Goal: Task Accomplishment & Management: Manage account settings

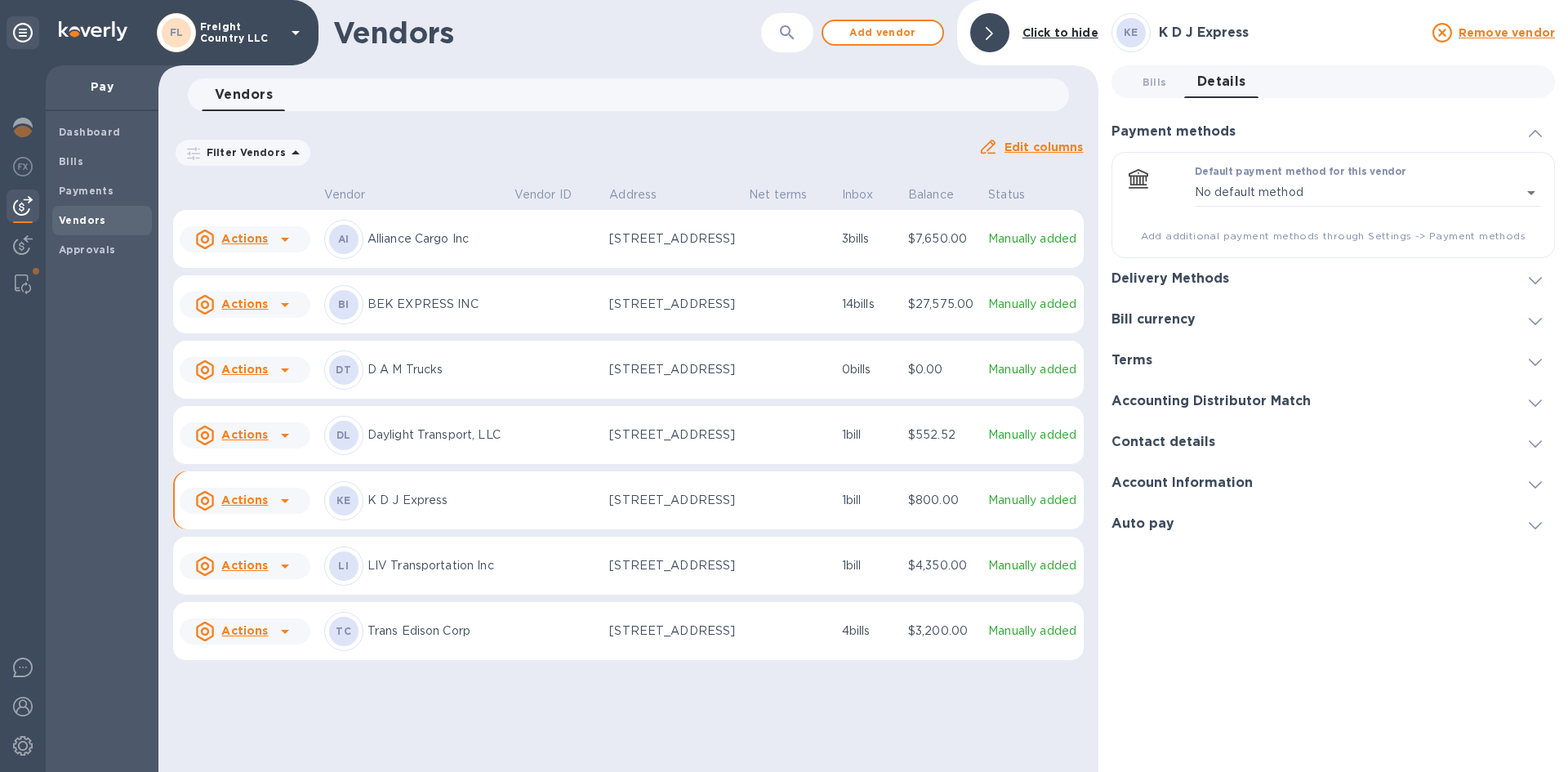
click at [401, 640] on p "Trans Edison Corp" at bounding box center [435, 631] width 134 height 17
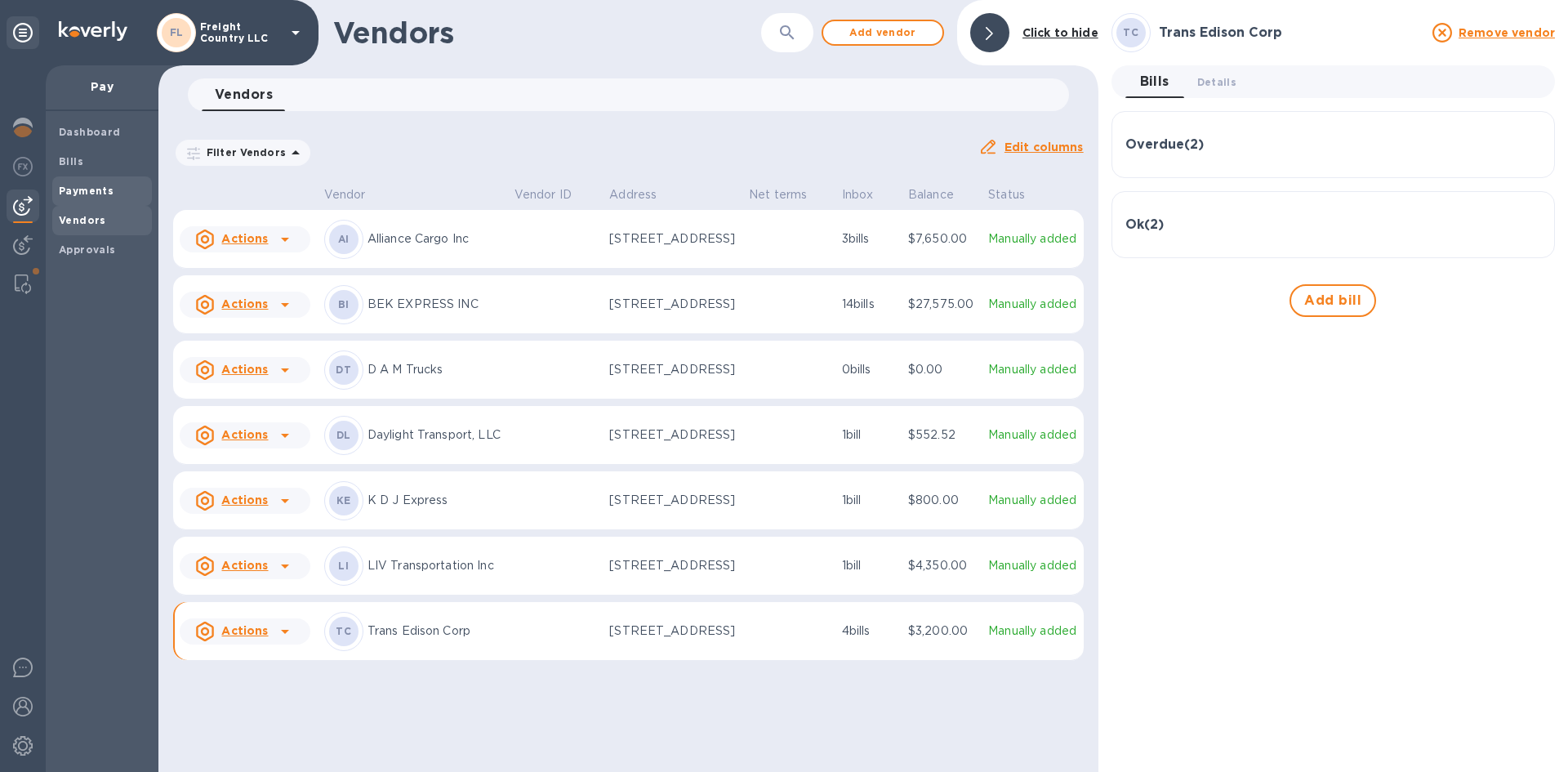
click at [71, 191] on b "Payments" at bounding box center [86, 191] width 55 height 12
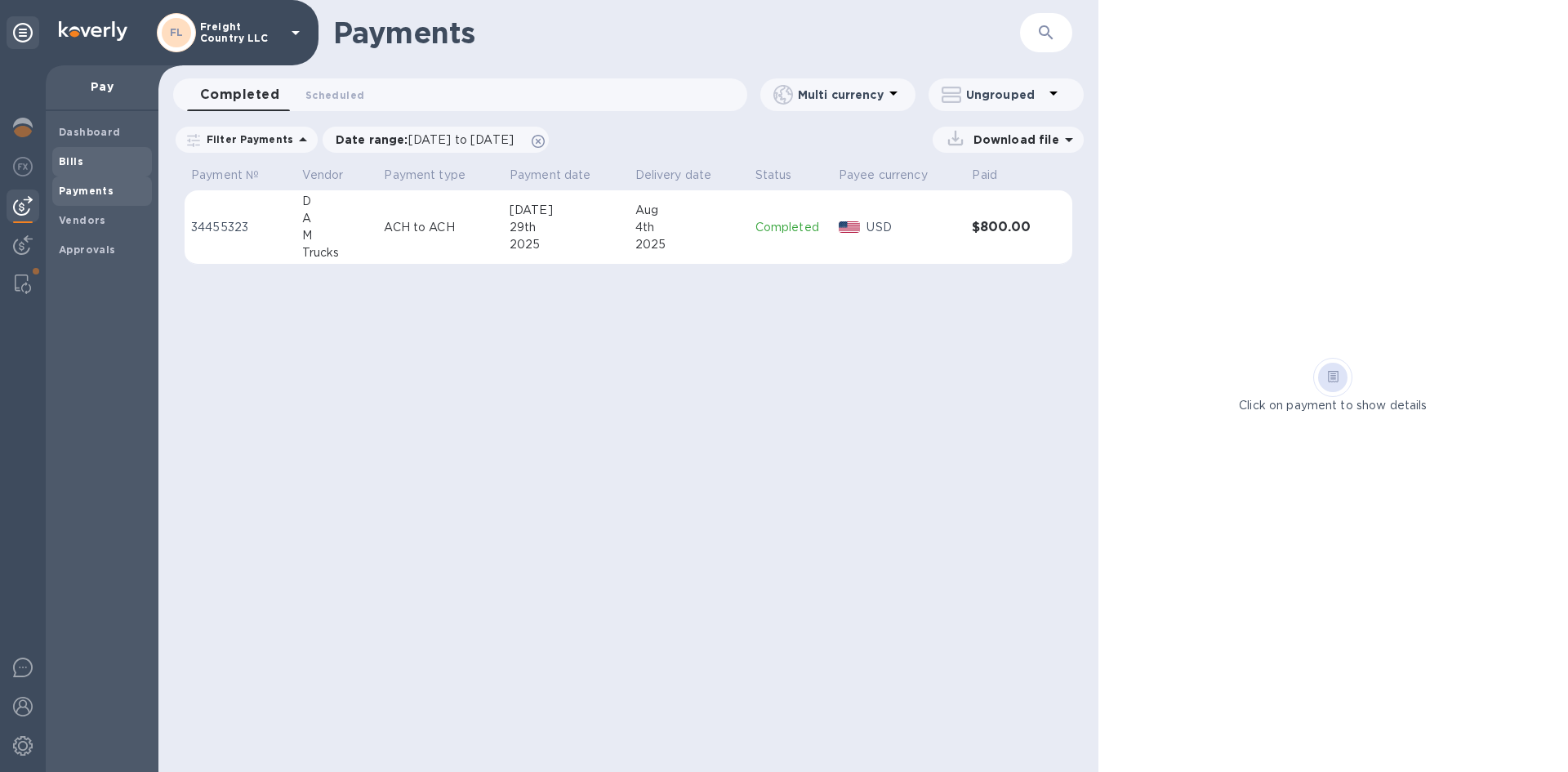
click at [72, 164] on b "Bills" at bounding box center [71, 161] width 25 height 12
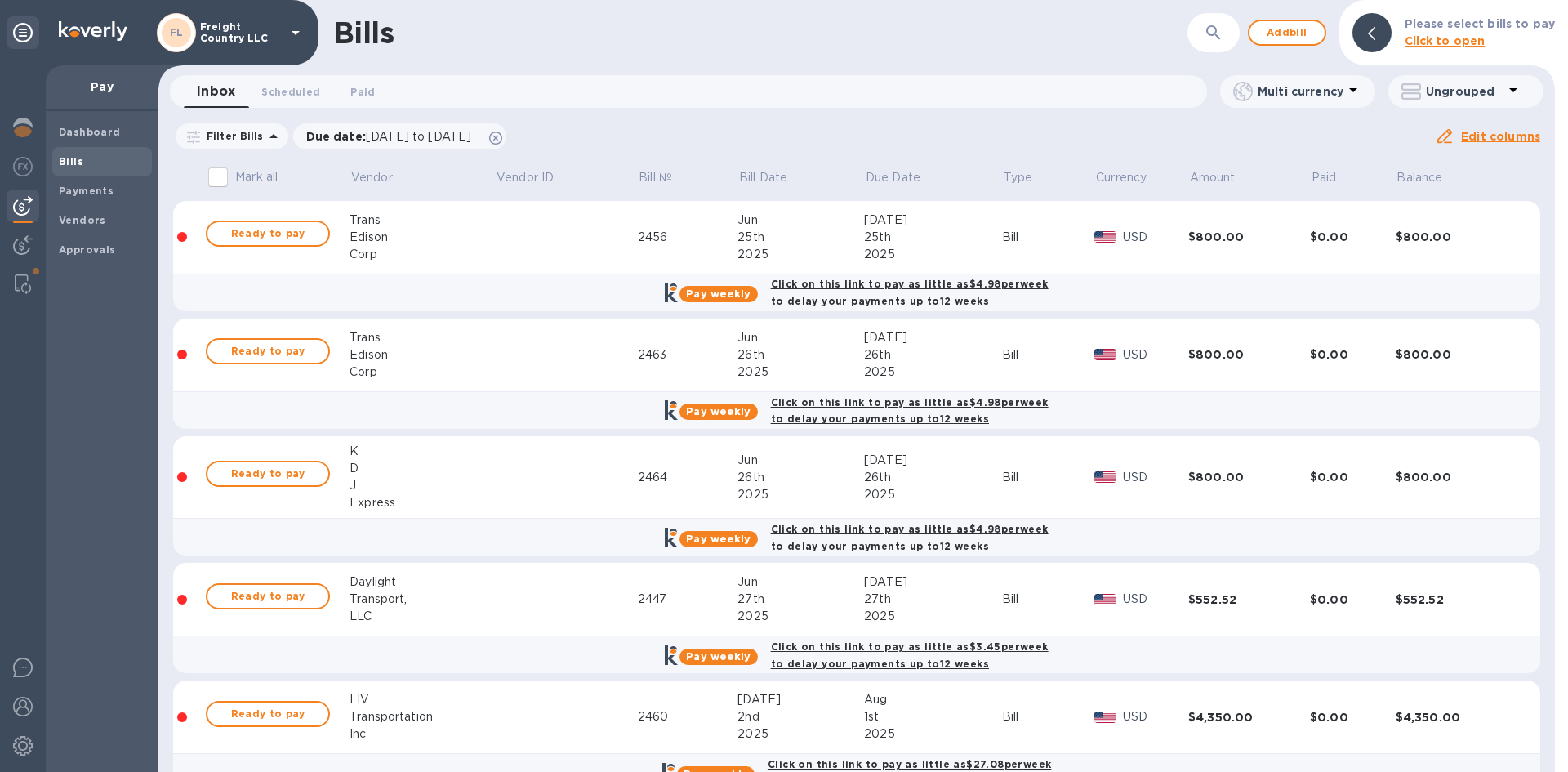
click at [1223, 37] on icon "button" at bounding box center [1213, 33] width 19 height 19
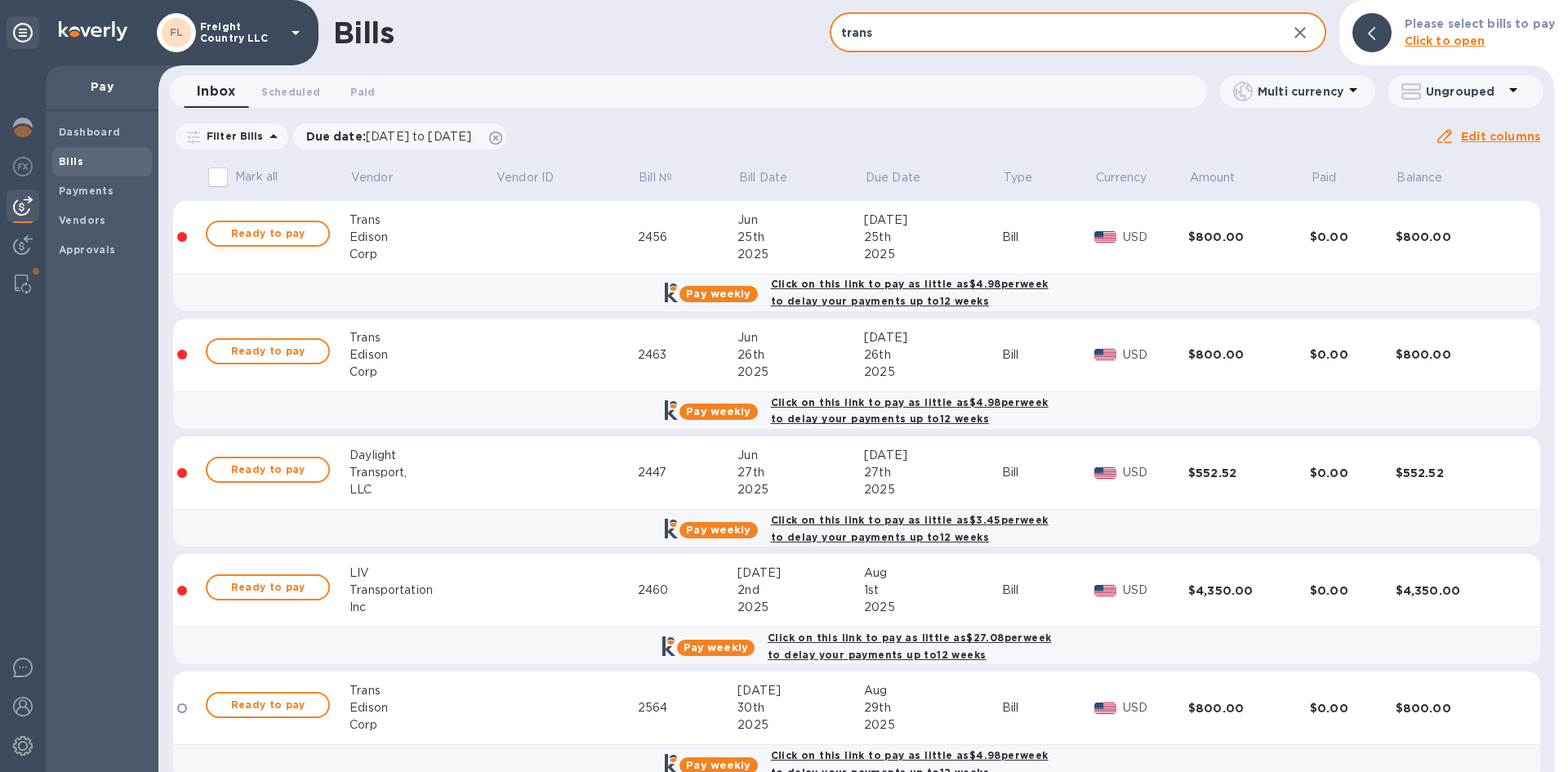
click at [878, 39] on input "trans" at bounding box center [1052, 33] width 444 height 40
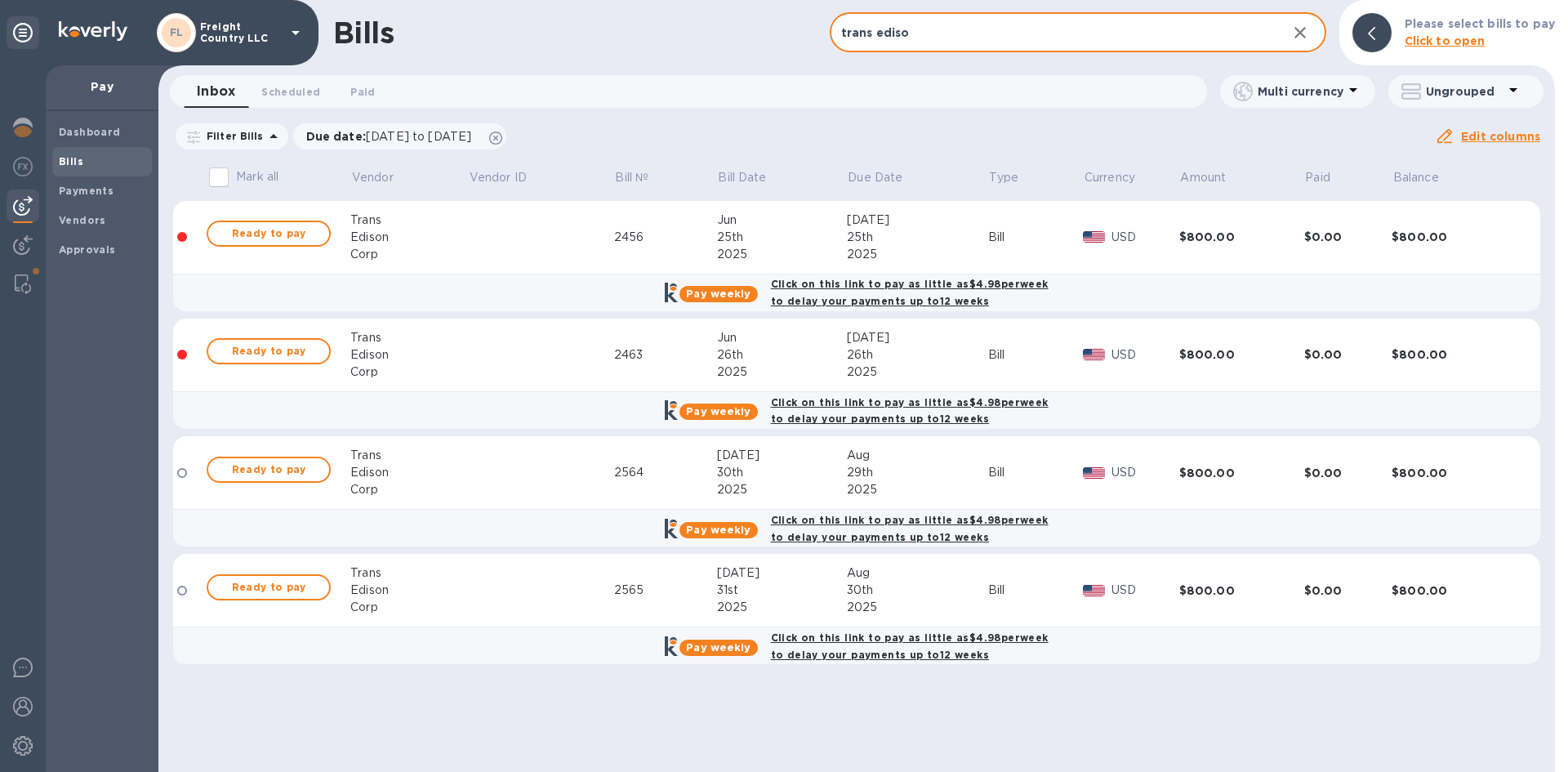
type input "trans ediso"
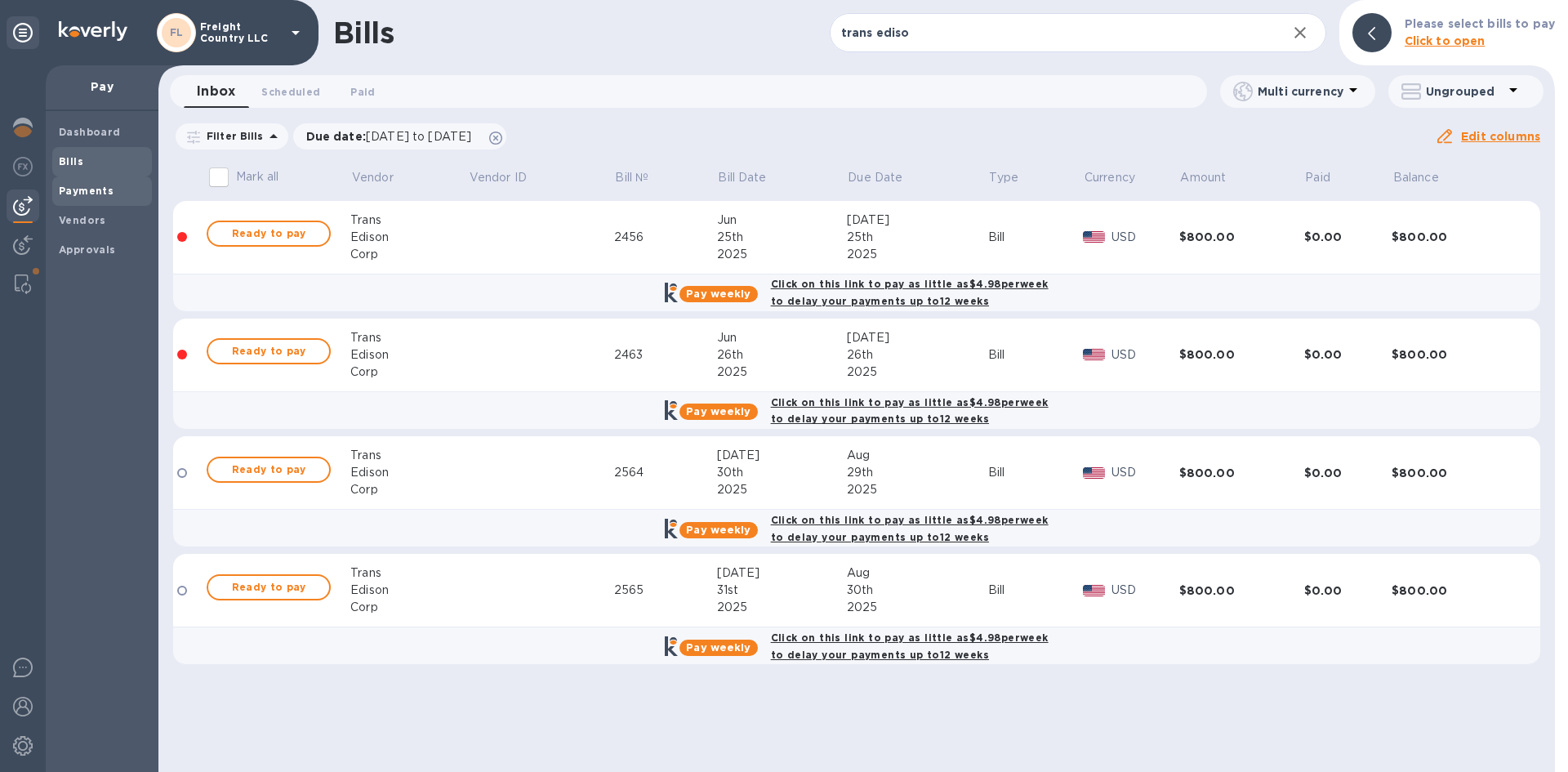
click at [78, 193] on b "Payments" at bounding box center [86, 191] width 55 height 12
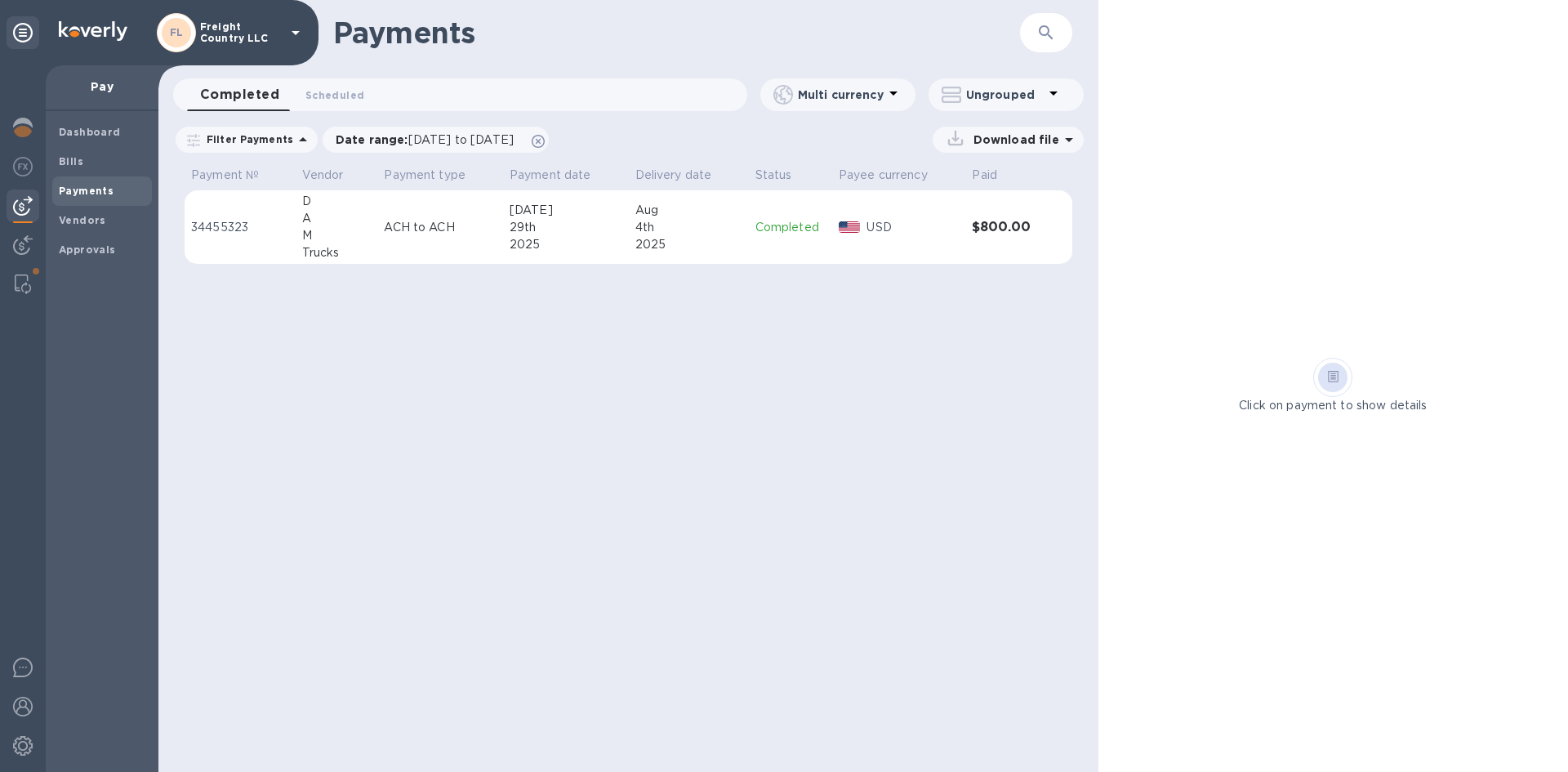
click at [20, 208] on img at bounding box center [23, 206] width 19 height 19
click at [79, 194] on b "Payments" at bounding box center [86, 191] width 55 height 12
click at [78, 165] on b "Bills" at bounding box center [71, 161] width 25 height 12
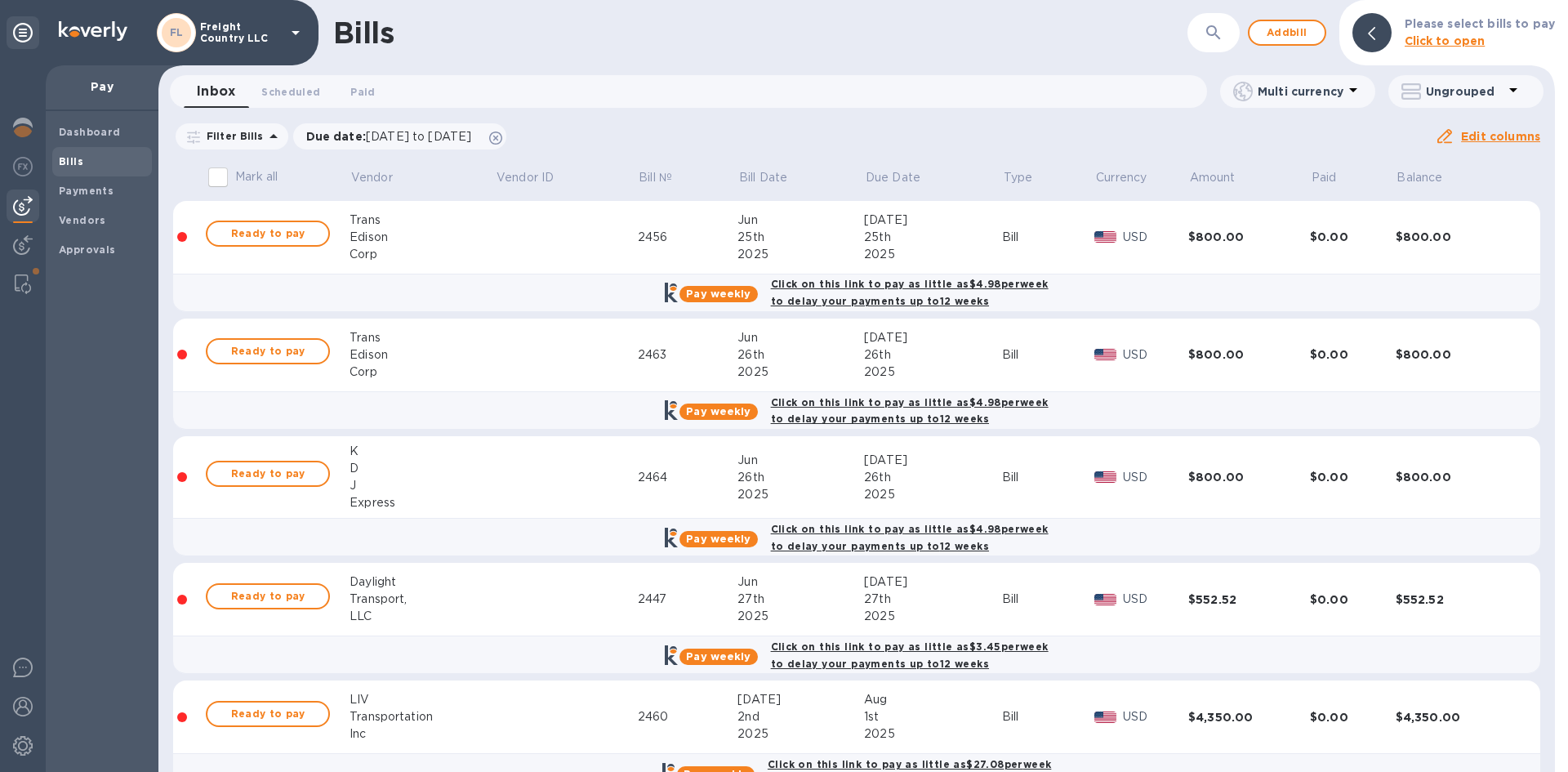
click at [1221, 28] on icon "button" at bounding box center [1213, 33] width 14 height 14
click at [1219, 33] on icon "button" at bounding box center [1213, 33] width 19 height 19
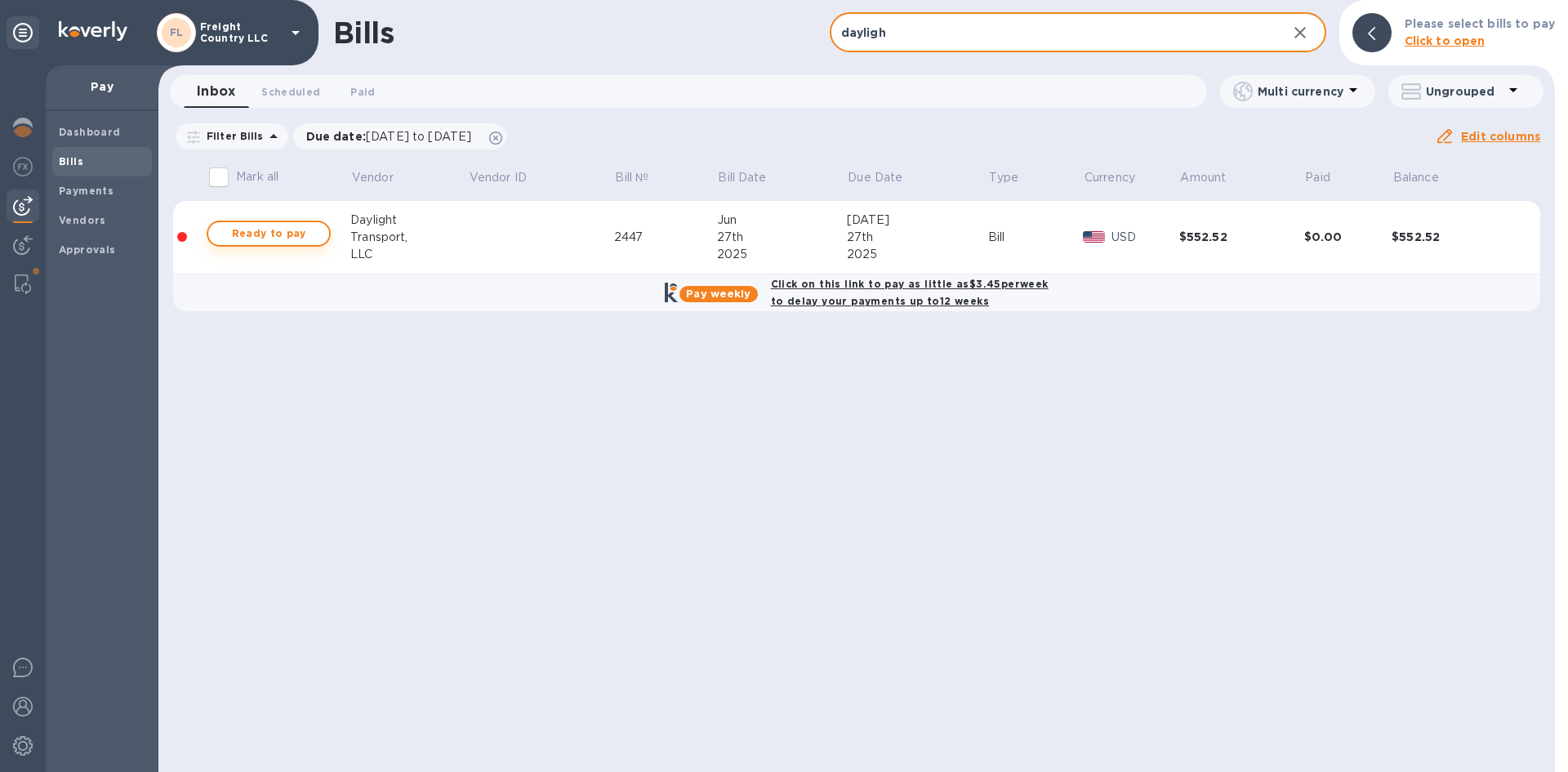
type input "dayligh"
click at [255, 236] on span "Ready to pay" at bounding box center [268, 234] width 94 height 19
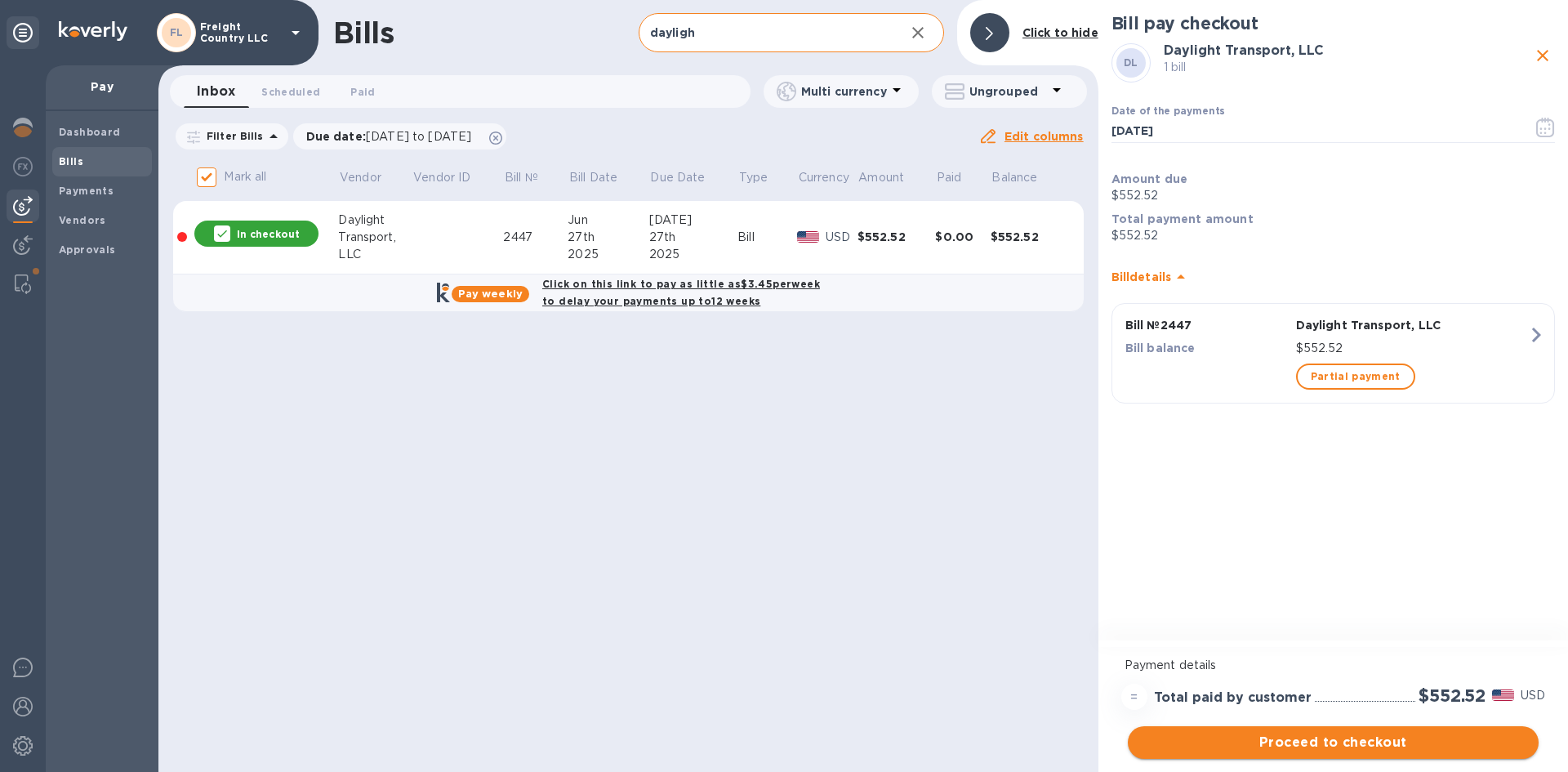
click at [1311, 738] on span "Proceed to checkout" at bounding box center [1333, 743] width 385 height 19
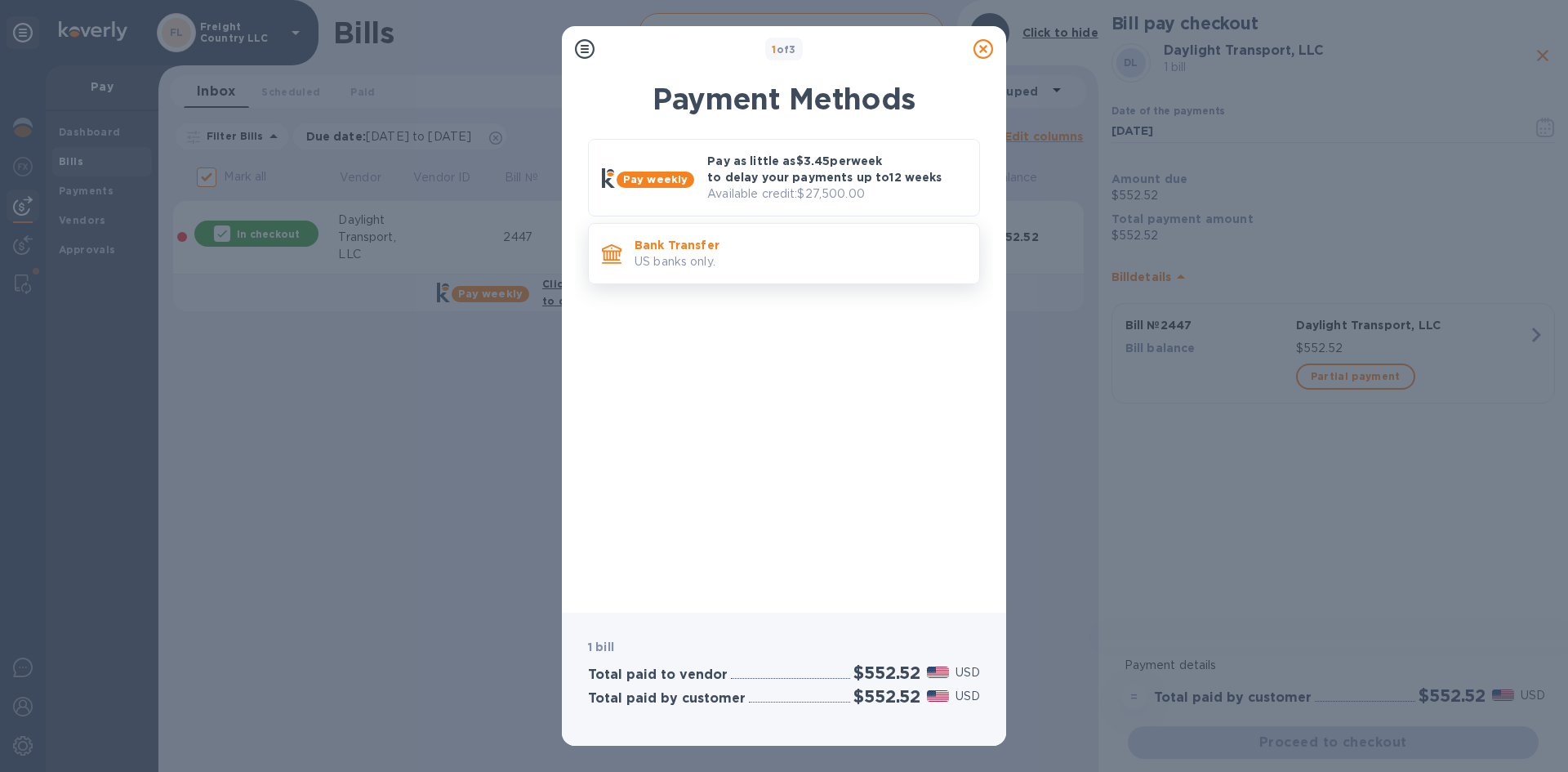
click at [648, 257] on p "US banks only." at bounding box center [801, 261] width 332 height 17
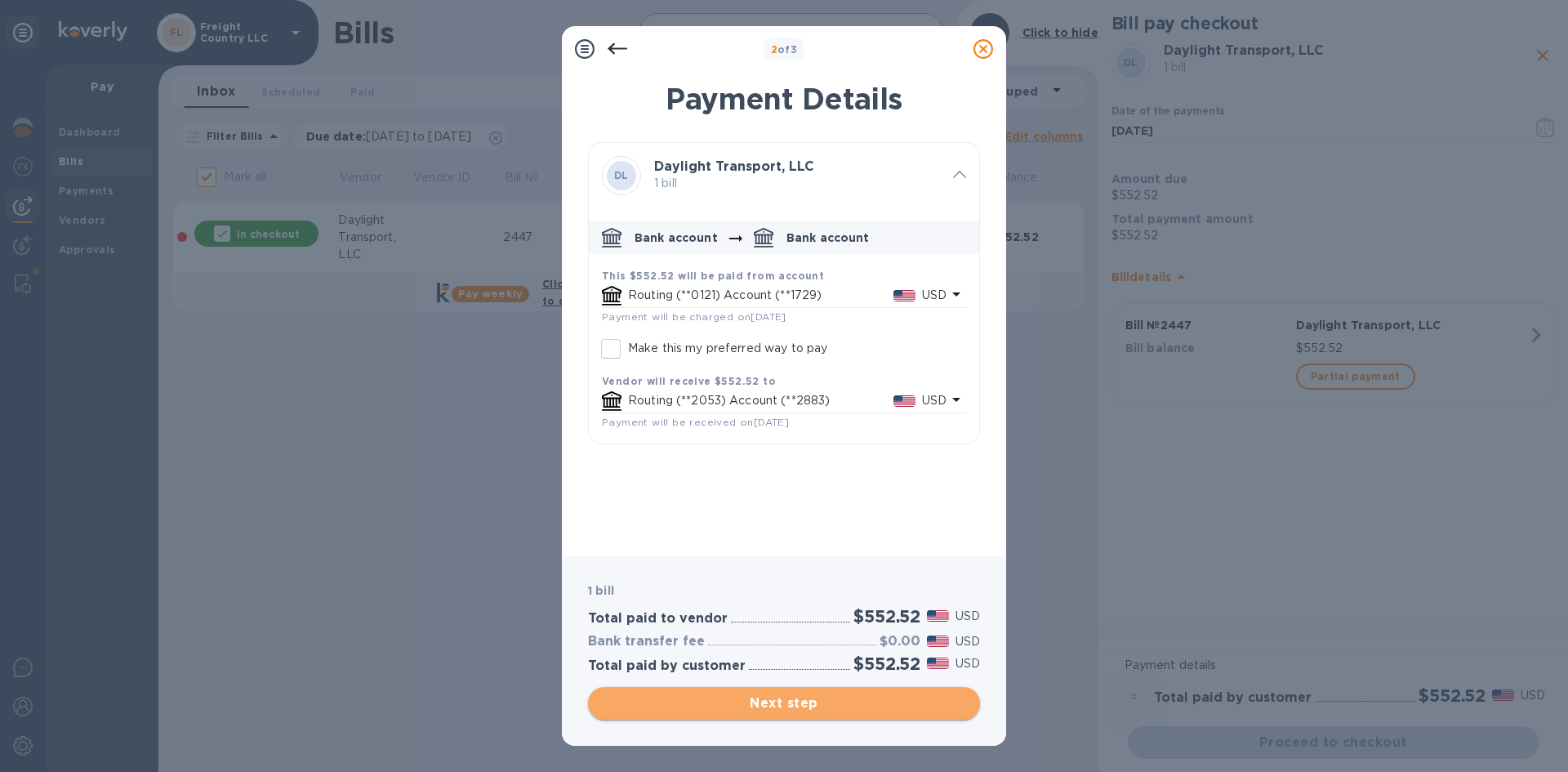
click at [788, 708] on span "Next step" at bounding box center [784, 703] width 366 height 19
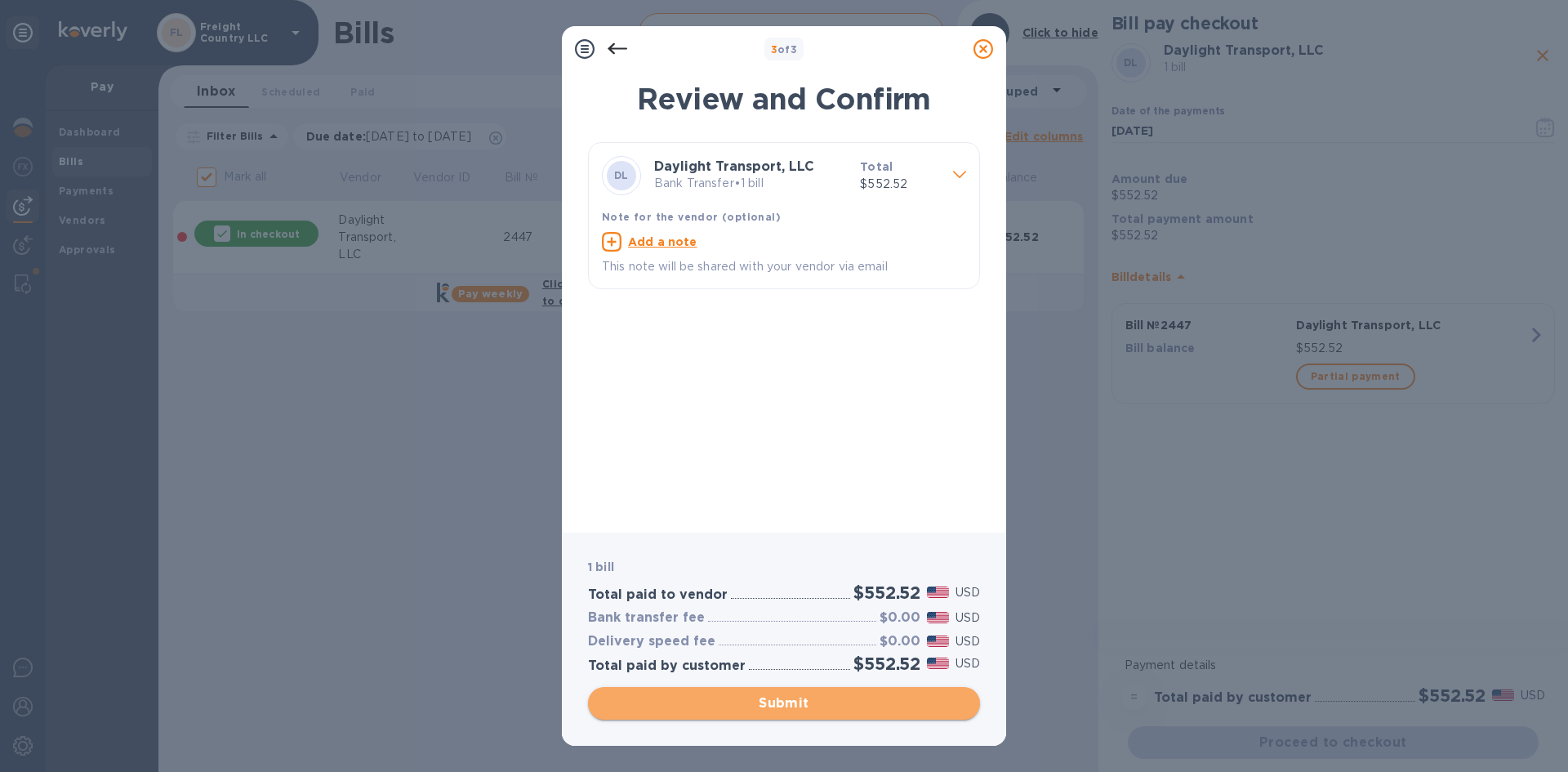
click at [773, 702] on span "Submit" at bounding box center [784, 703] width 366 height 19
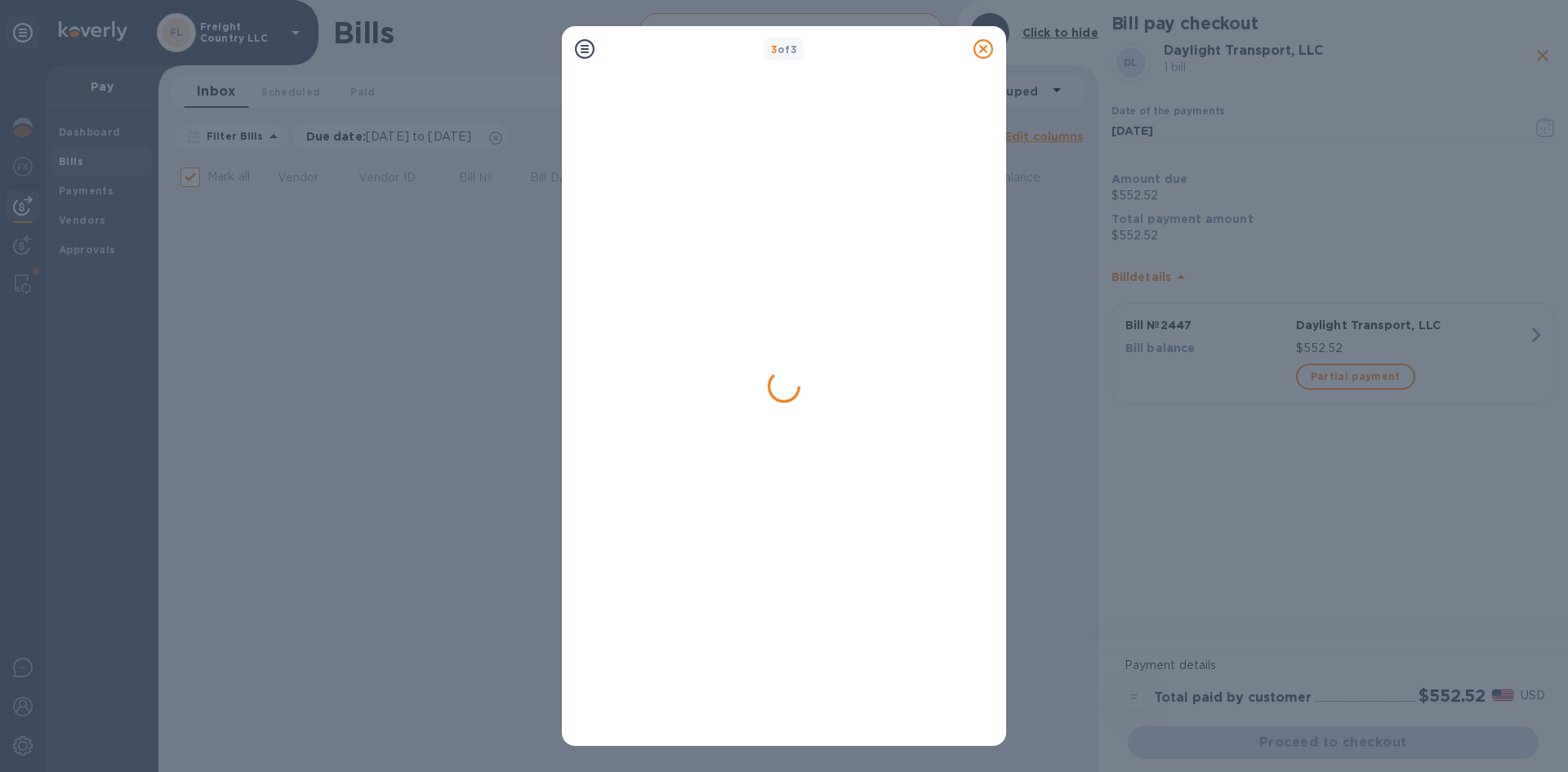
checkbox input "false"
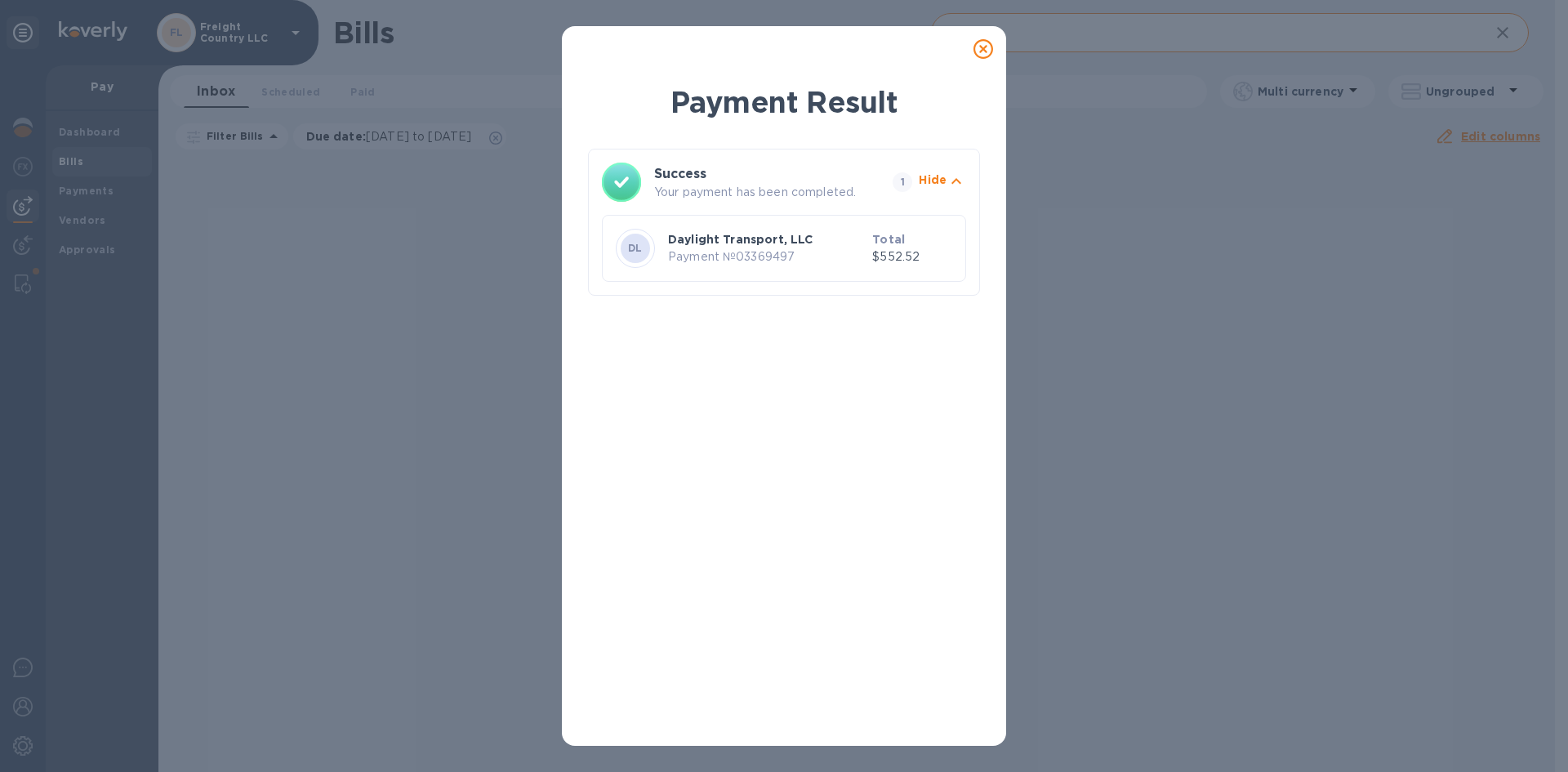
click at [981, 50] on icon at bounding box center [983, 49] width 19 height 19
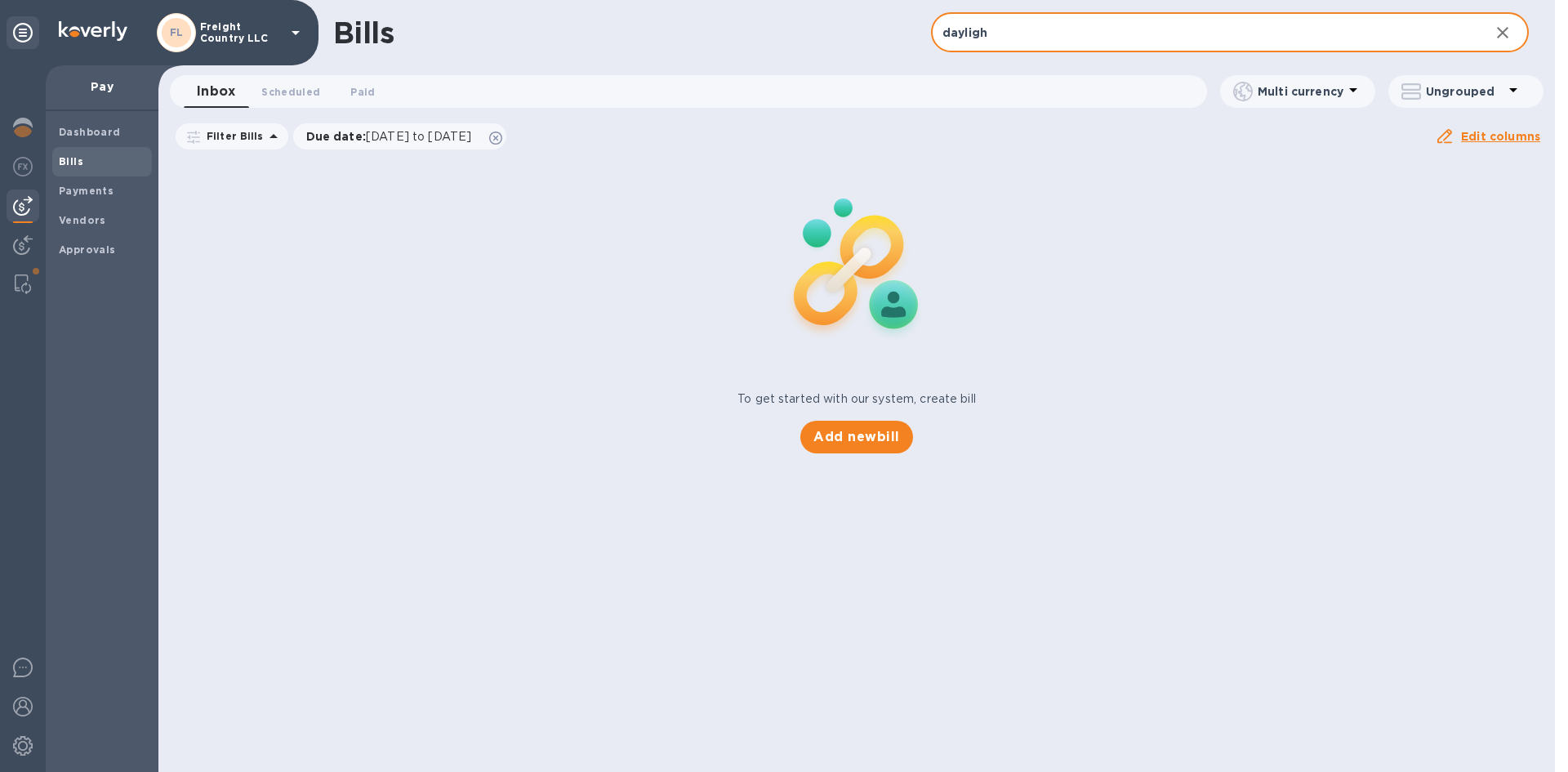
drag, startPoint x: 999, startPoint y: 36, endPoint x: 907, endPoint y: 36, distance: 92.0
click at [907, 36] on div "Bills dayligh ​ Add bill" at bounding box center [857, 33] width 1397 height 65
type input "d"
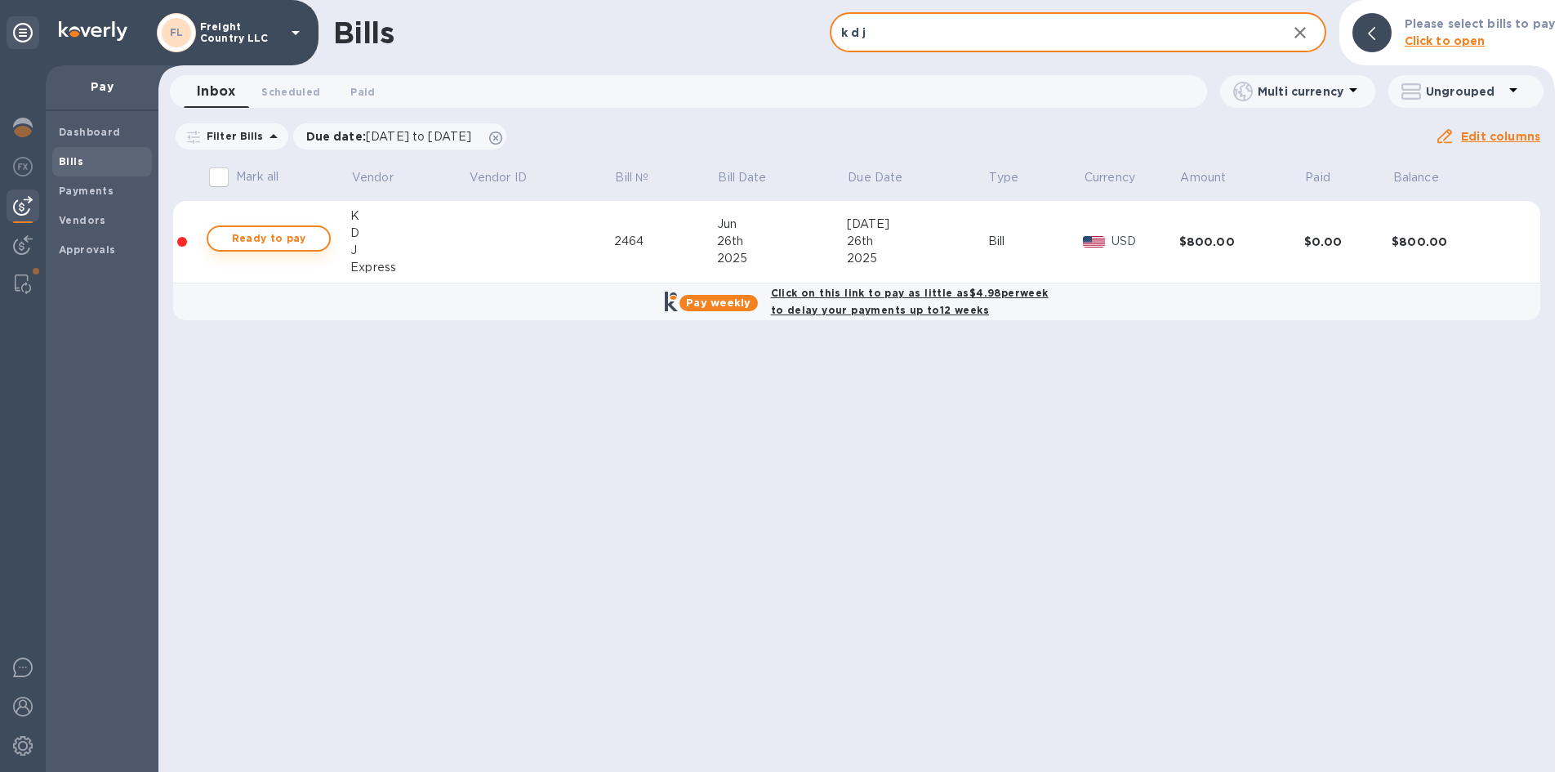
type input "k d j"
click at [259, 240] on span "Ready to pay" at bounding box center [268, 238] width 94 height 19
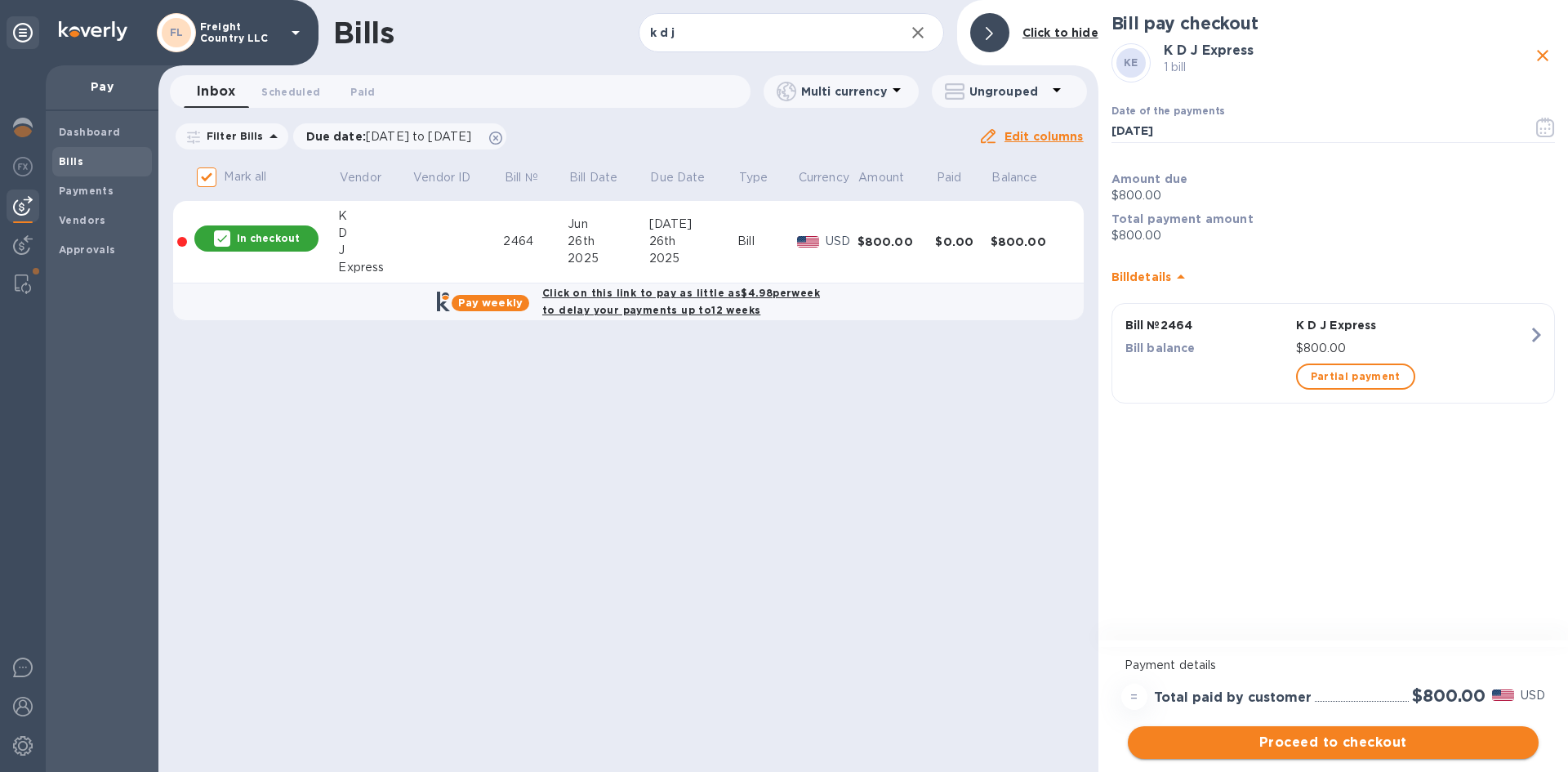
click at [1318, 744] on span "Proceed to checkout" at bounding box center [1333, 743] width 385 height 19
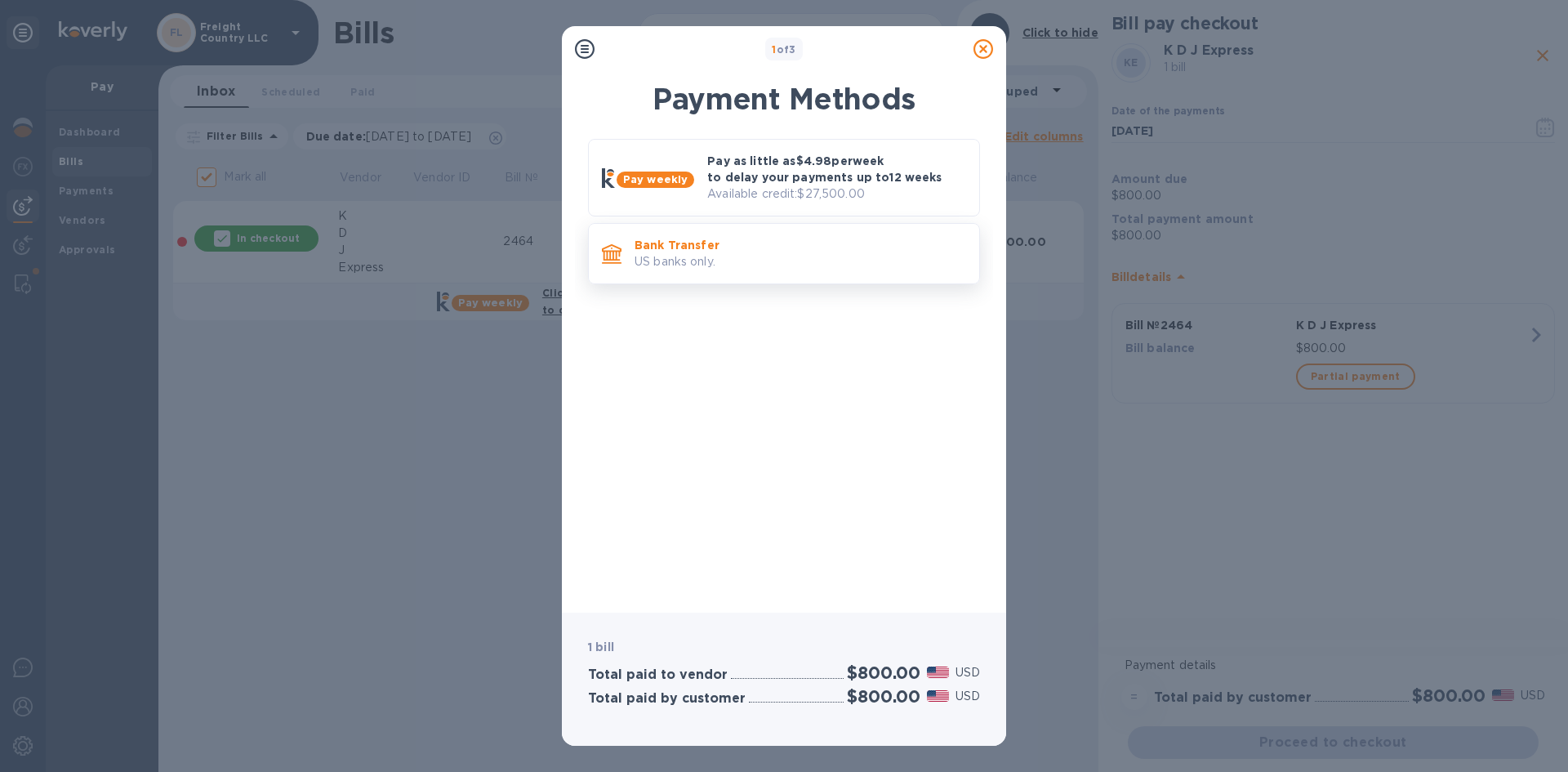
click at [673, 256] on p "US banks only." at bounding box center [801, 261] width 332 height 17
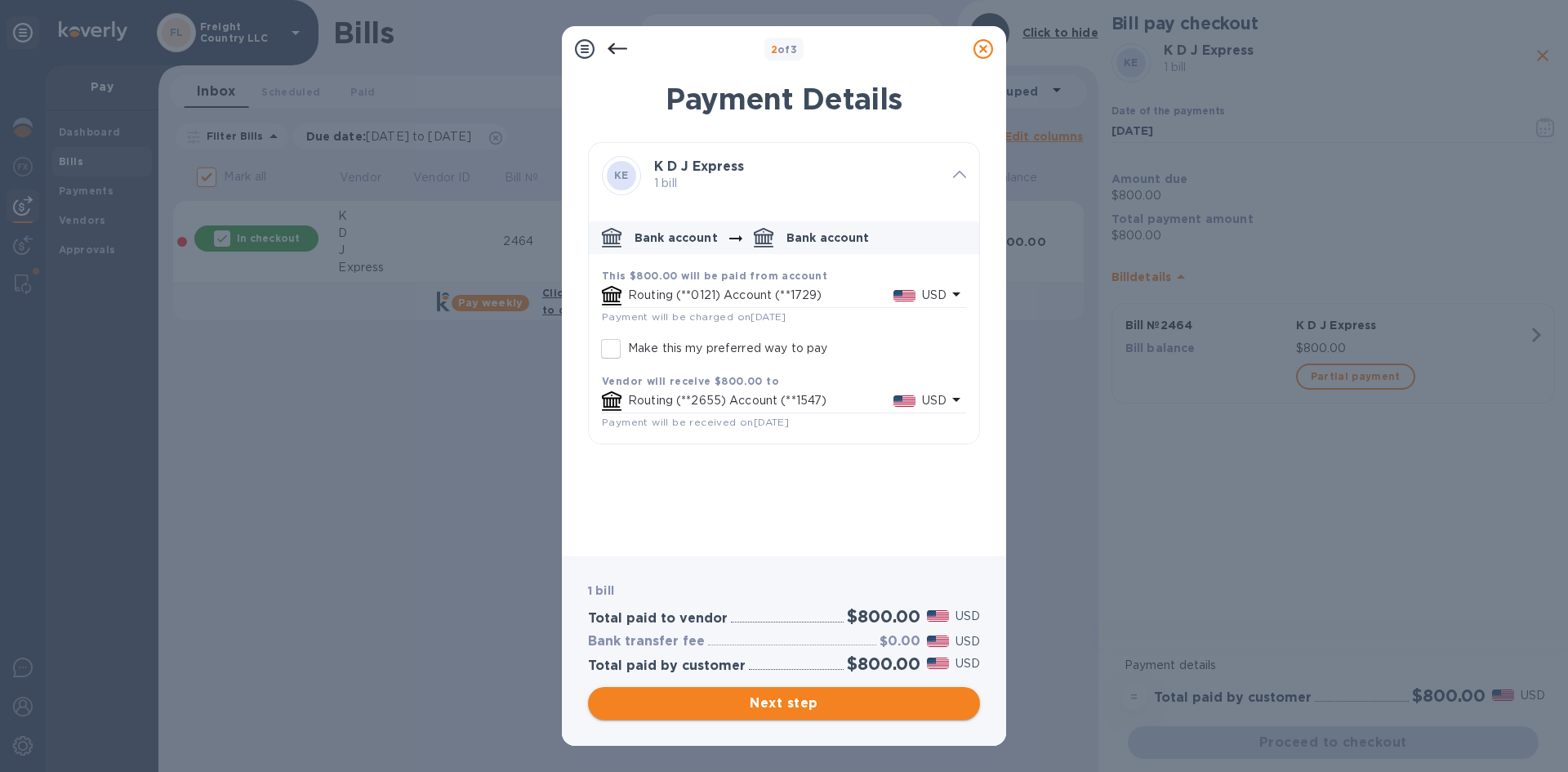
click at [757, 701] on span "Next step" at bounding box center [784, 703] width 366 height 19
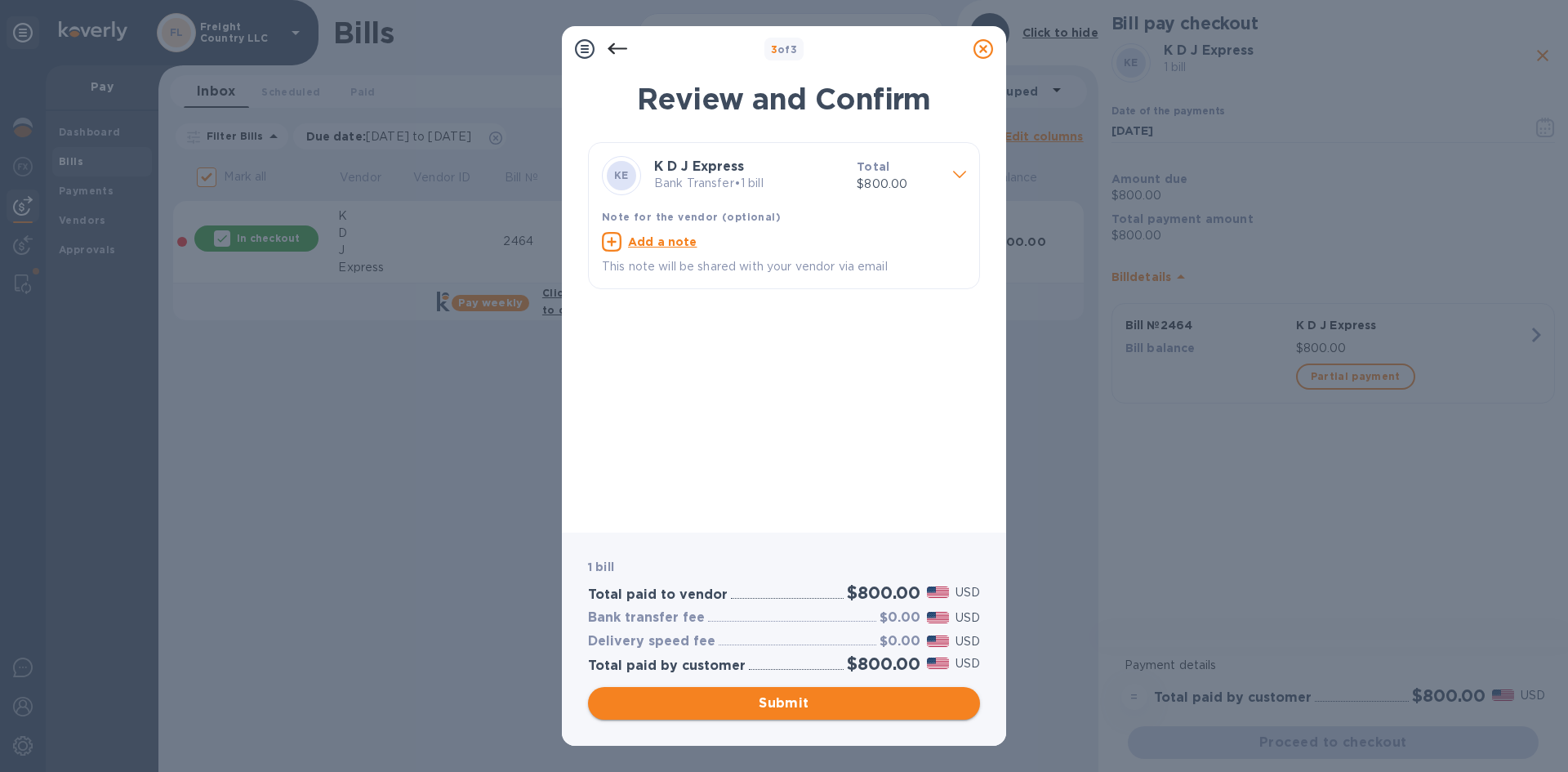
click at [751, 706] on span "Submit" at bounding box center [784, 703] width 366 height 19
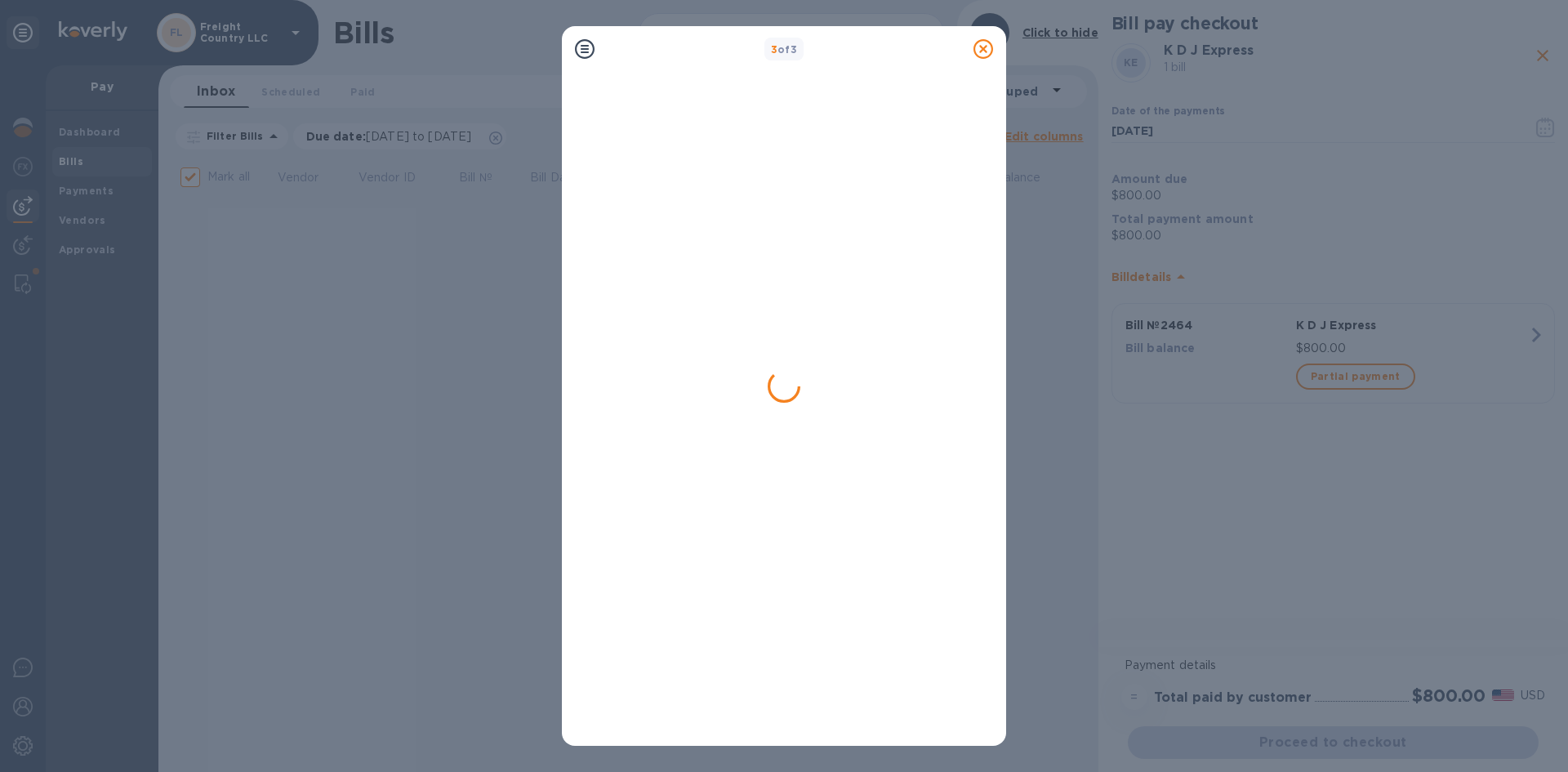
checkbox input "false"
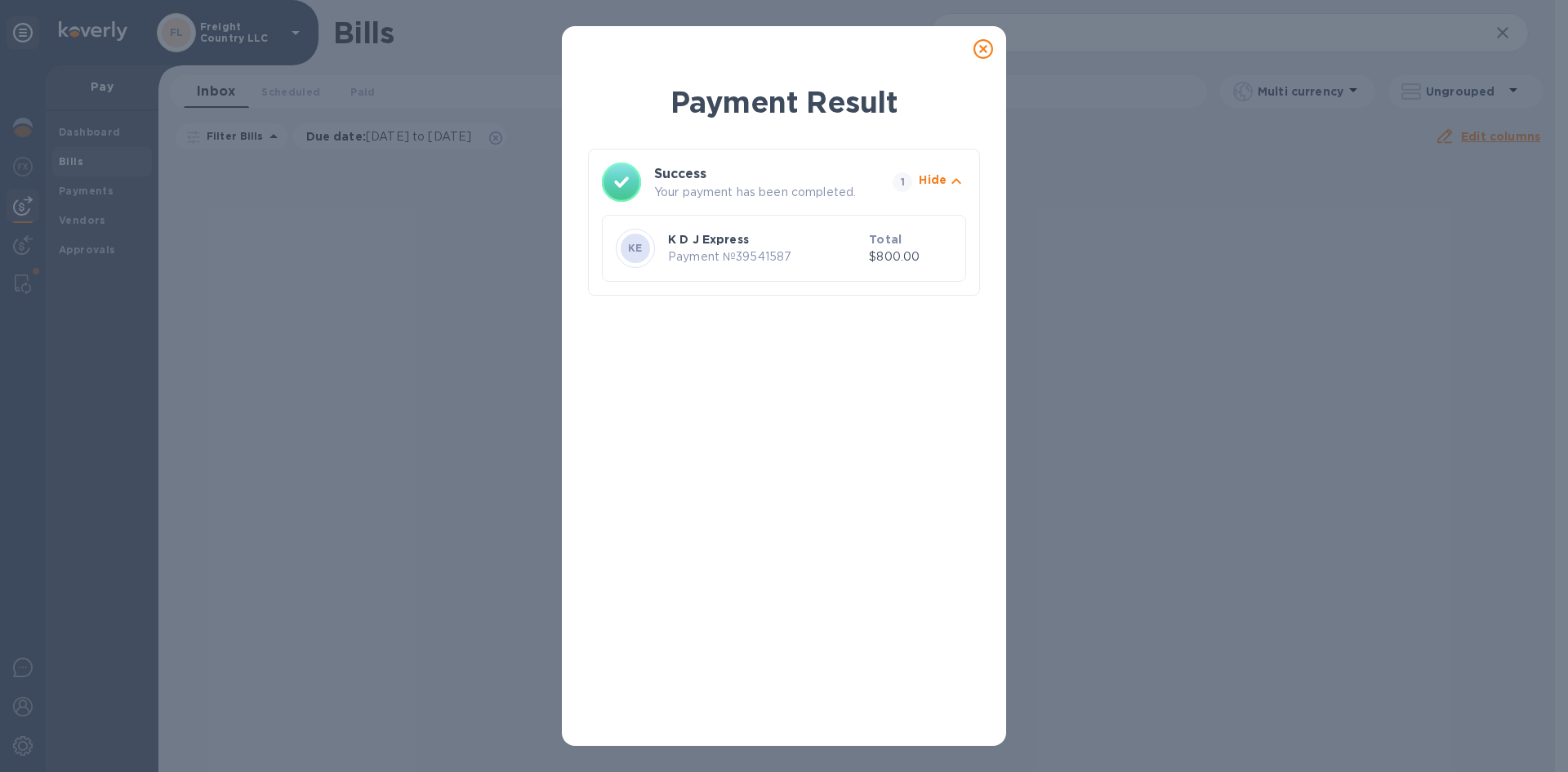
drag, startPoint x: 985, startPoint y: 54, endPoint x: 993, endPoint y: 48, distance: 10.0
click at [985, 54] on icon at bounding box center [983, 49] width 19 height 19
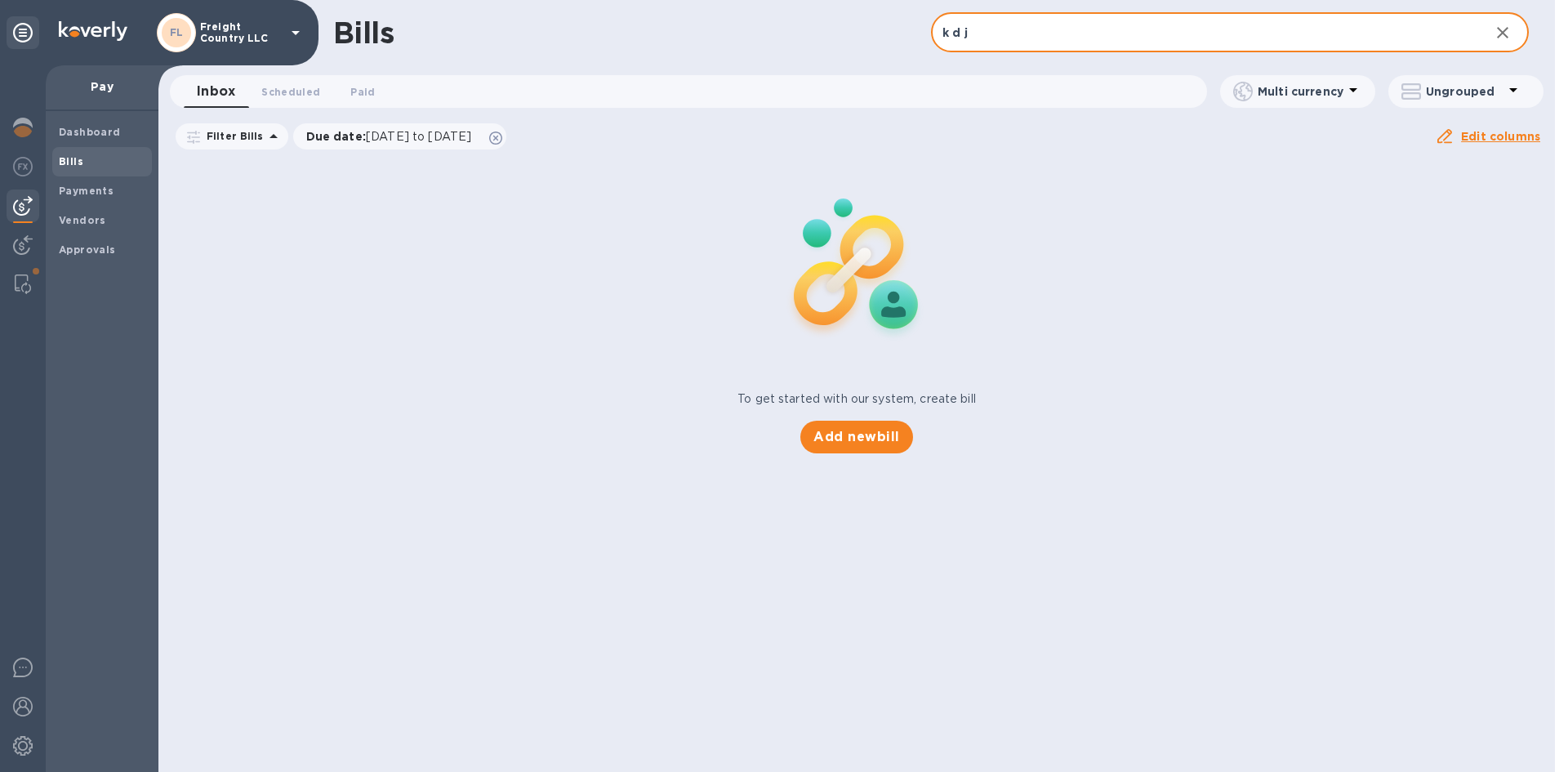
drag, startPoint x: 982, startPoint y: 36, endPoint x: 900, endPoint y: 35, distance: 82.0
click at [901, 35] on div "Bills k d j ​ Add bill" at bounding box center [857, 33] width 1397 height 65
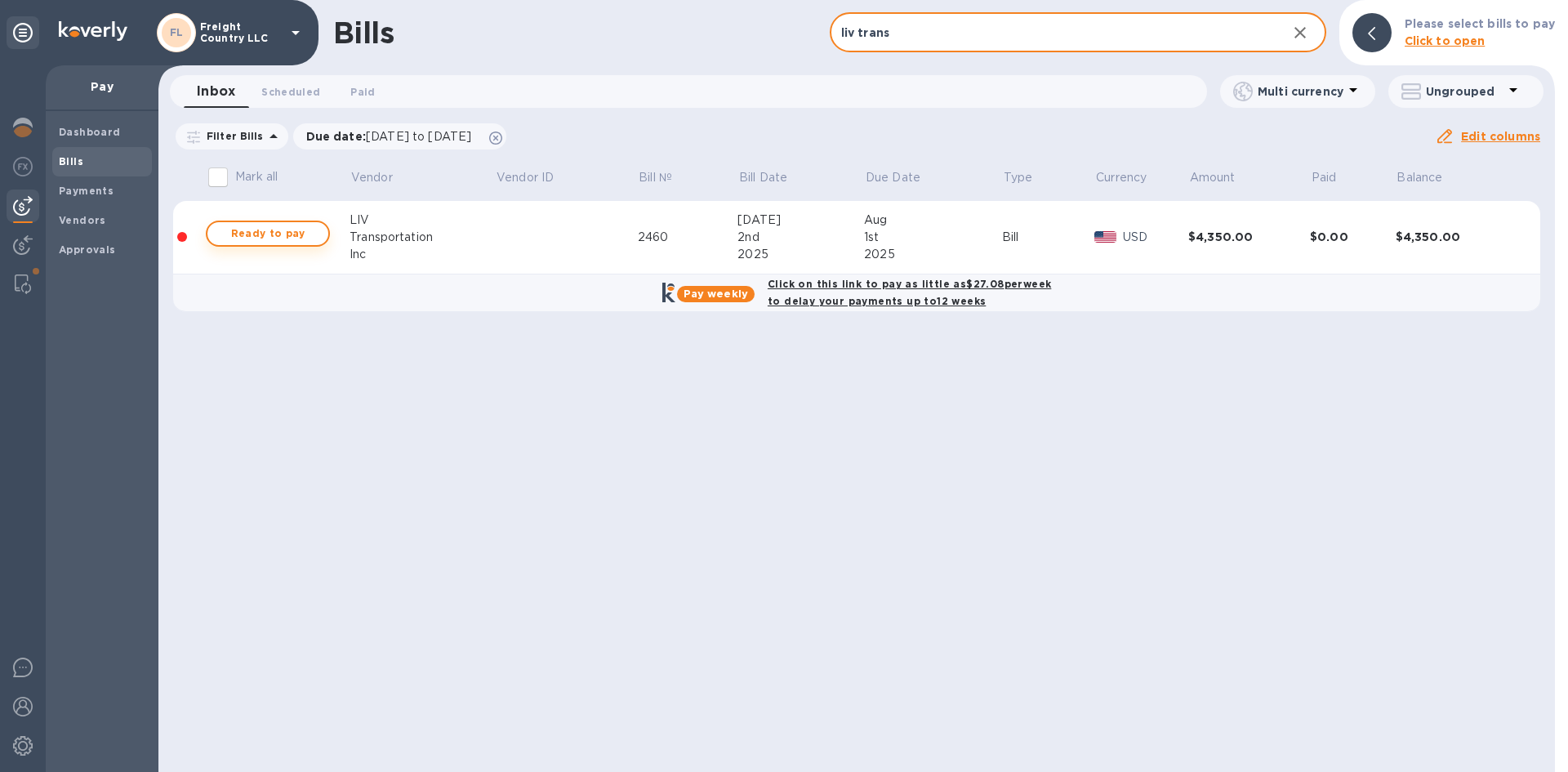
type input "liv trans"
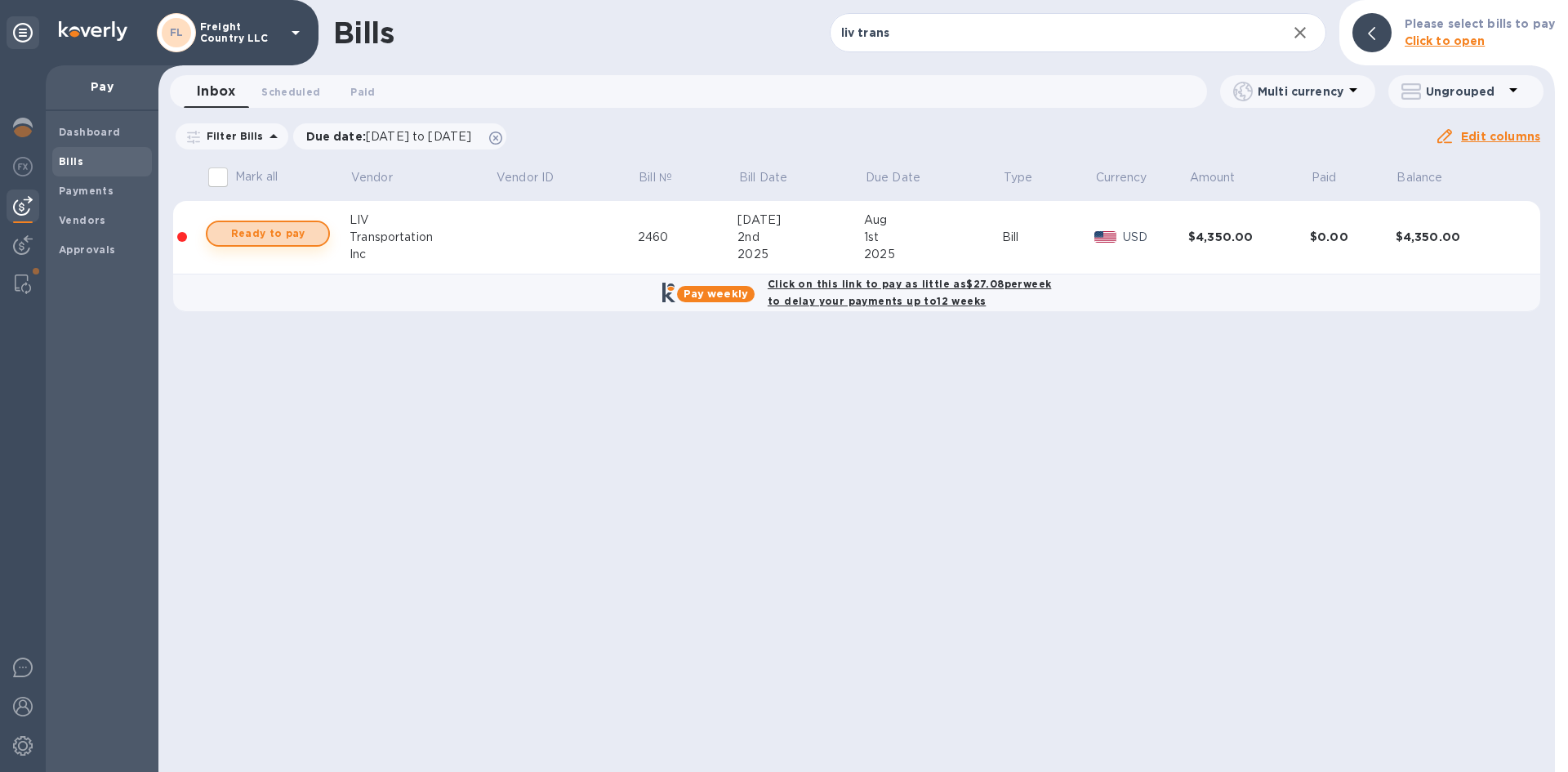
click at [267, 238] on span "Ready to pay" at bounding box center [267, 234] width 94 height 19
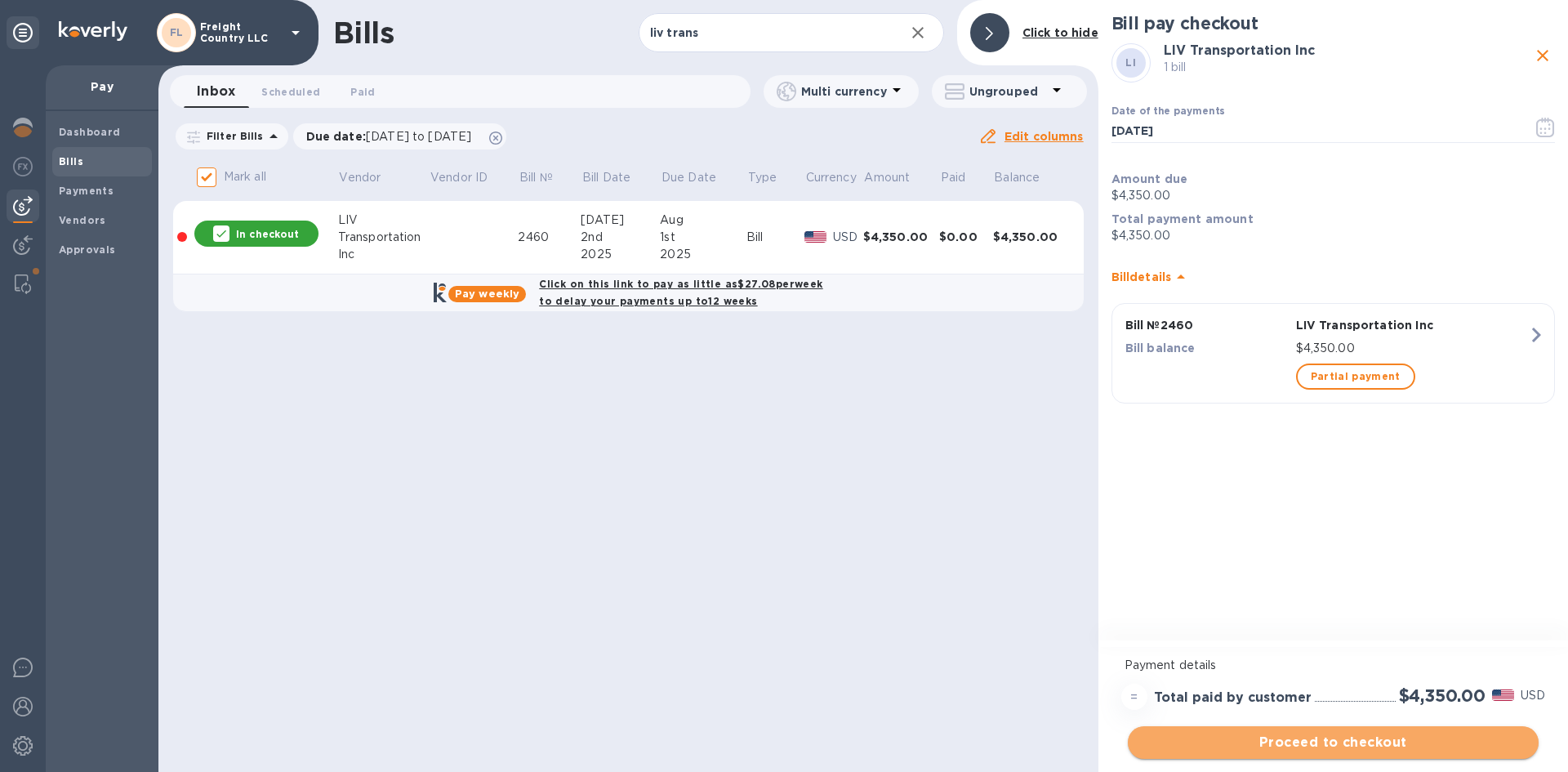
click at [1310, 743] on span "Proceed to checkout" at bounding box center [1333, 743] width 385 height 19
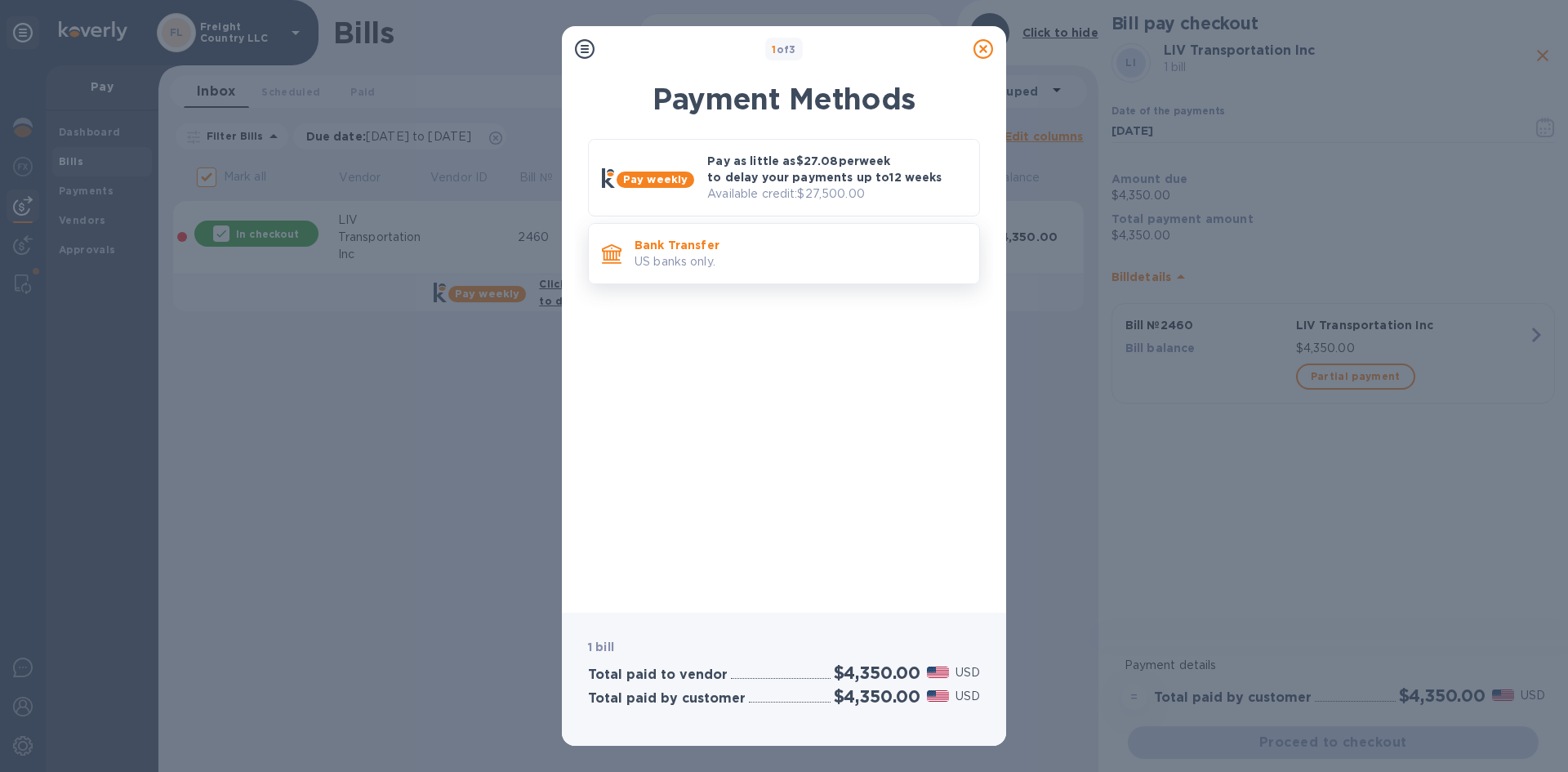
click at [712, 259] on p "US banks only." at bounding box center [801, 261] width 332 height 17
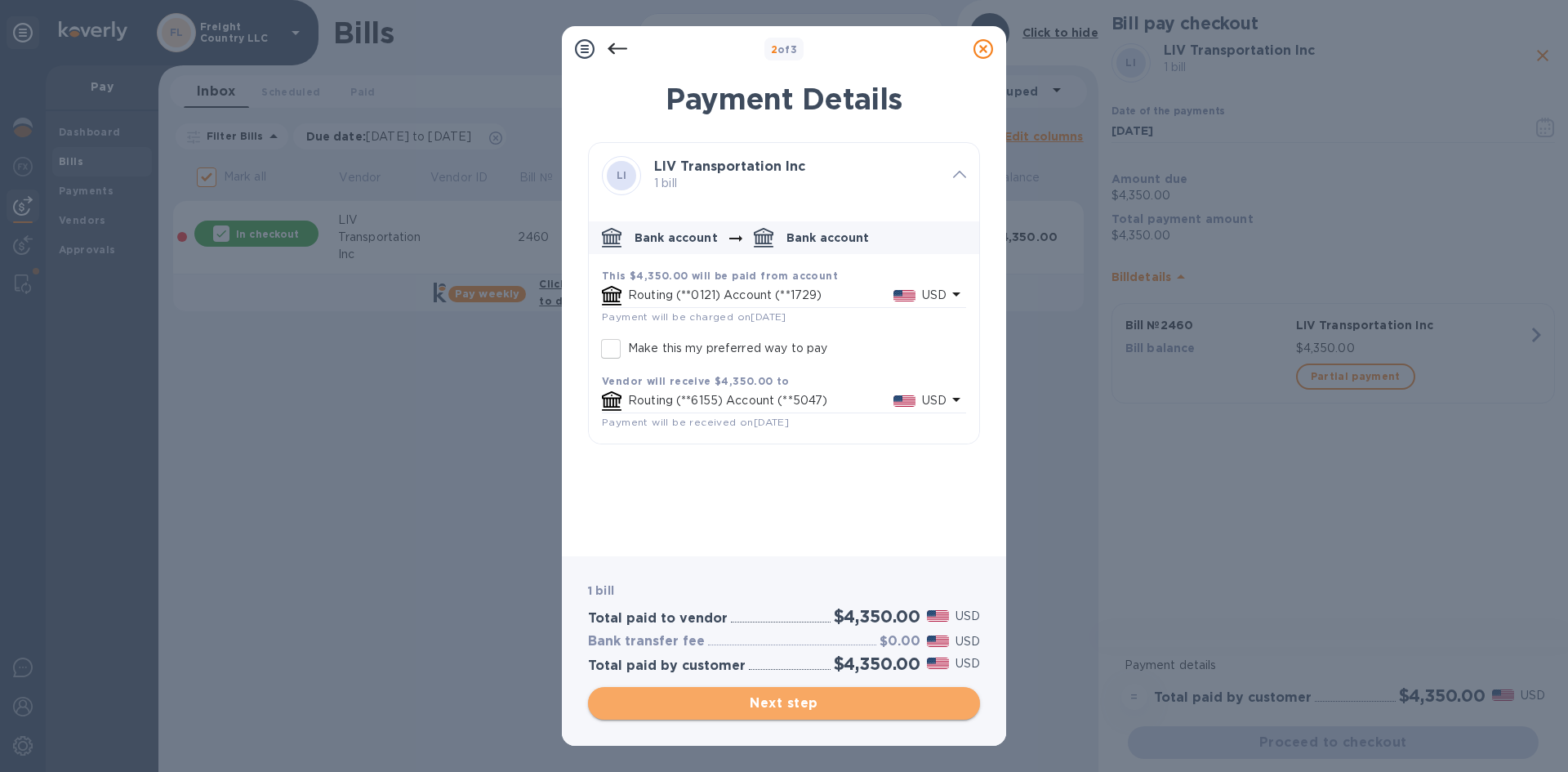
click at [788, 707] on span "Next step" at bounding box center [784, 703] width 366 height 19
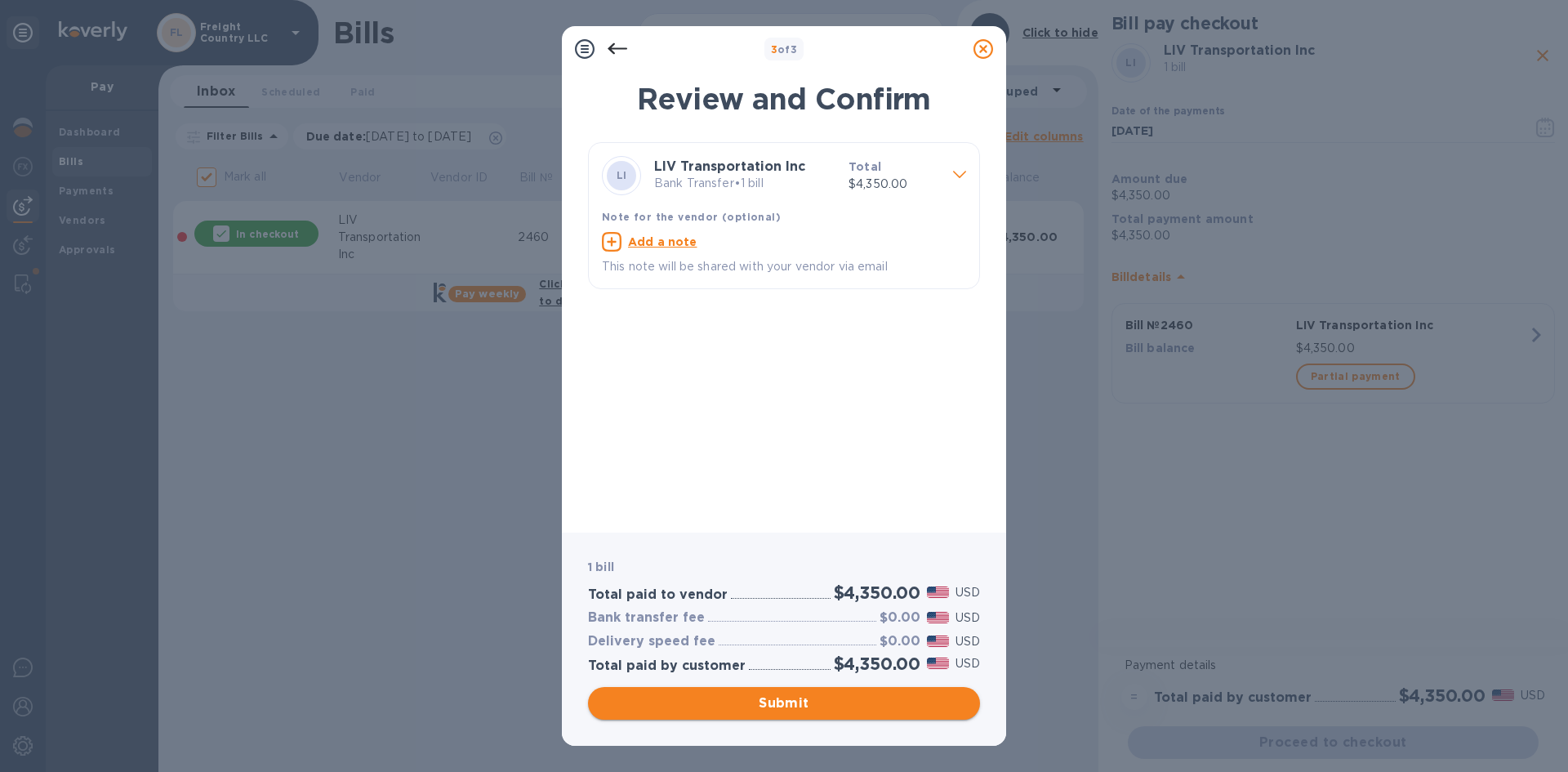
click at [783, 707] on span "Submit" at bounding box center [784, 703] width 366 height 19
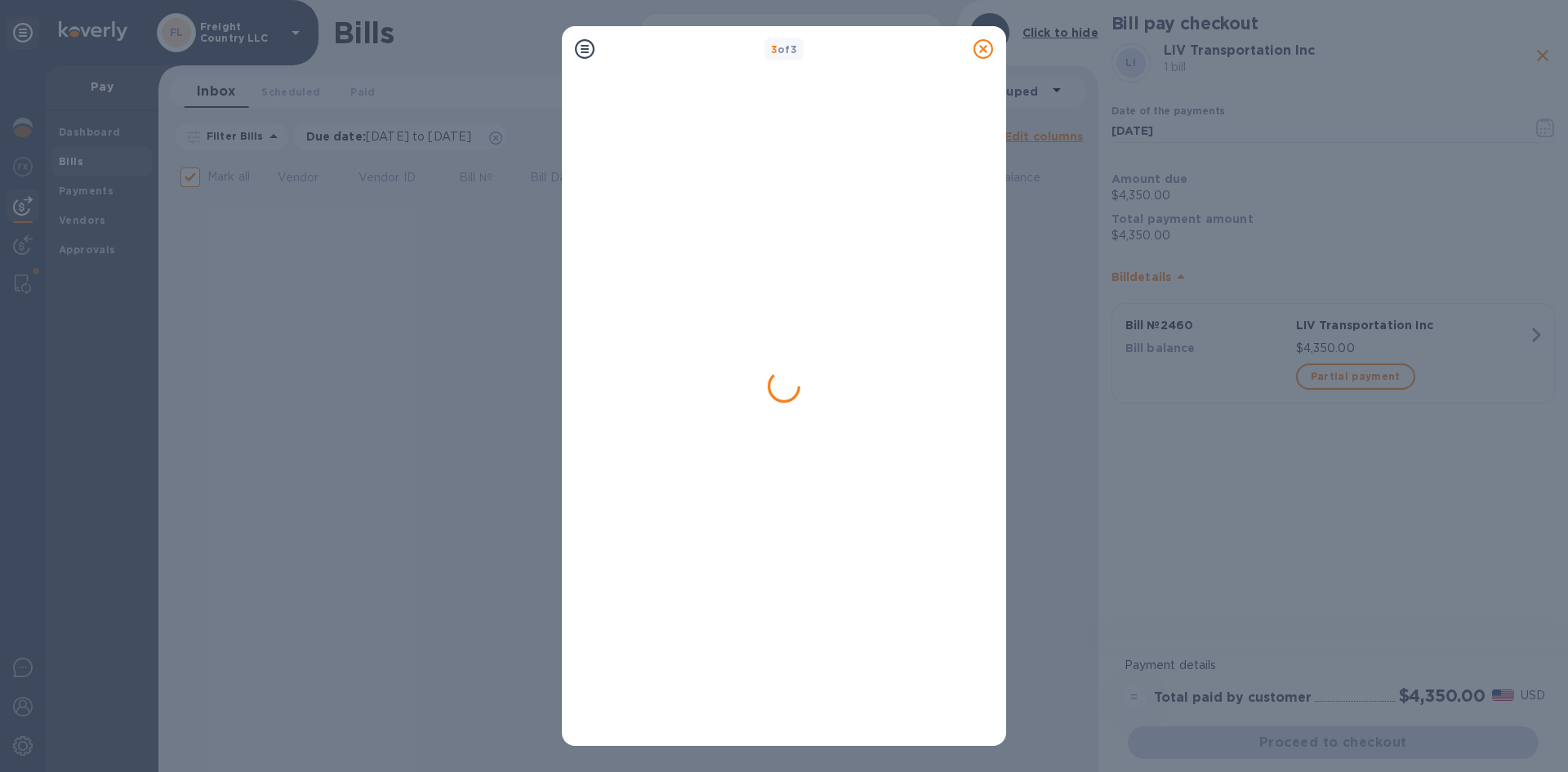
checkbox input "false"
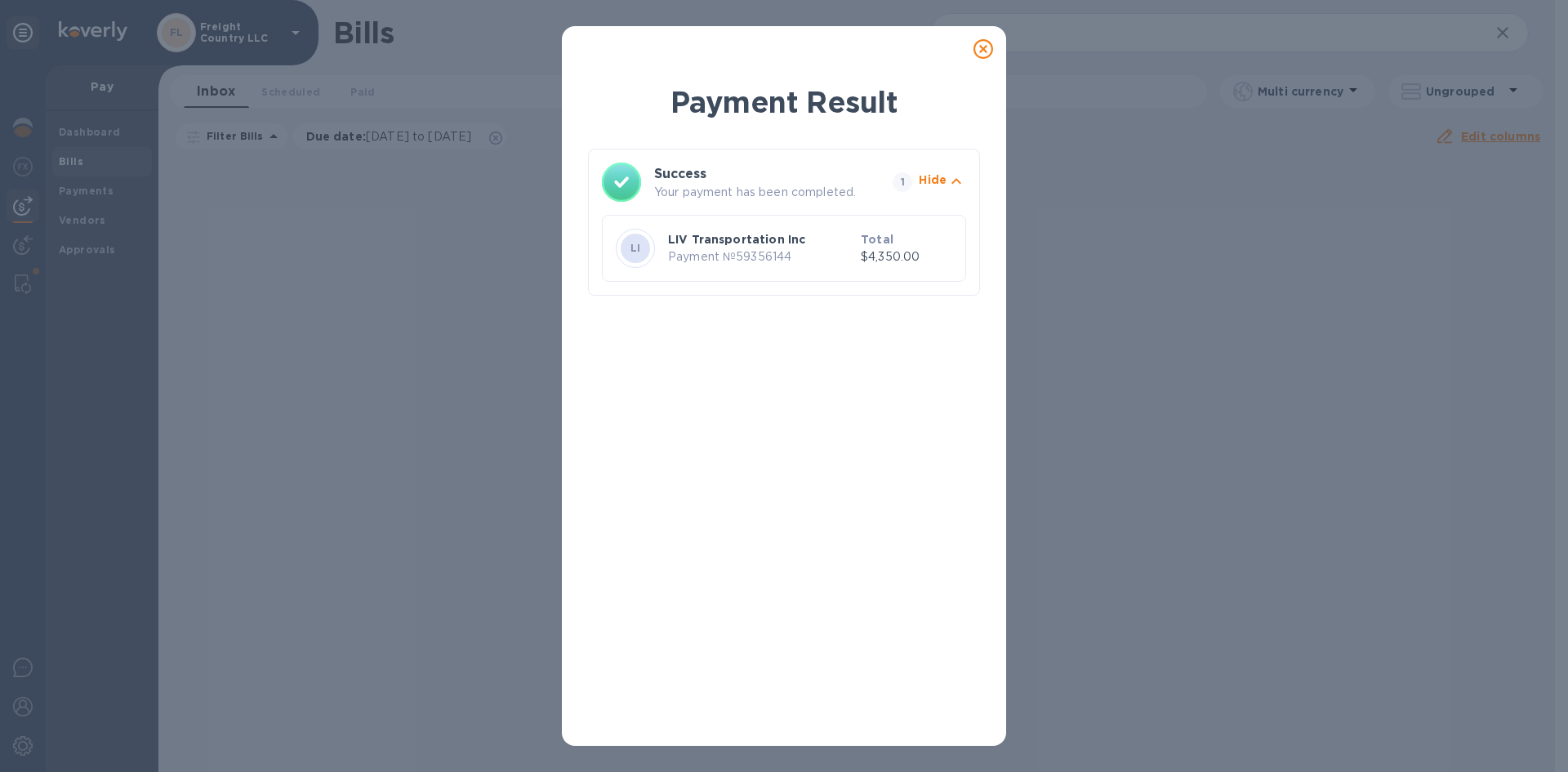
click at [979, 49] on icon at bounding box center [983, 49] width 19 height 19
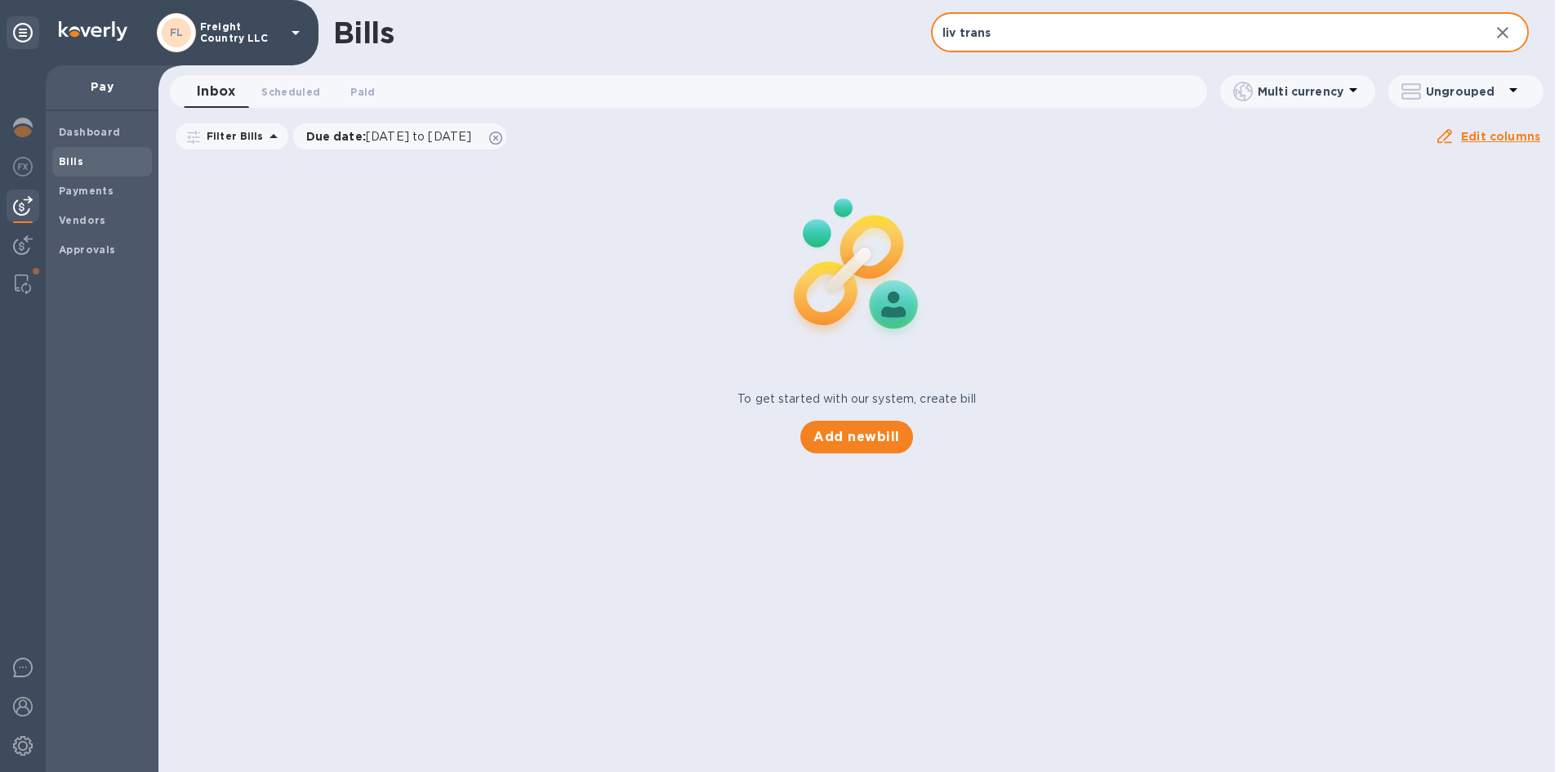
drag, startPoint x: 1023, startPoint y: 32, endPoint x: 905, endPoint y: 31, distance: 118.0
click at [905, 31] on div "Bills liv trans ​ Add bill" at bounding box center [857, 33] width 1397 height 65
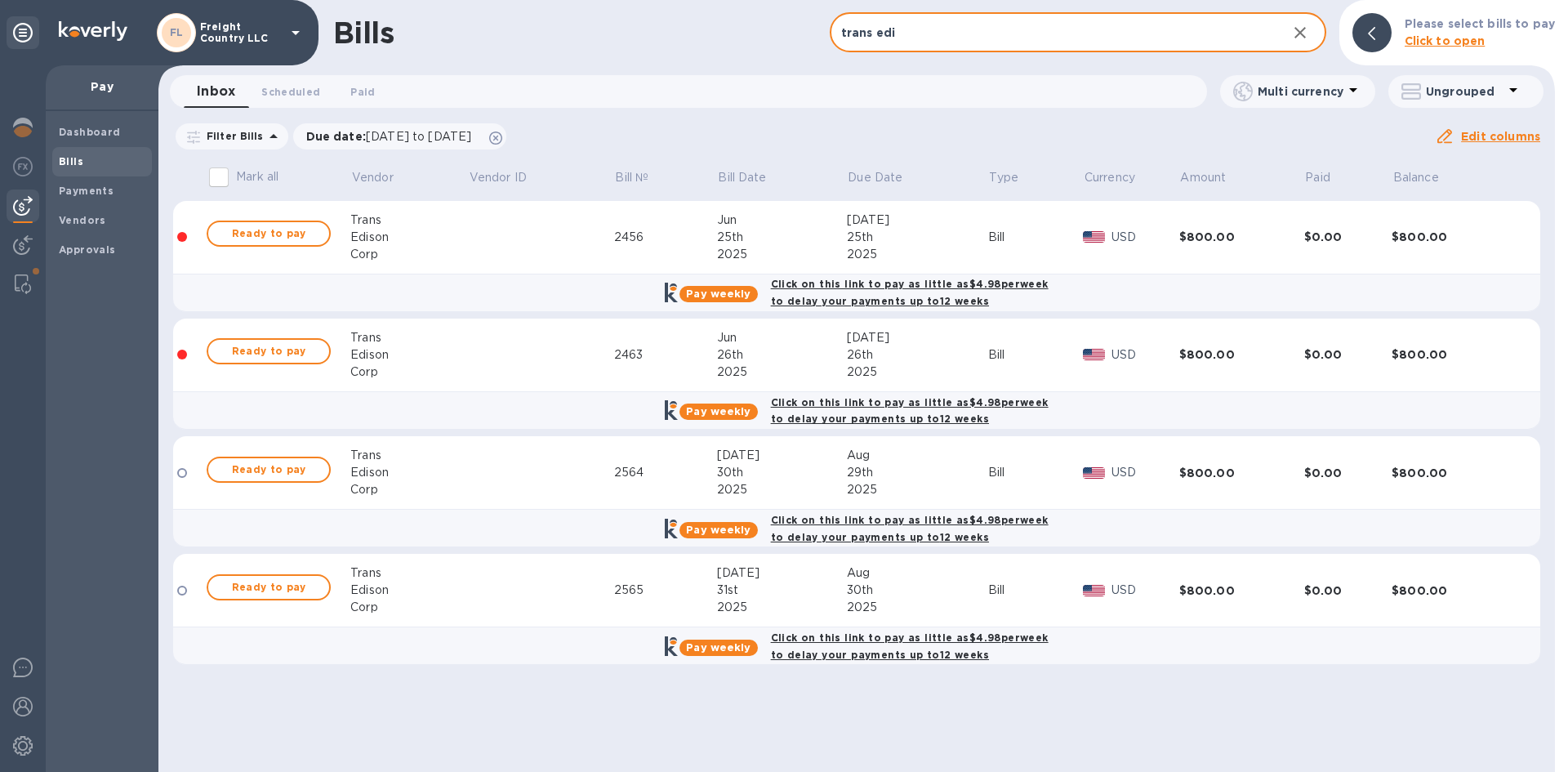
click at [183, 241] on div at bounding box center [182, 236] width 10 height 10
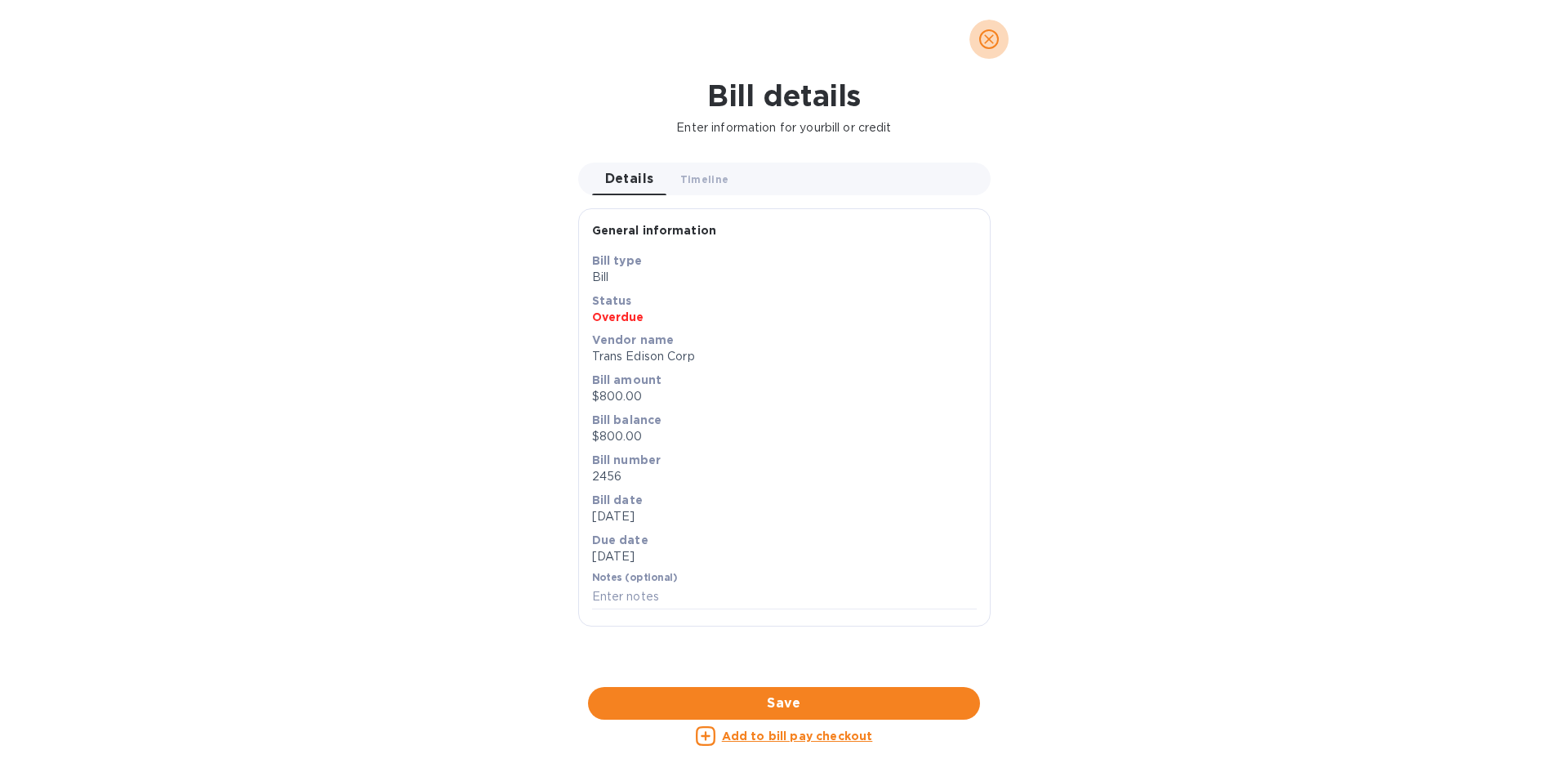
click at [992, 42] on icon "close" at bounding box center [989, 39] width 10 height 10
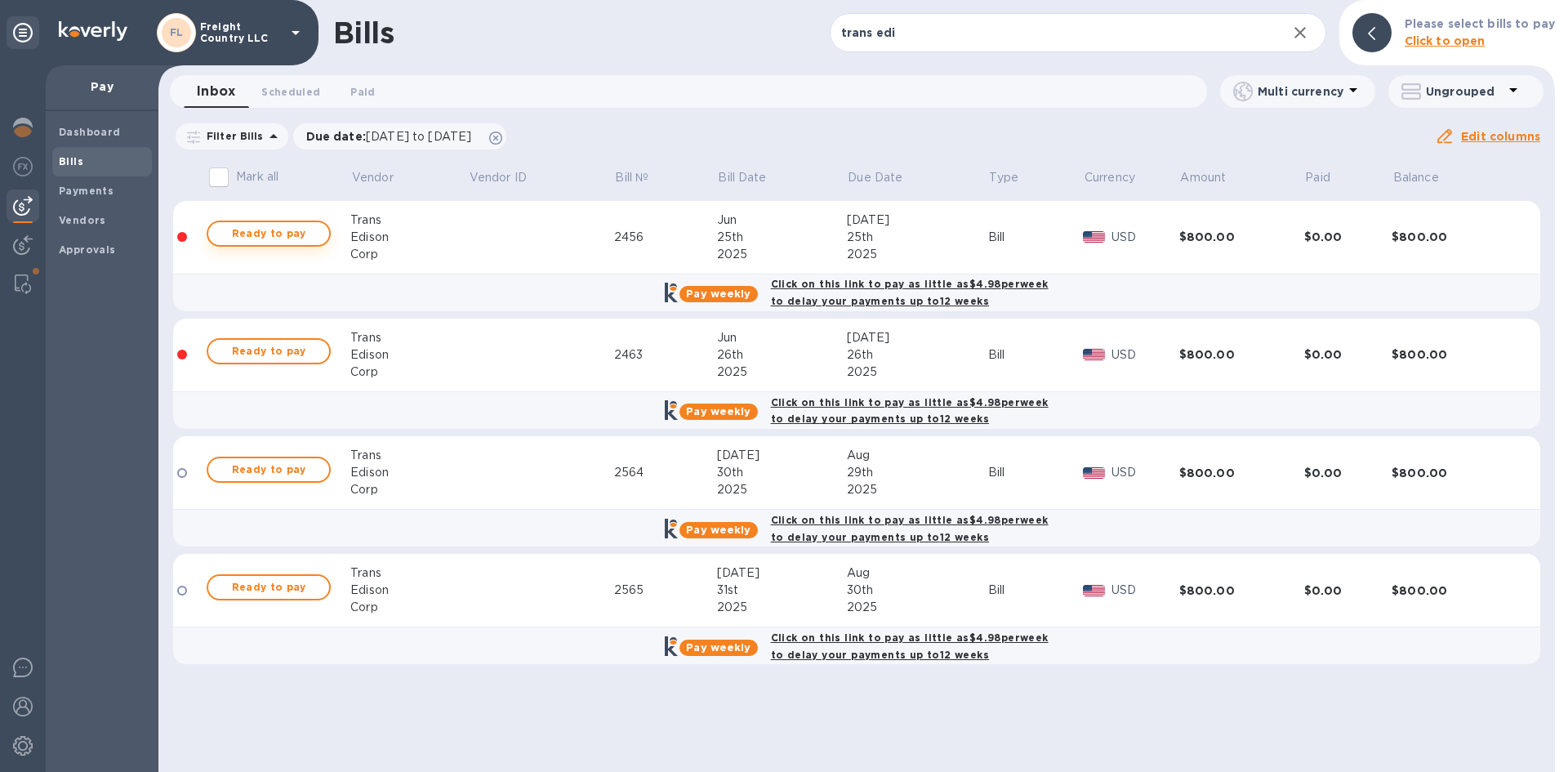
click at [284, 231] on span "Ready to pay" at bounding box center [268, 234] width 94 height 19
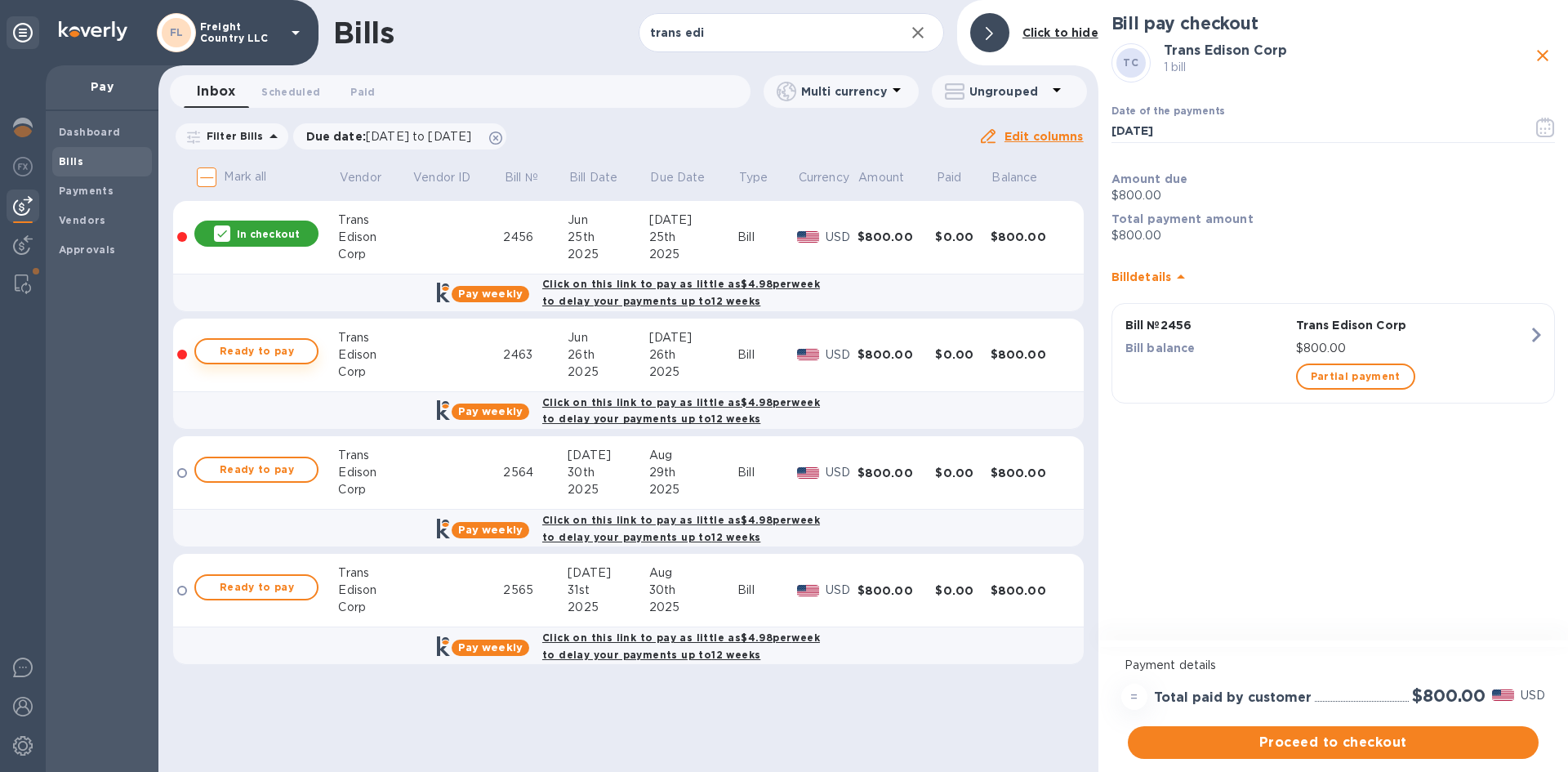
click at [256, 353] on span "Ready to pay" at bounding box center [256, 351] width 94 height 19
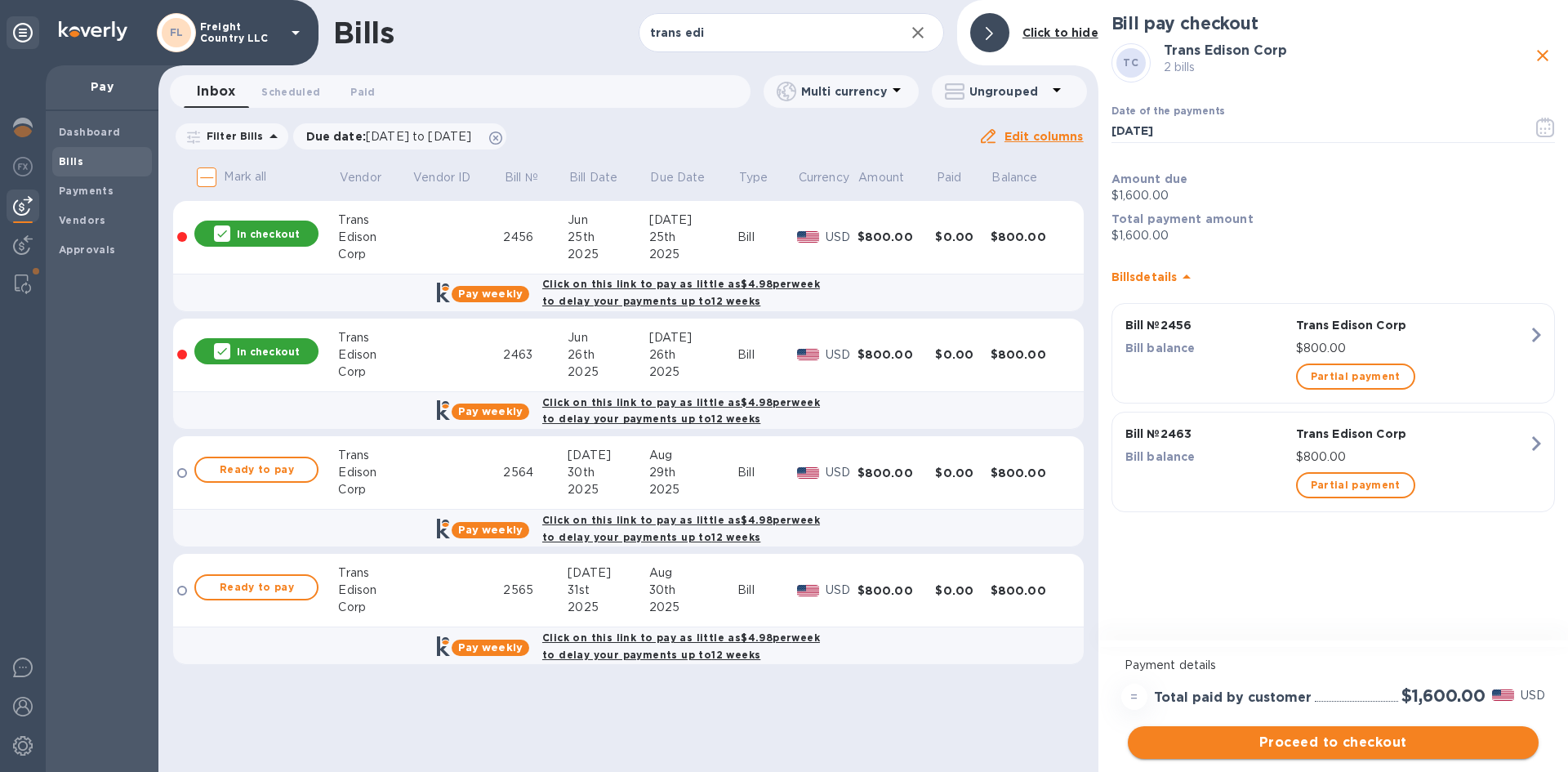
click at [1342, 741] on span "Proceed to checkout" at bounding box center [1333, 743] width 385 height 19
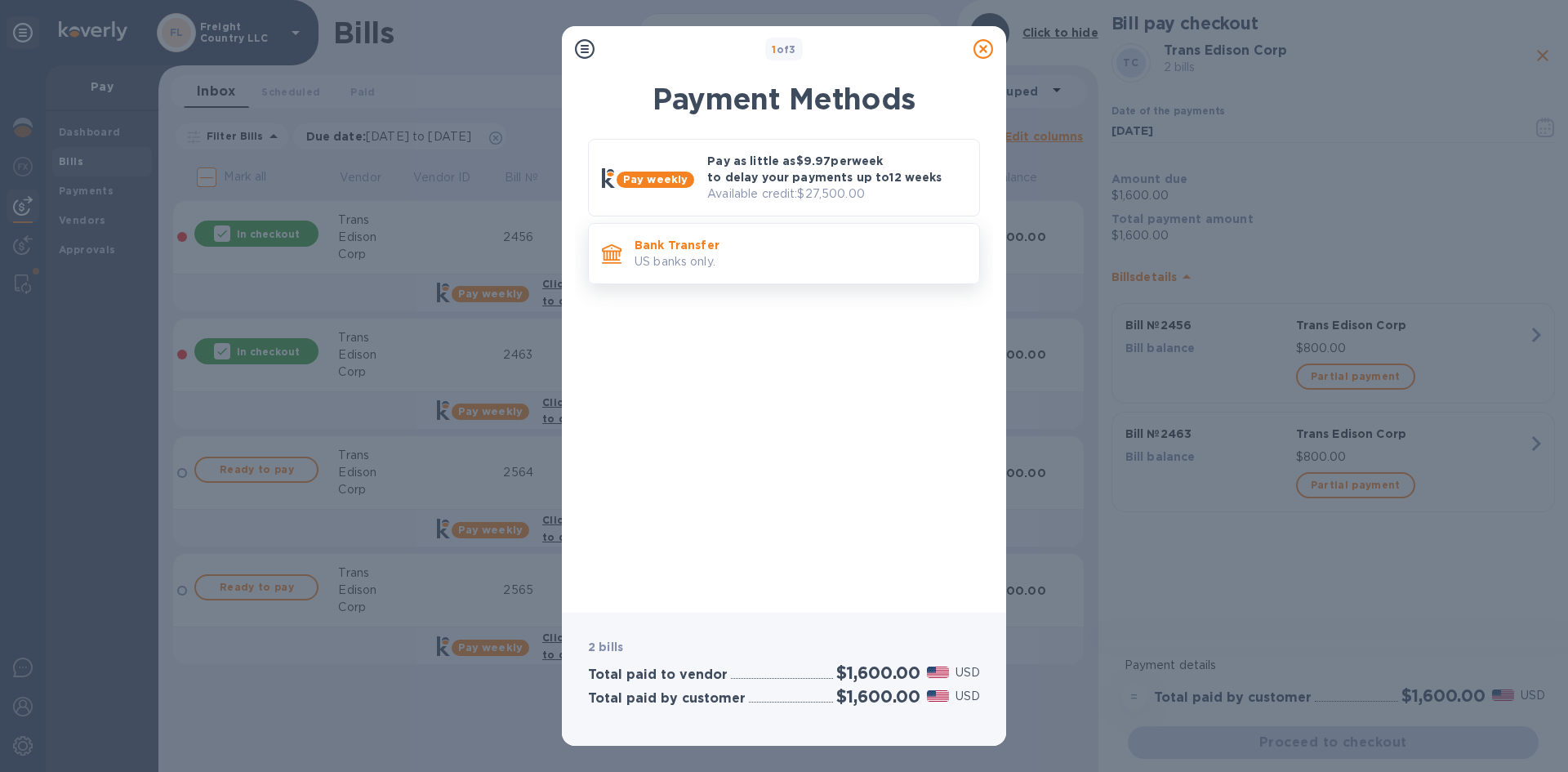
click at [745, 250] on p "Bank Transfer" at bounding box center [801, 245] width 332 height 17
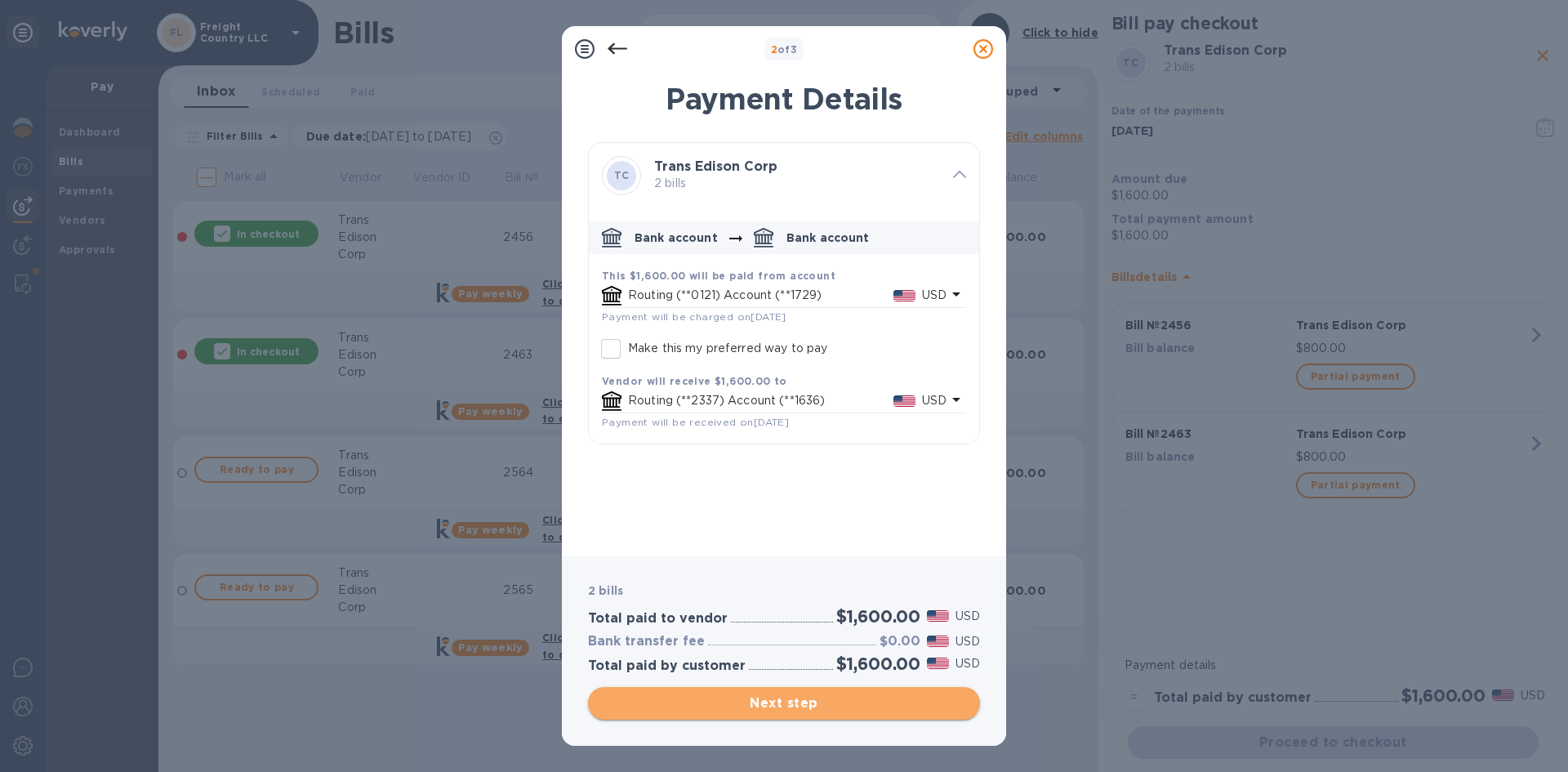
click at [767, 699] on span "Next step" at bounding box center [784, 703] width 366 height 19
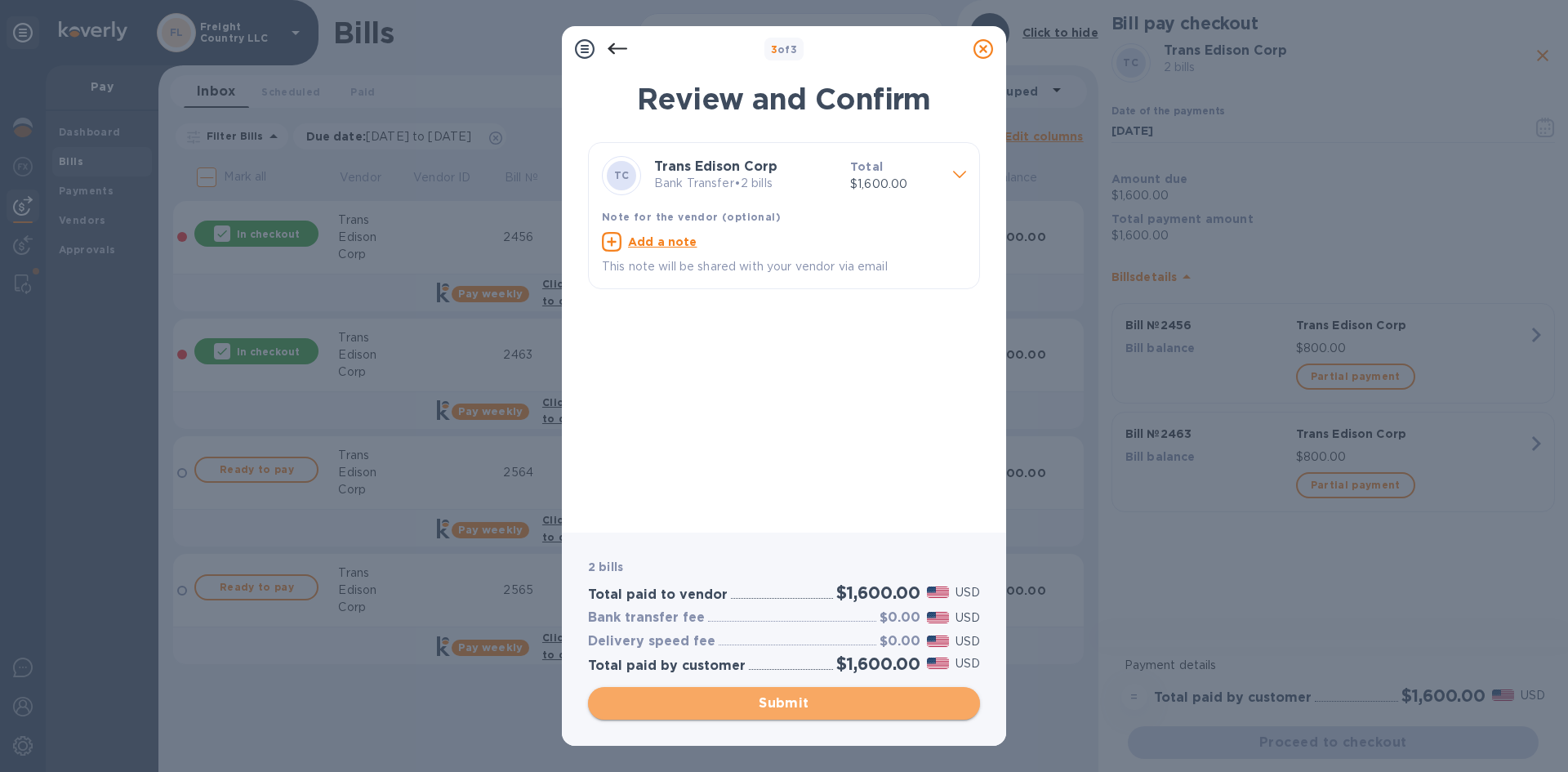
click at [783, 703] on span "Submit" at bounding box center [784, 703] width 366 height 19
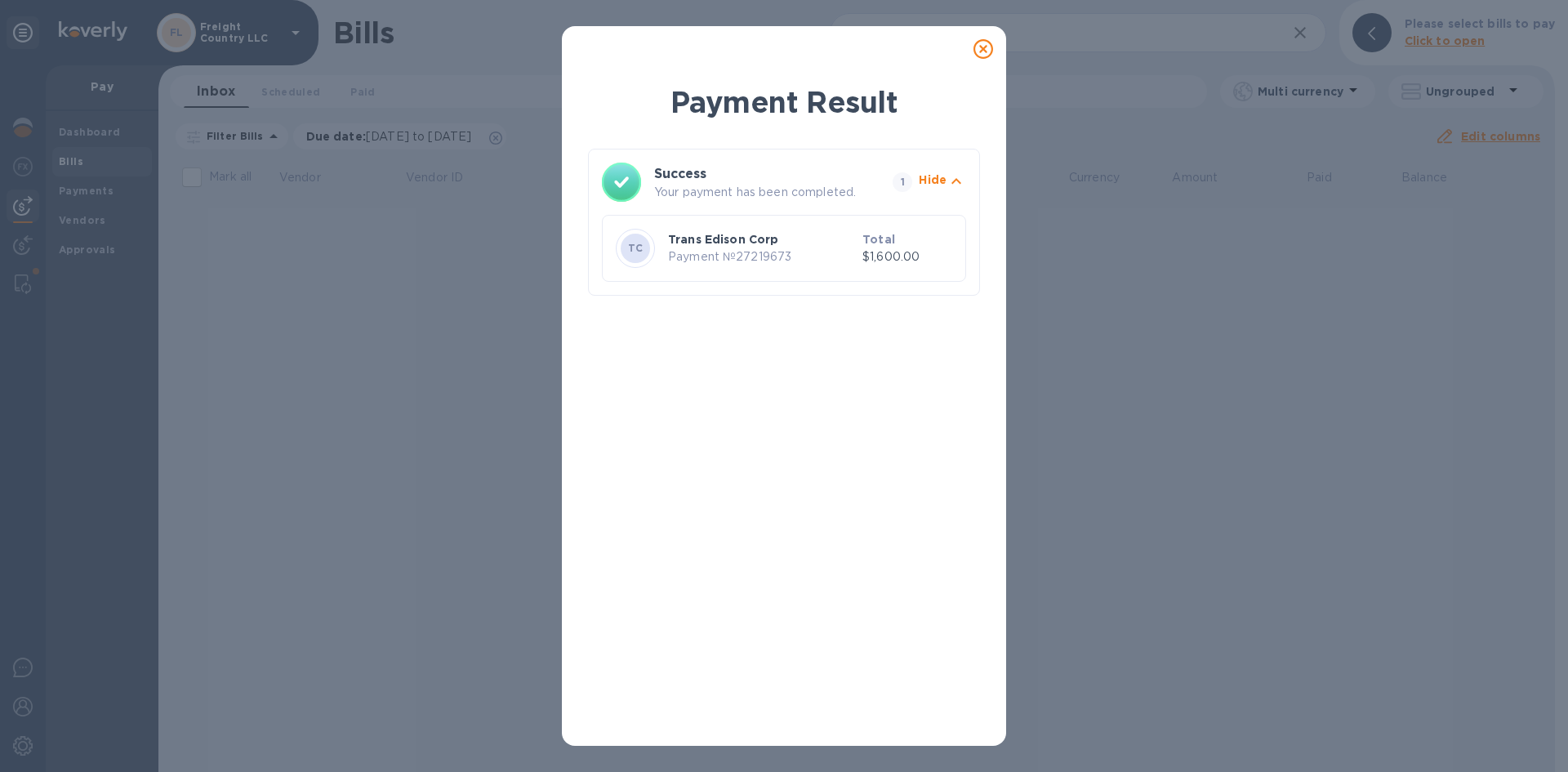
click at [982, 49] on icon at bounding box center [983, 49] width 19 height 19
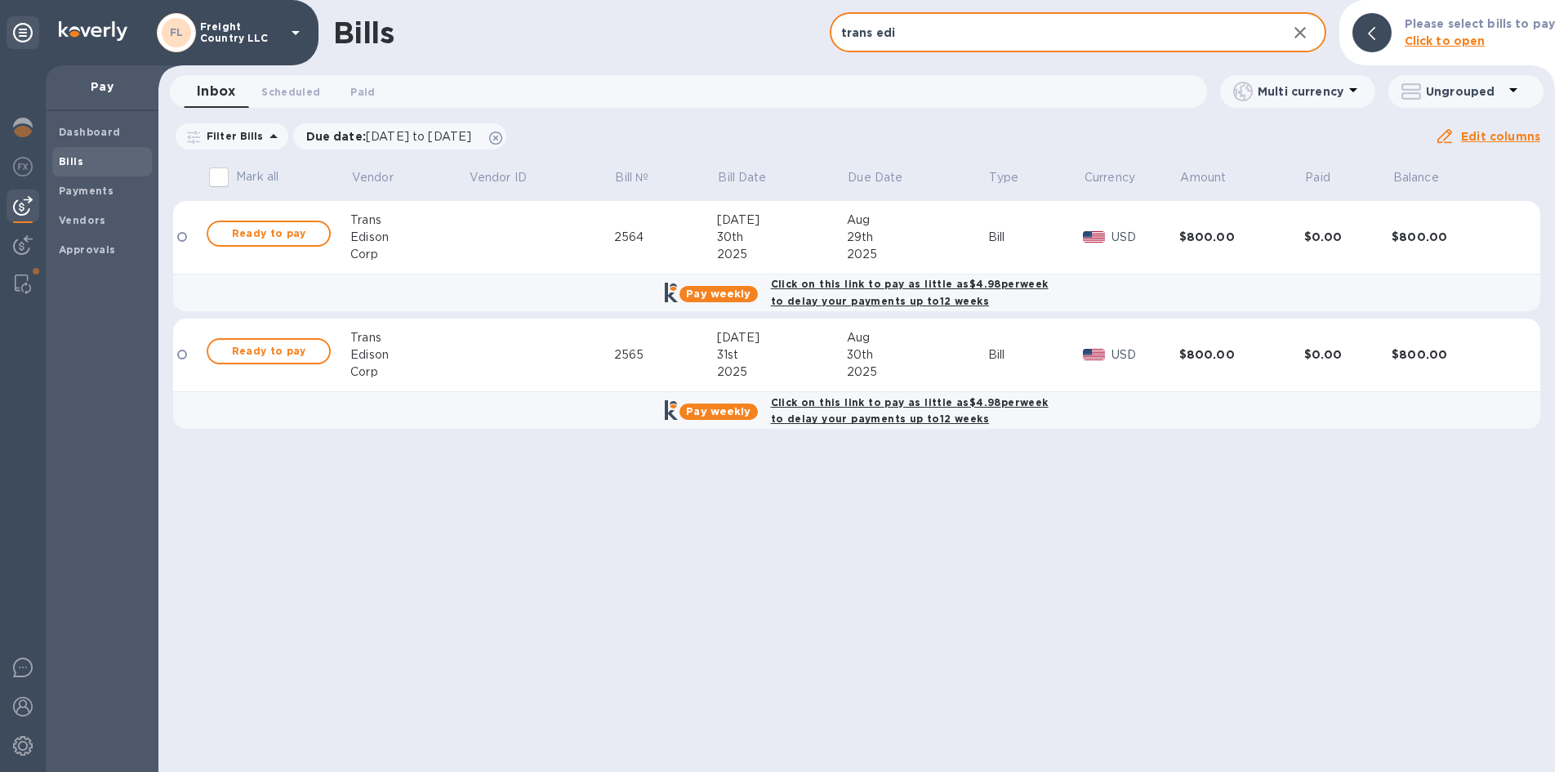
drag, startPoint x: 929, startPoint y: 40, endPoint x: 810, endPoint y: 40, distance: 119.0
click at [810, 40] on div "Bills trans edi ​ Add bill Please select bills to pay Click to open" at bounding box center [857, 33] width 1397 height 65
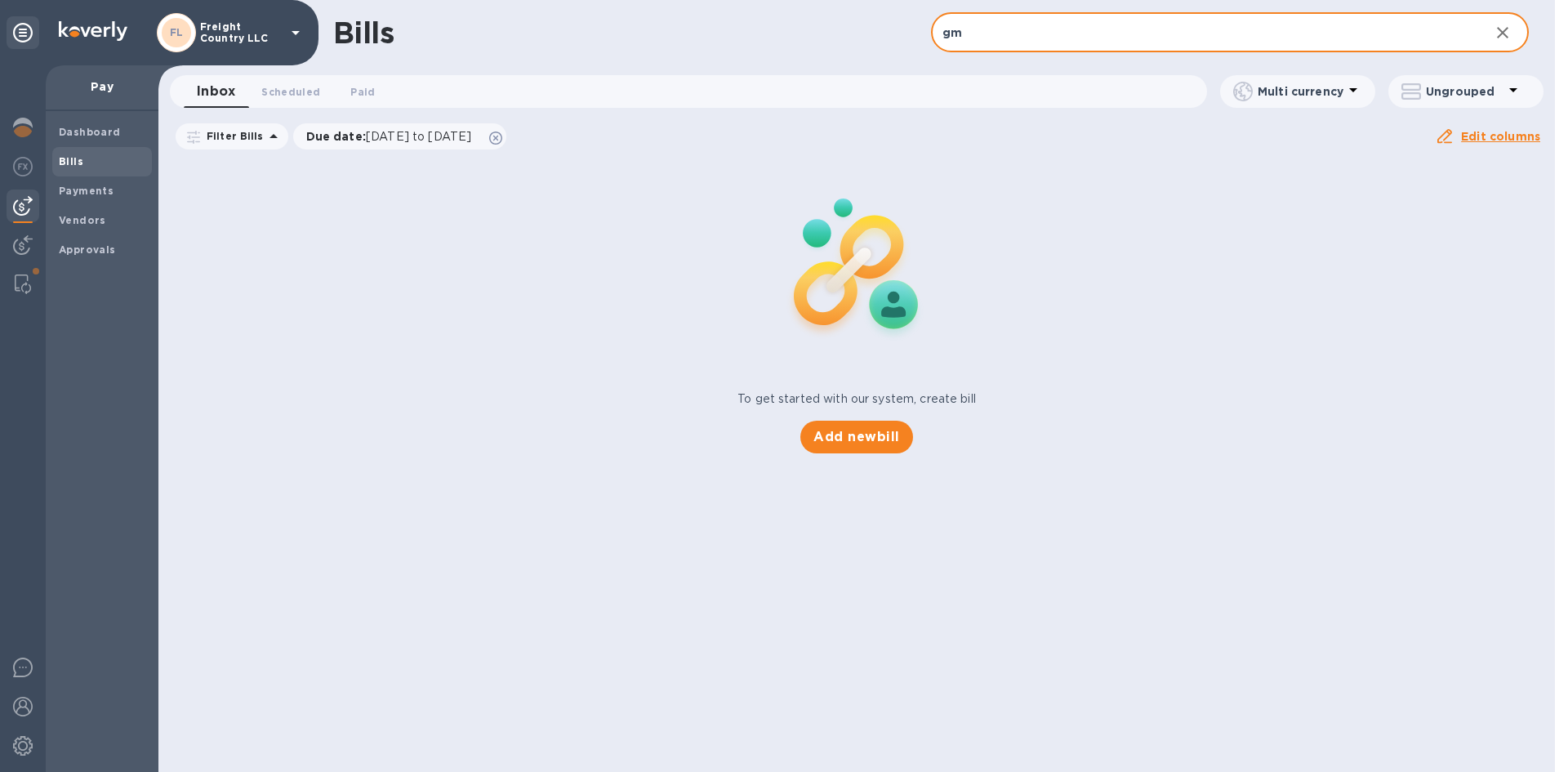
type input "gm"
click at [70, 220] on b "Vendors" at bounding box center [83, 221] width 48 height 12
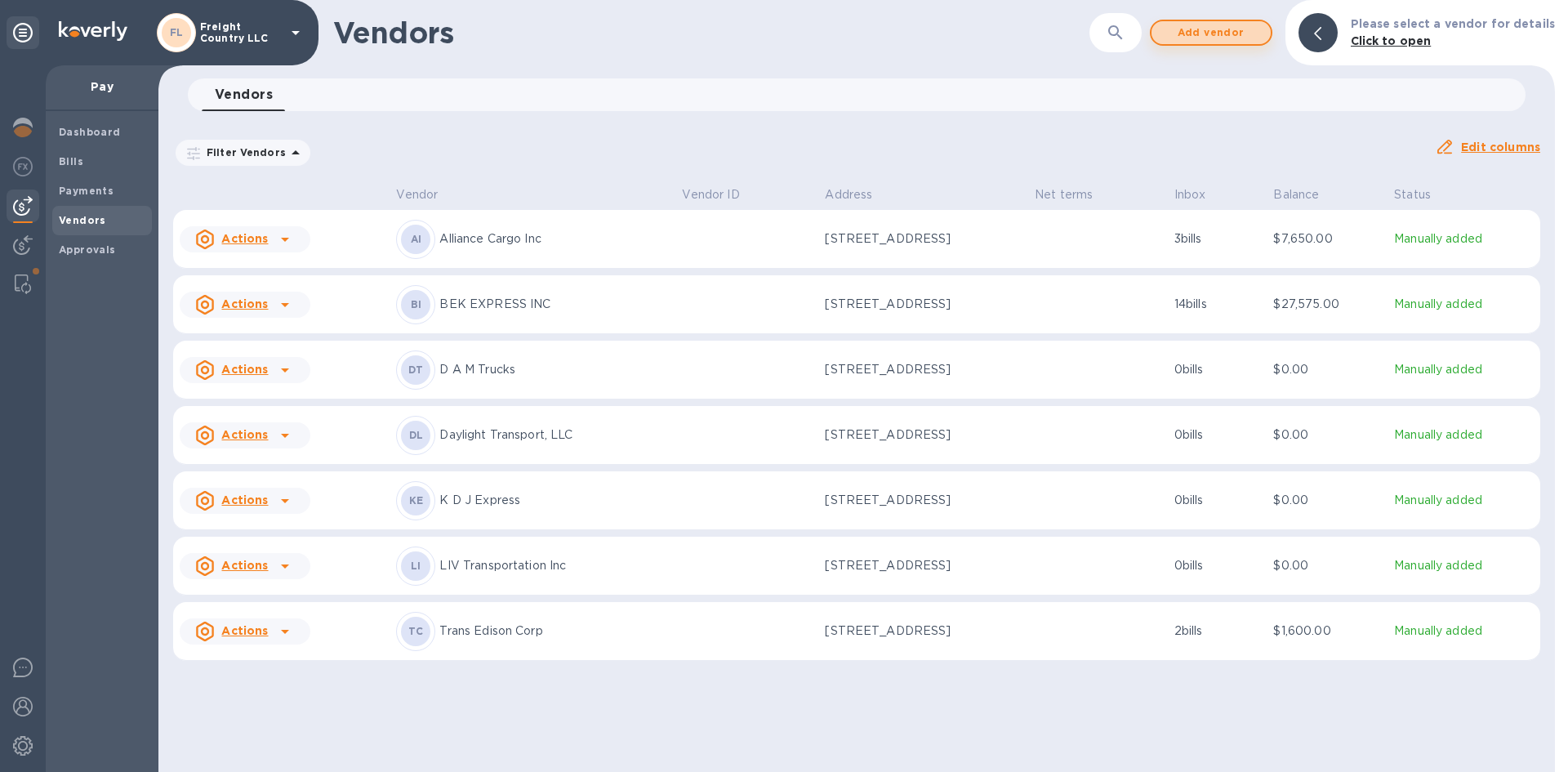
click at [1214, 33] on span "Add vendor" at bounding box center [1212, 33] width 93 height 19
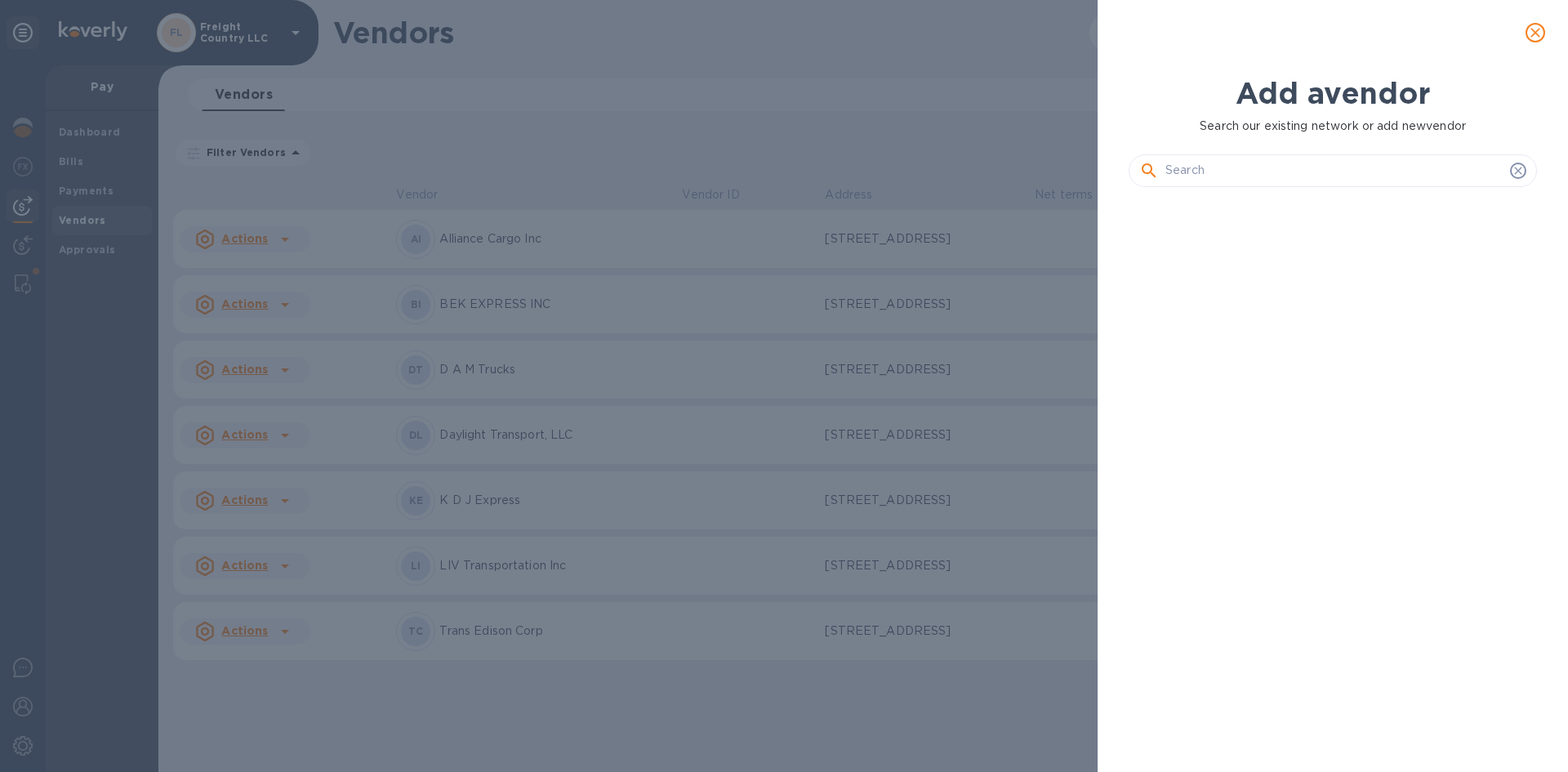
scroll to position [516, 414]
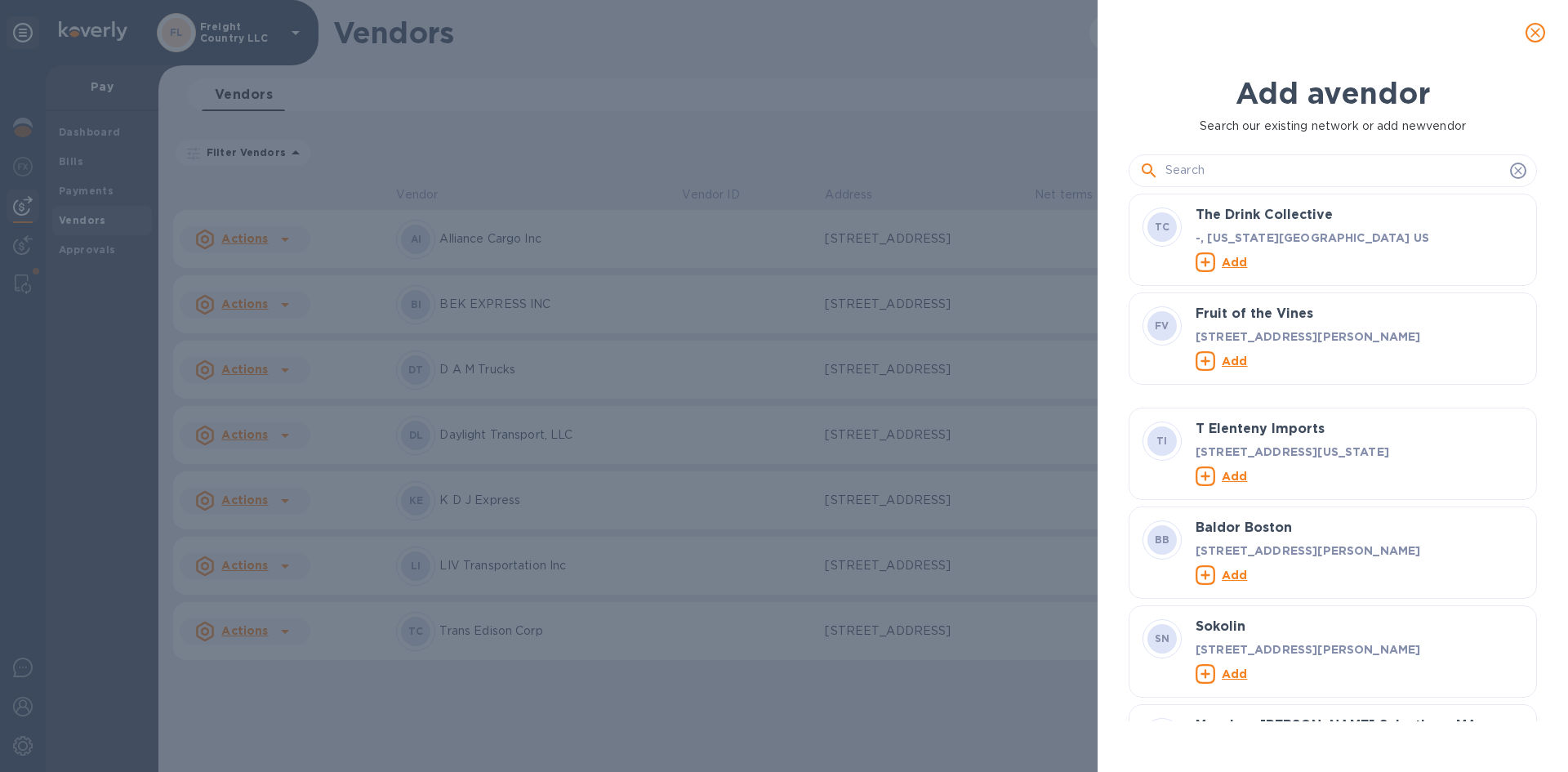
click at [1246, 170] on input "text" at bounding box center [1333, 171] width 338 height 25
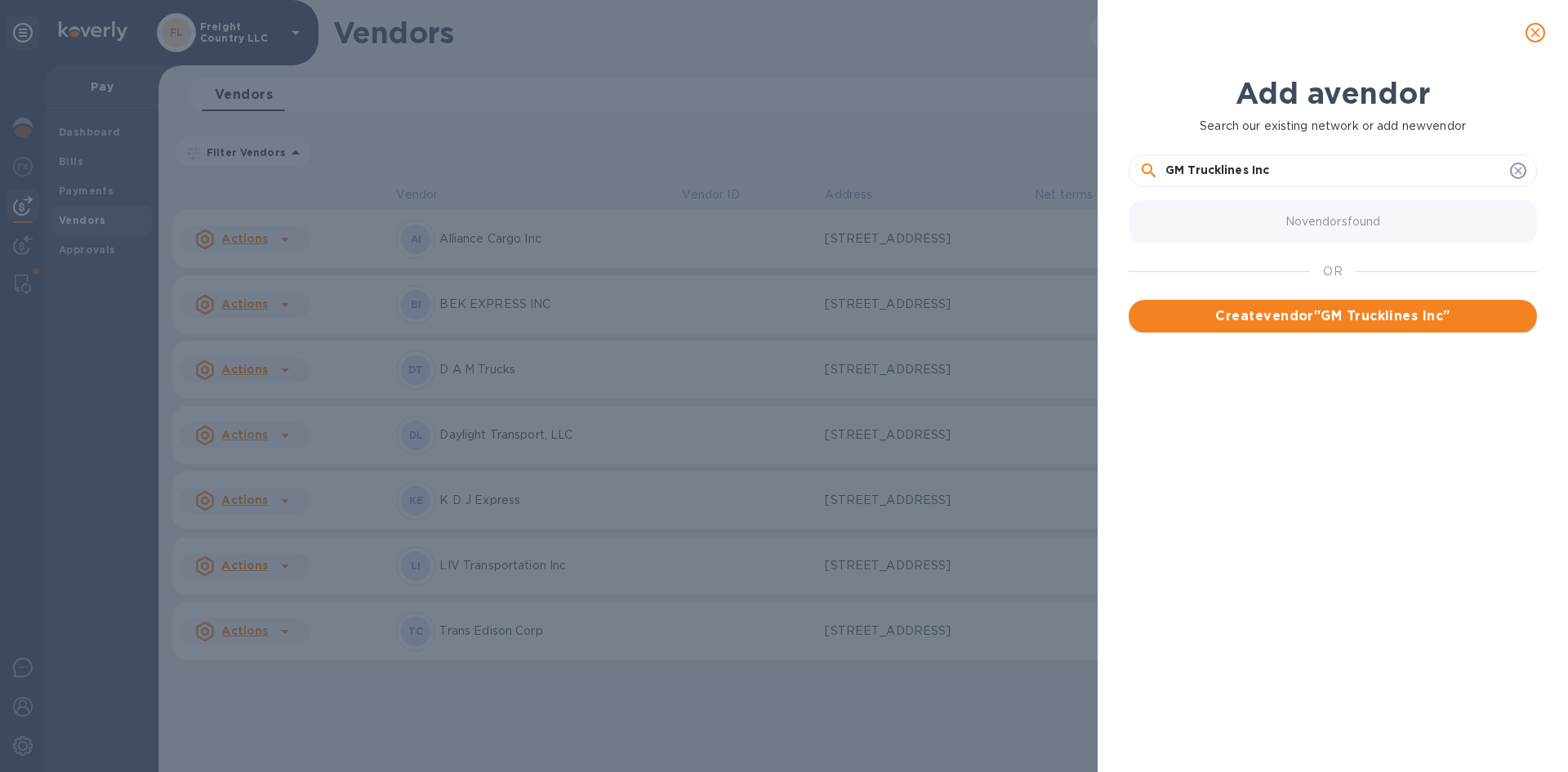
type input "GM Trucklines Inc"
click at [1255, 308] on span "Create vendor " GM Trucklines Inc "" at bounding box center [1333, 316] width 382 height 19
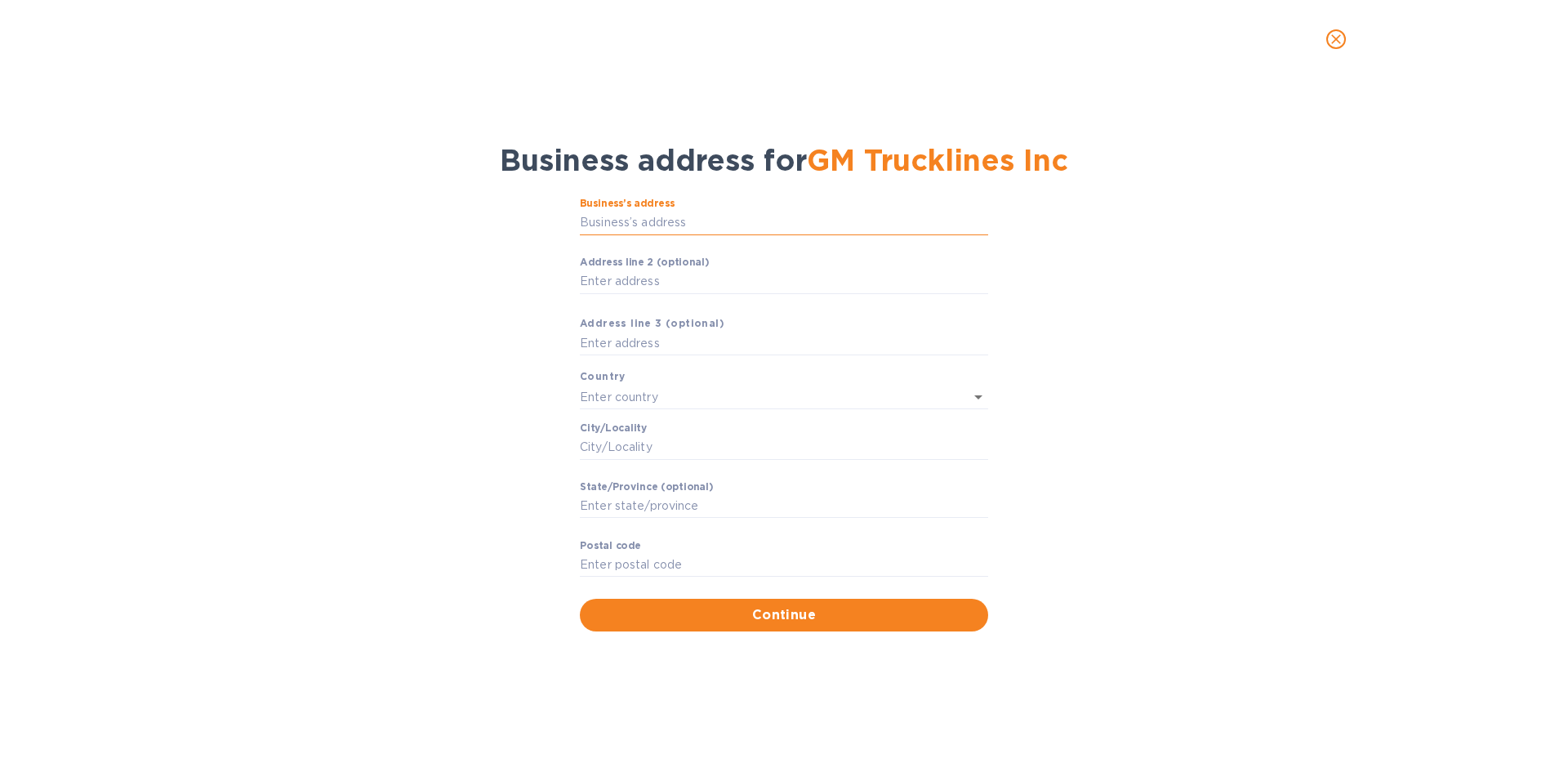
click at [613, 218] on input "Business’s аddress" at bounding box center [783, 223] width 408 height 25
type input "1614 West Avenue L"
type input "United States"
type input "Temple"
type input "TX"
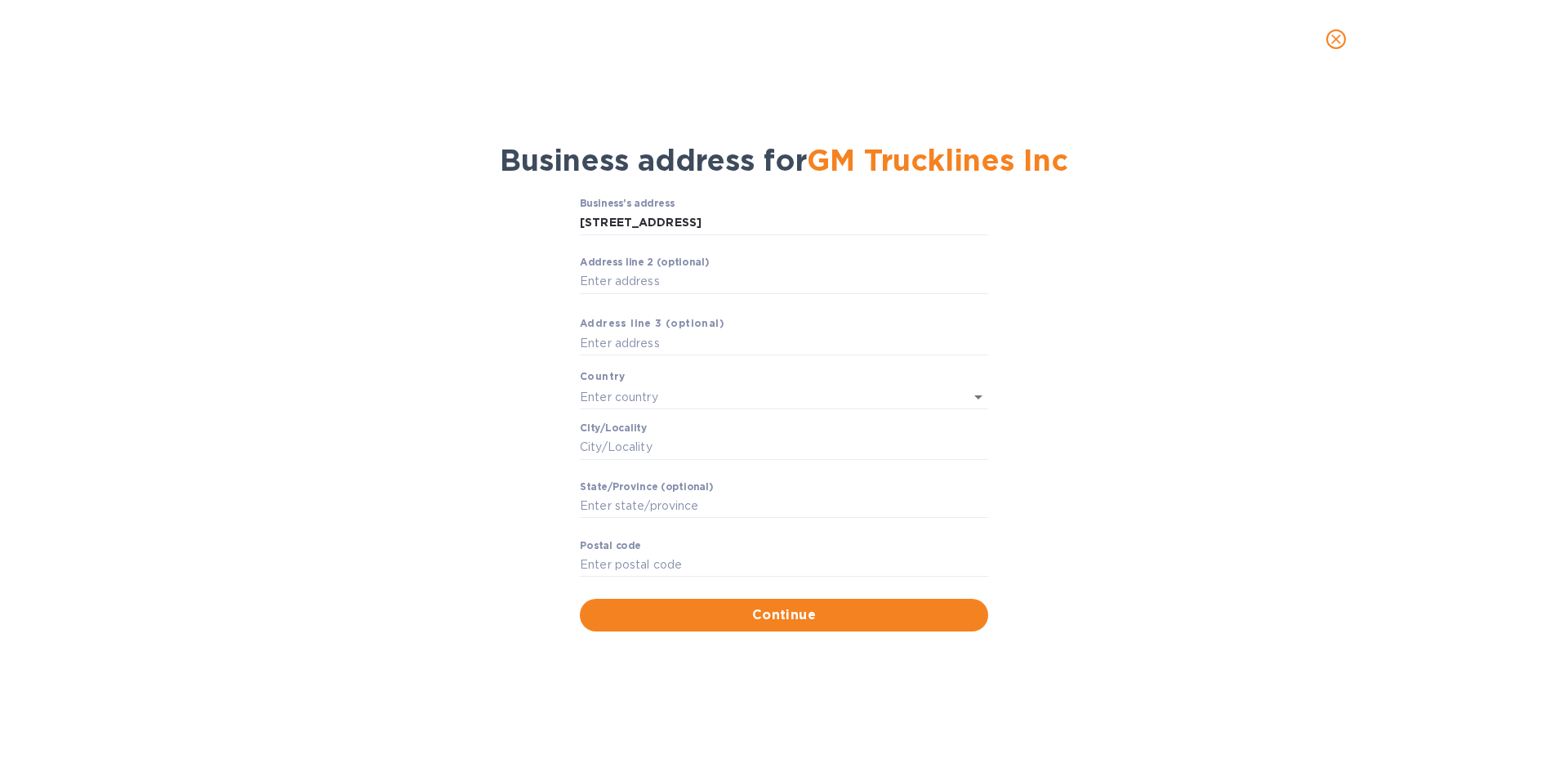
type input "76504"
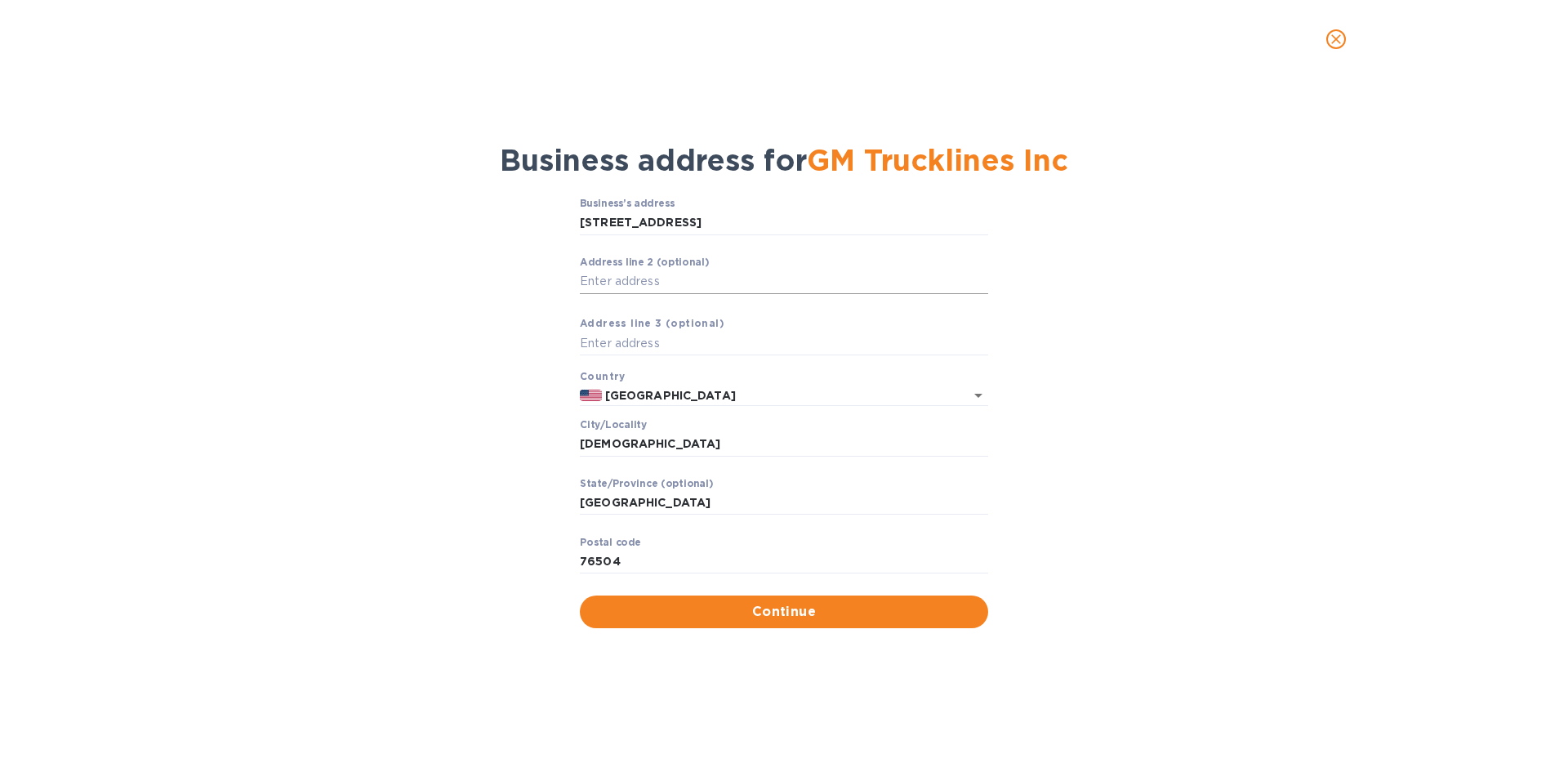
click at [636, 281] on input "Аddress line 2 (optional)" at bounding box center [783, 282] width 408 height 25
type input "Suite G"
click at [766, 613] on span "Continue" at bounding box center [783, 611] width 382 height 19
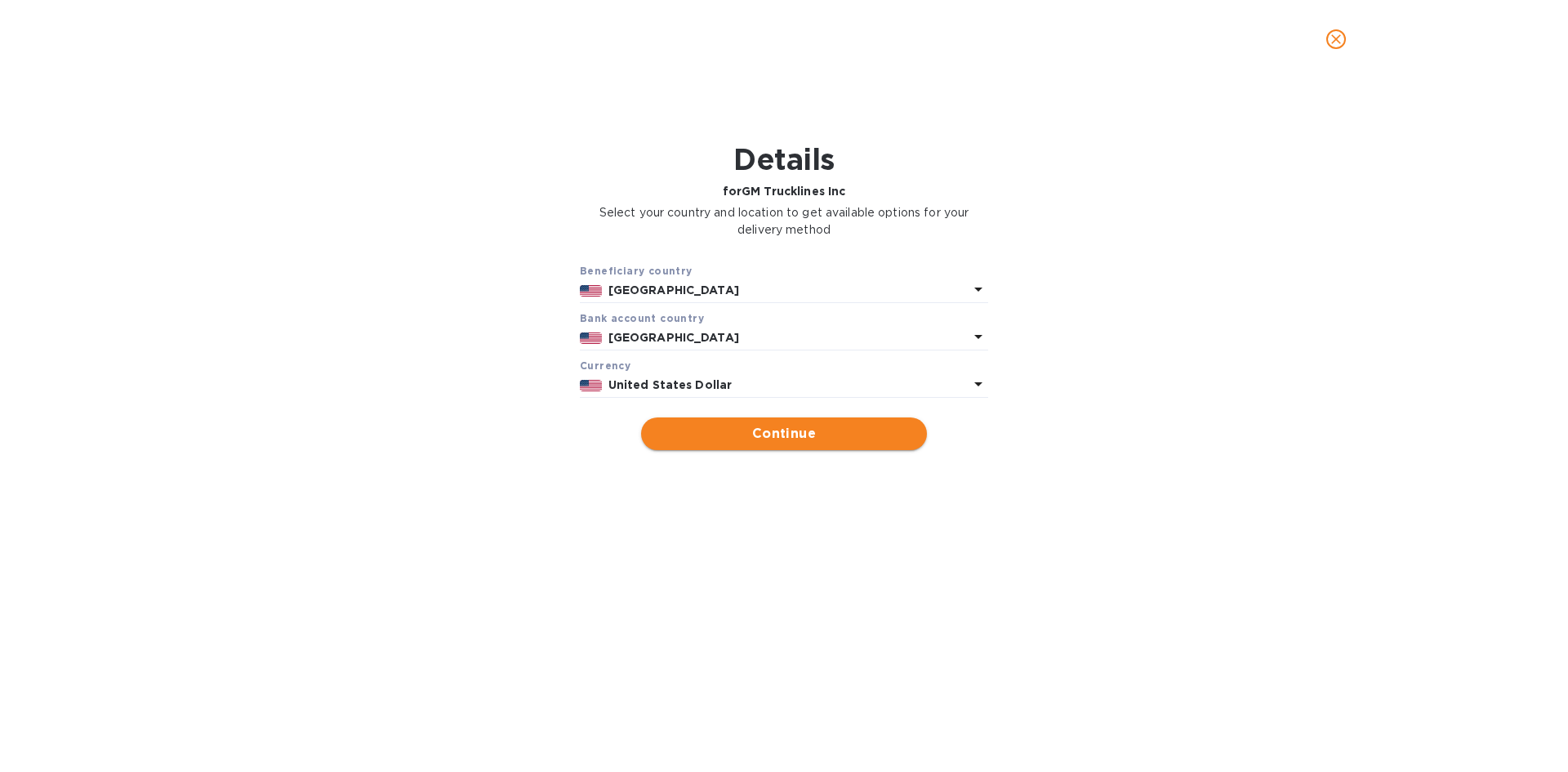
click at [770, 441] on span "Continue" at bounding box center [784, 434] width 259 height 19
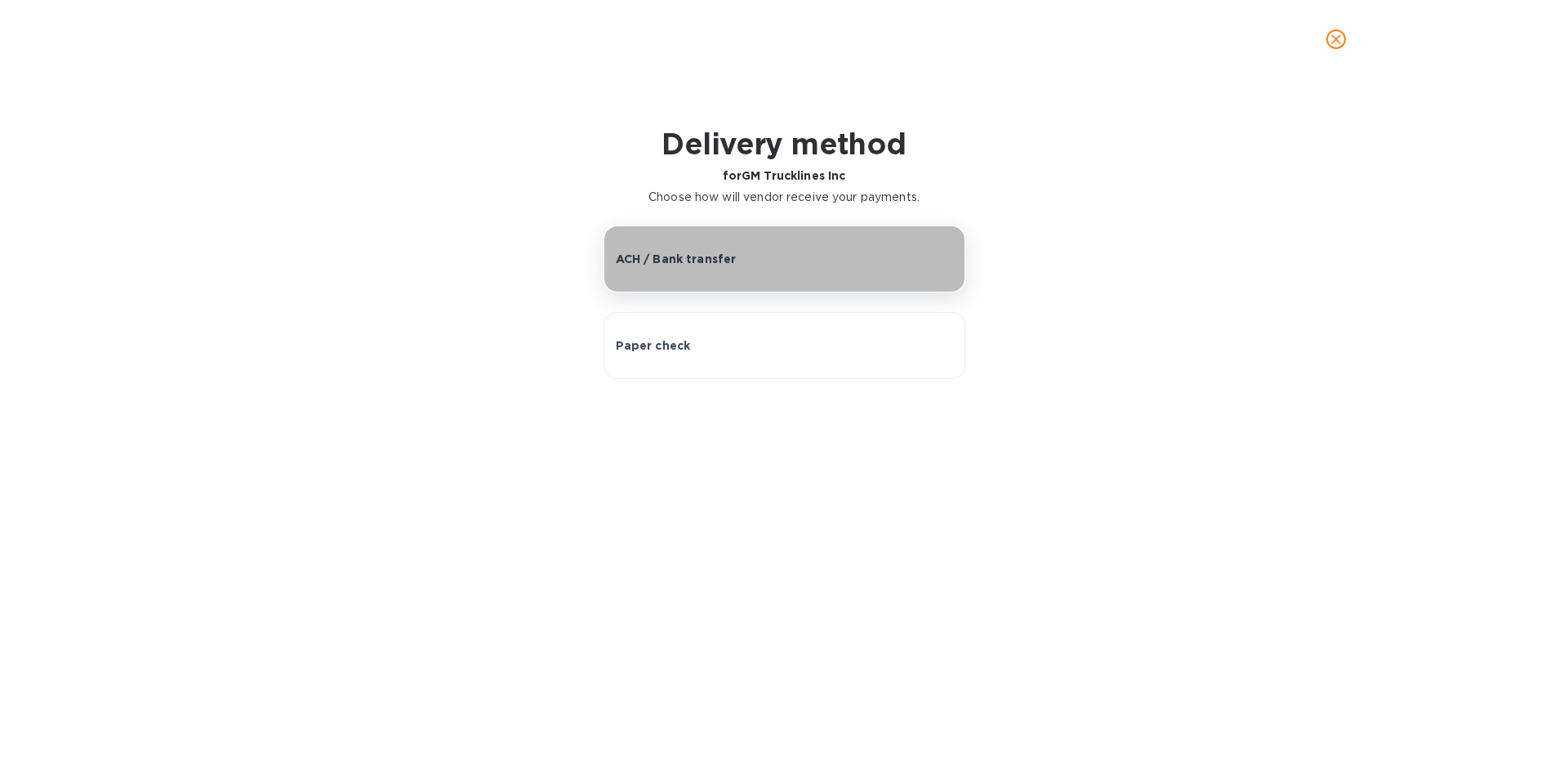
click at [718, 260] on p "ACH / Bank transfer" at bounding box center [676, 259] width 121 height 17
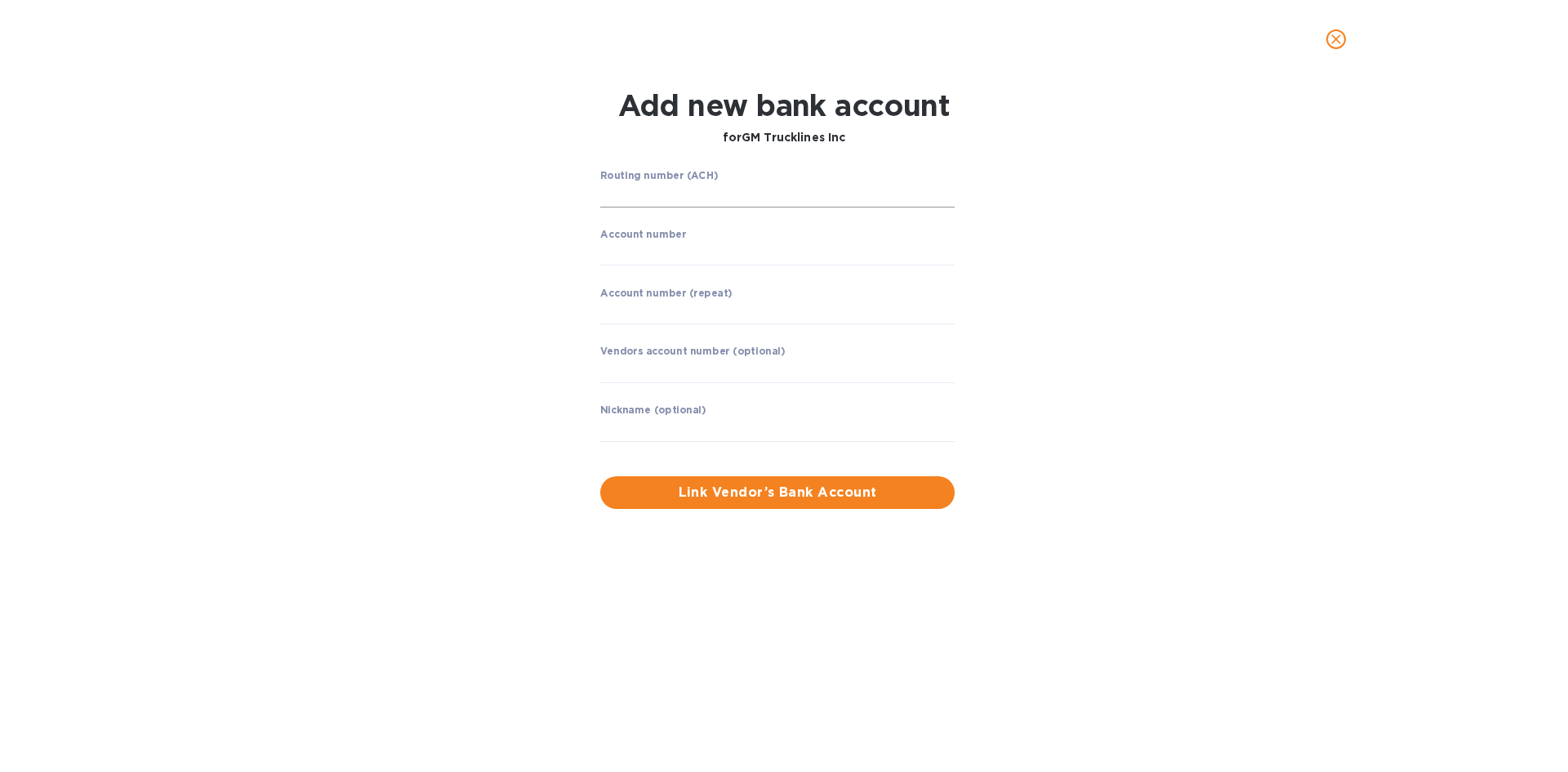
click at [695, 193] on input "string" at bounding box center [778, 195] width 355 height 25
type input "322271627"
click at [642, 257] on input "string" at bounding box center [778, 253] width 355 height 25
type input "598735762"
drag, startPoint x: 617, startPoint y: 312, endPoint x: 649, endPoint y: 302, distance: 33.5
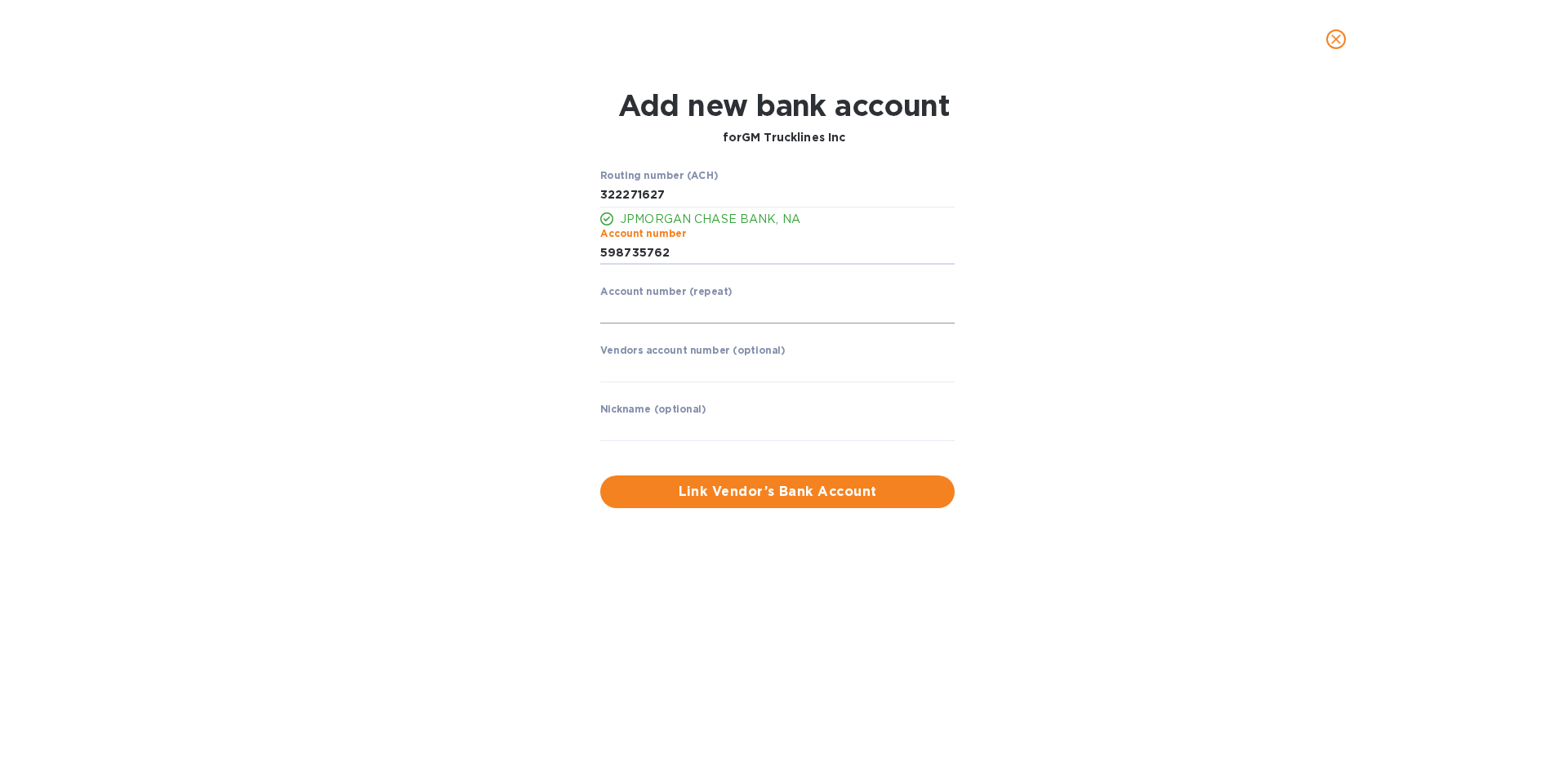
click at [617, 312] on input "string" at bounding box center [778, 311] width 355 height 25
type input "598735762"
click at [745, 490] on span "Link Vendor’s Bank Account" at bounding box center [777, 491] width 328 height 19
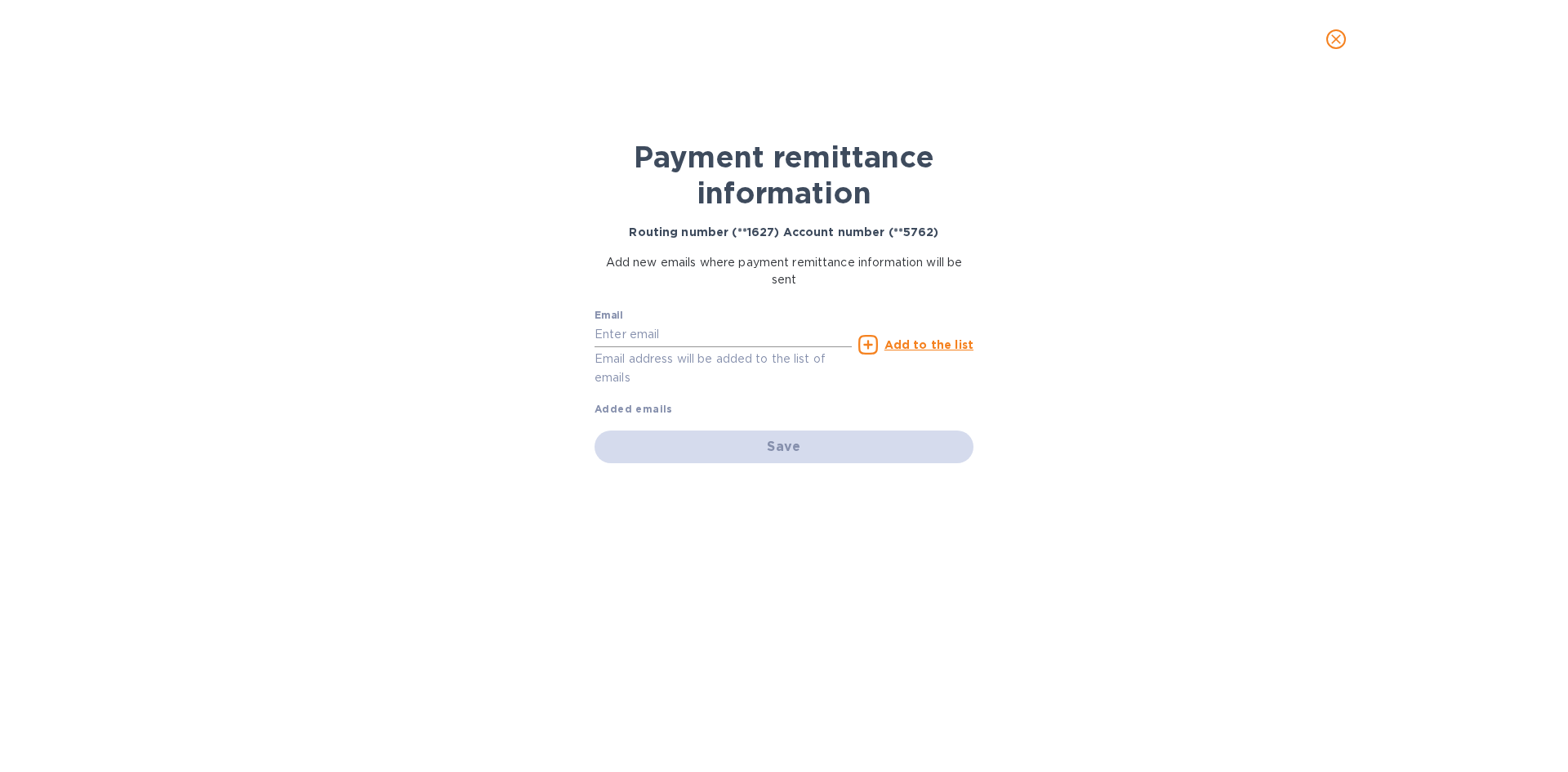
click at [713, 340] on input "text" at bounding box center [723, 335] width 258 height 25
click at [604, 338] on input "text" at bounding box center [723, 335] width 258 height 25
paste input "info.gmtrucklines@gmail.com"
type input "info.gmtrucklines@gmail.com"
click at [923, 349] on u "Add to the list" at bounding box center [929, 344] width 89 height 13
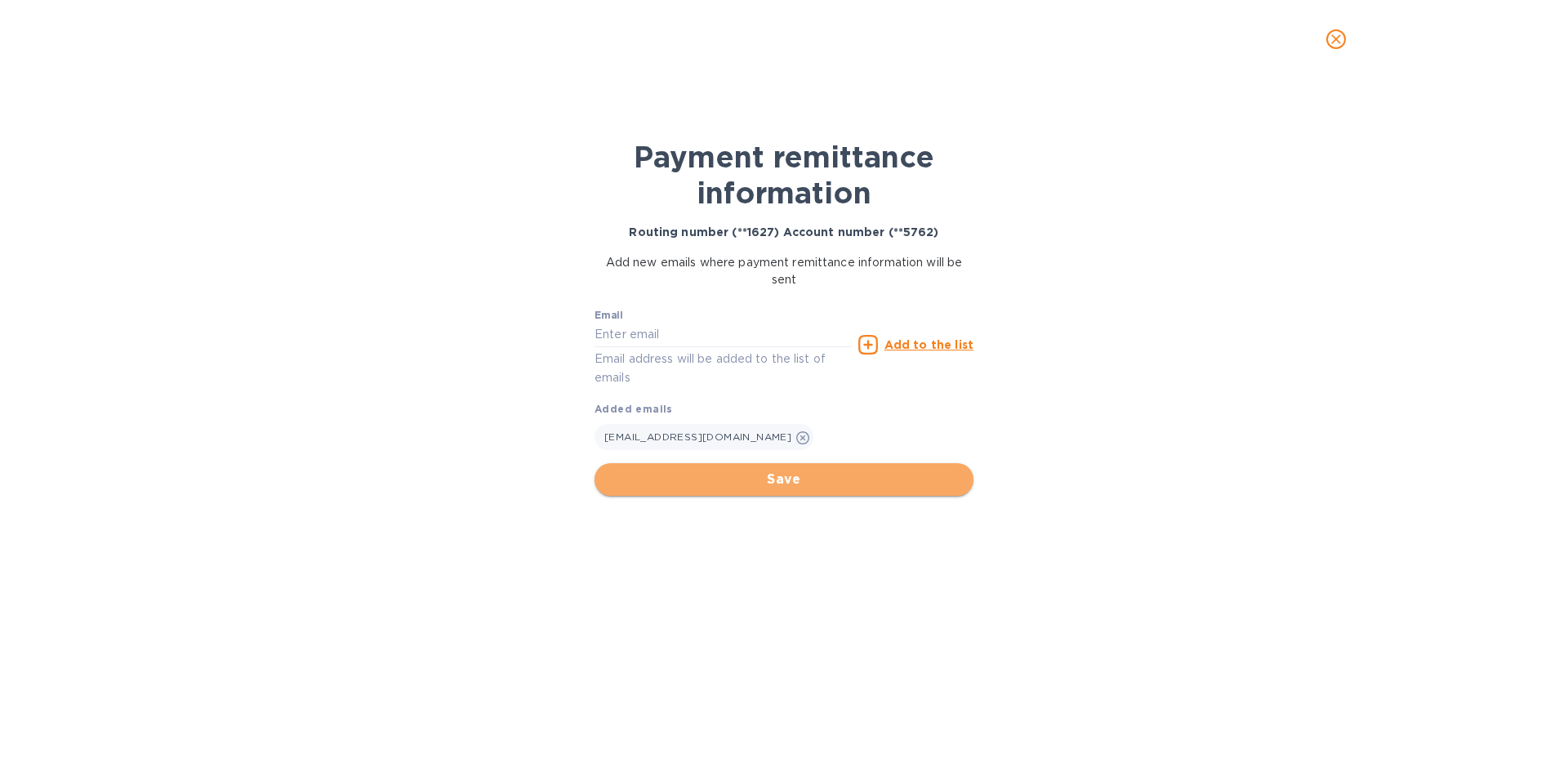
click at [767, 481] on span "Save" at bounding box center [784, 479] width 353 height 19
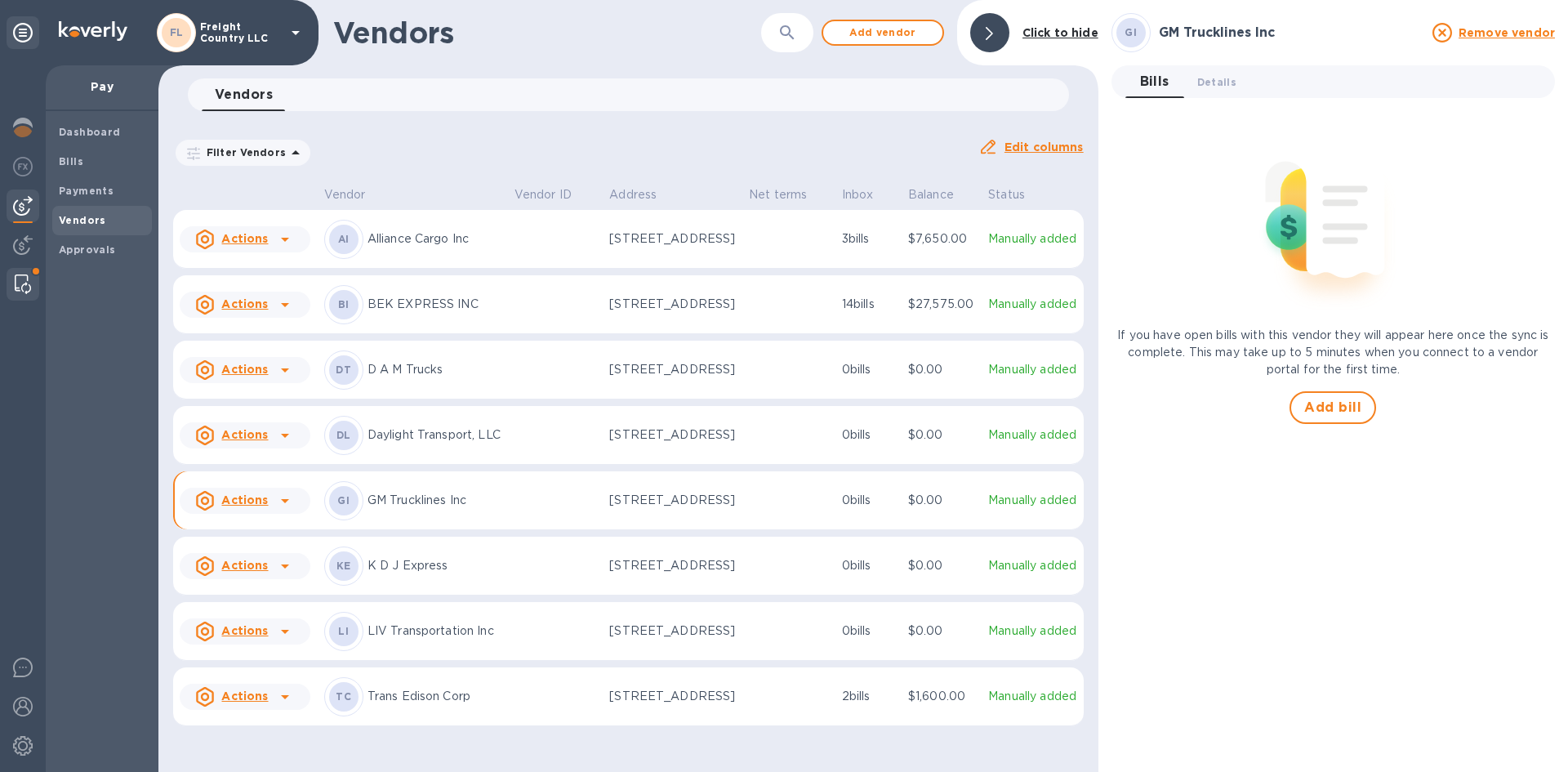
click at [14, 280] on div at bounding box center [22, 284] width 29 height 33
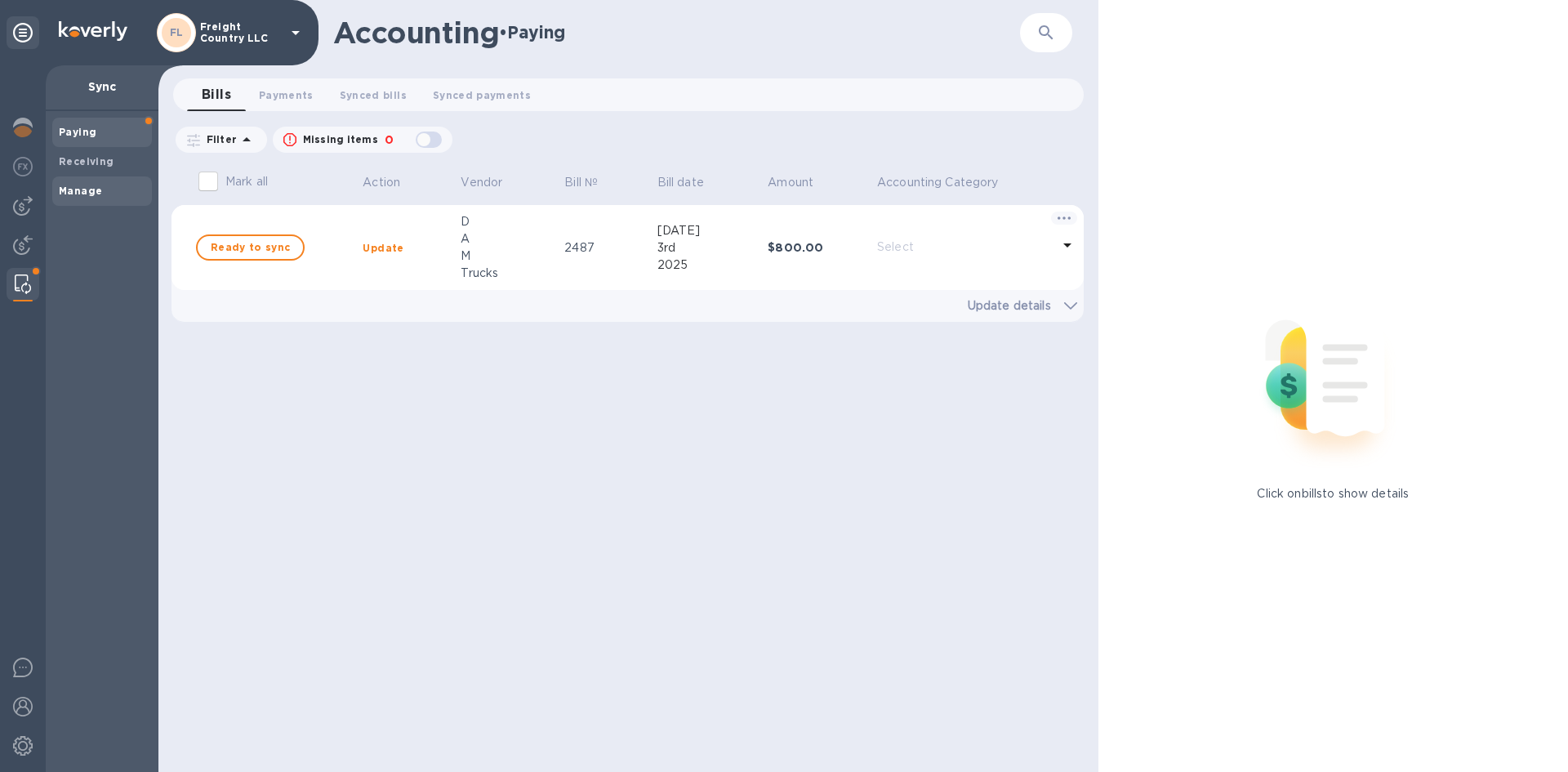
click at [81, 192] on b "Manage" at bounding box center [80, 191] width 43 height 12
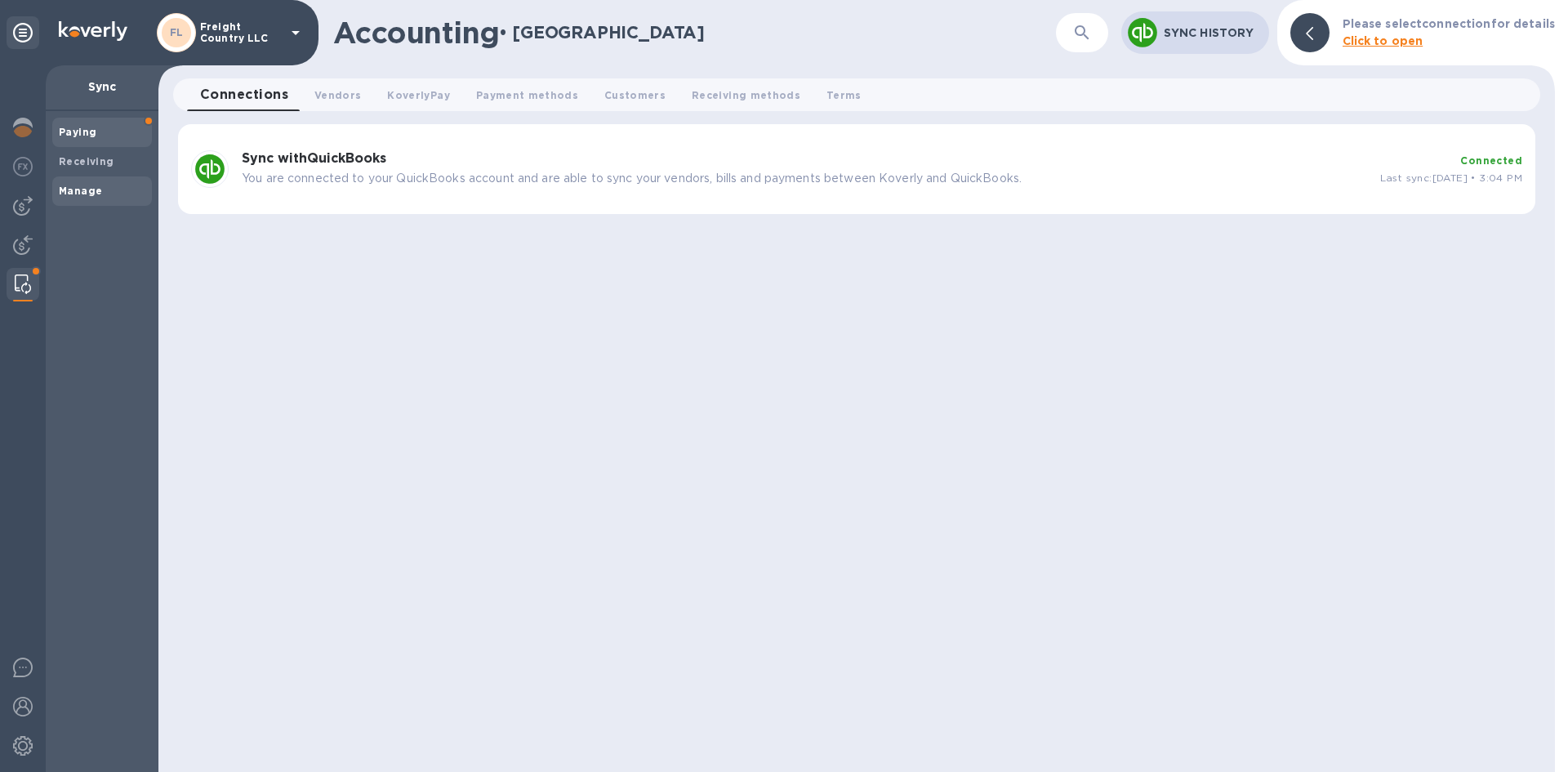
click at [82, 127] on b "Paying" at bounding box center [78, 132] width 38 height 12
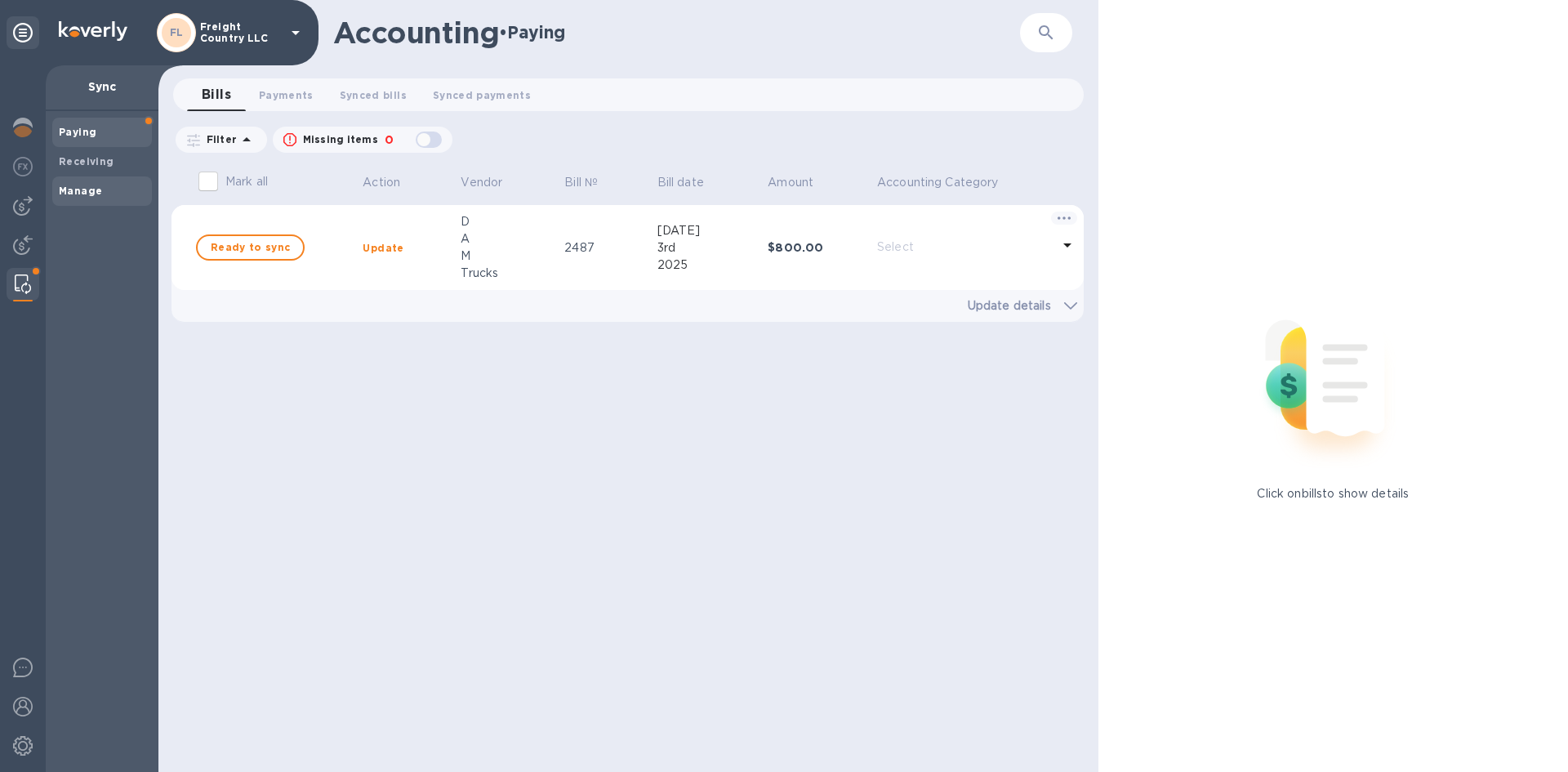
click at [81, 184] on b "Manage" at bounding box center [80, 191] width 43 height 12
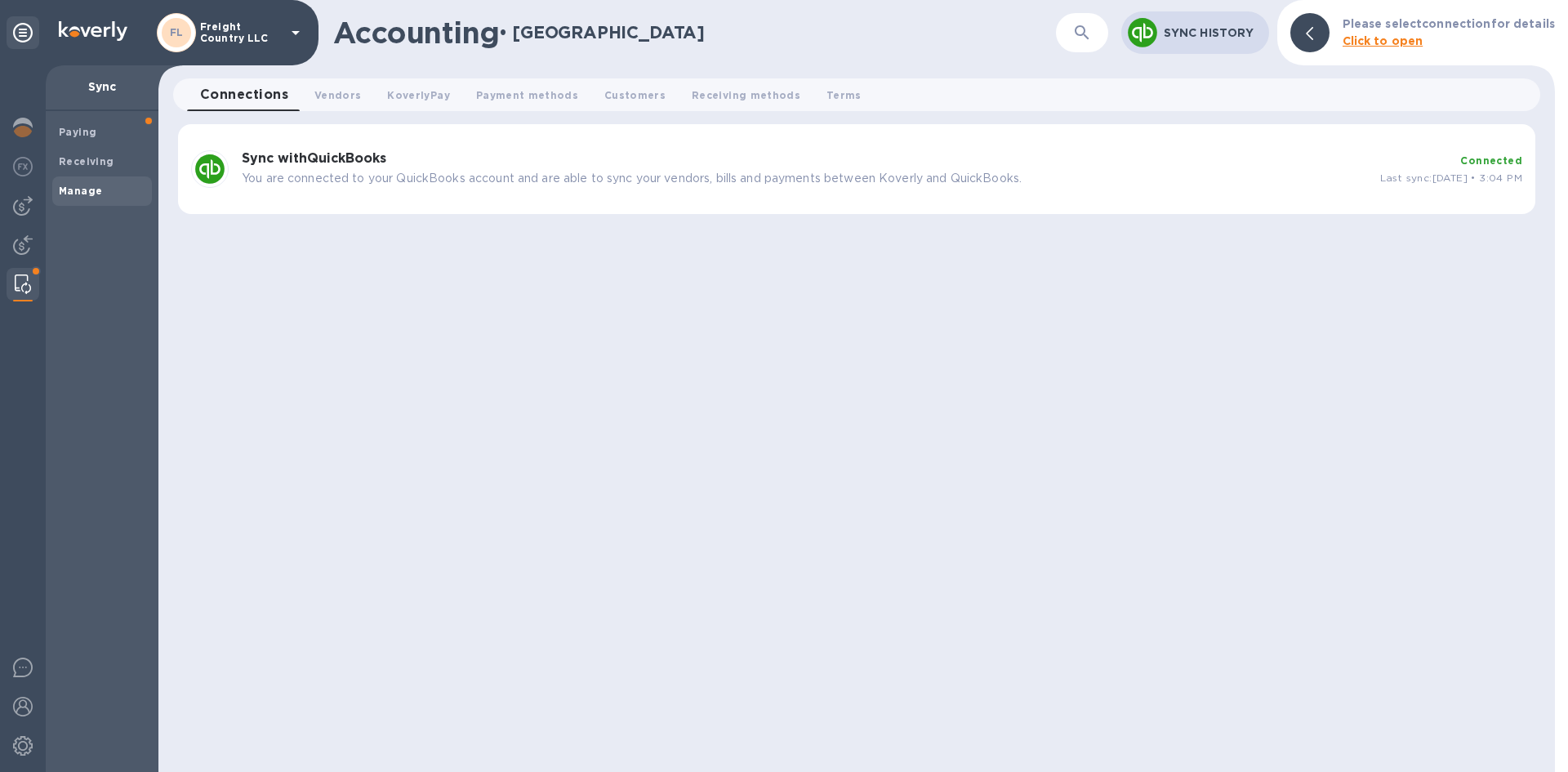
click at [1314, 181] on p "You are connected to your QuickBooks account and are able to sync your vendors,…" at bounding box center [804, 178] width 1125 height 17
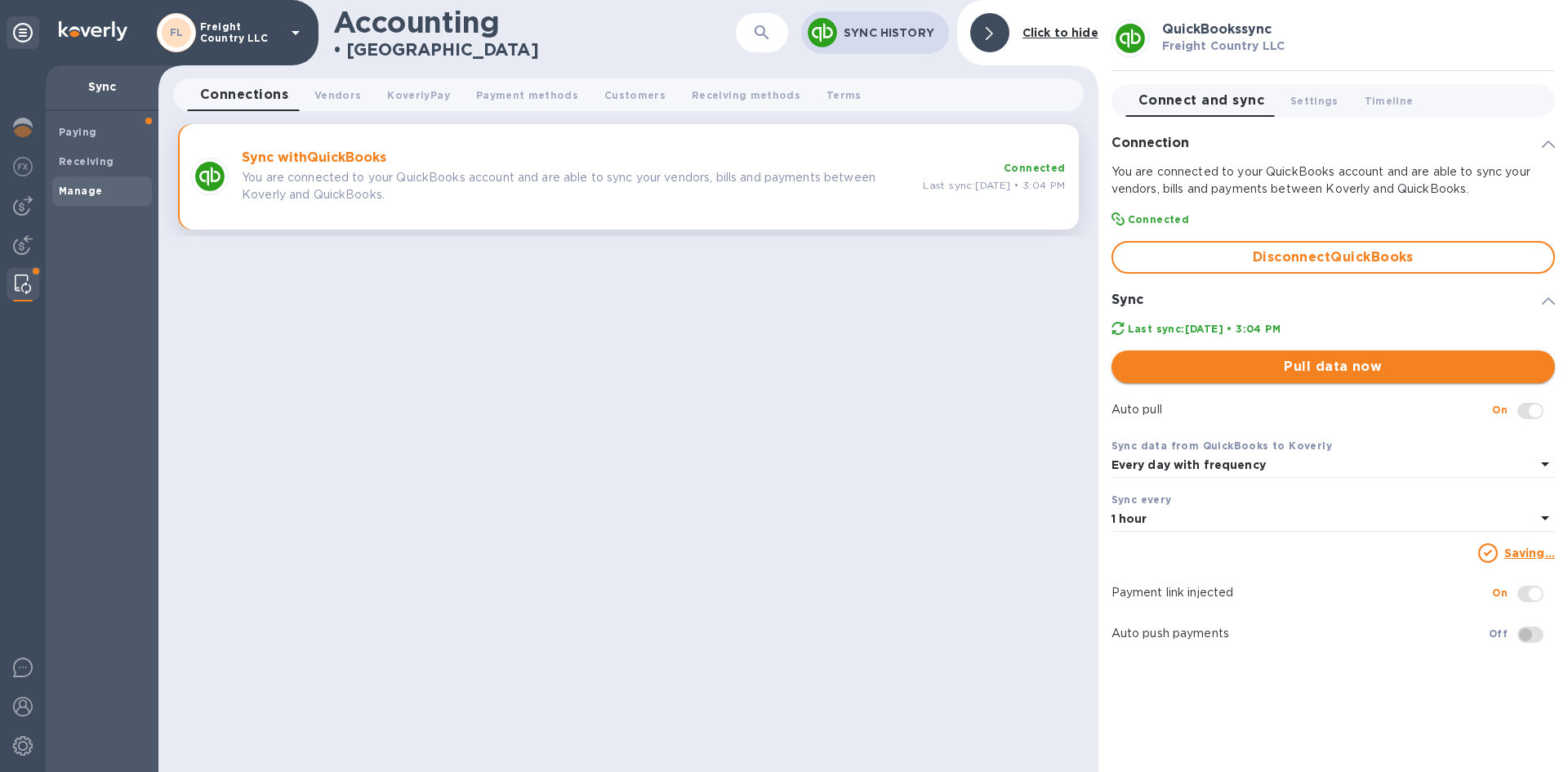
click at [1301, 370] on span "Pull data now" at bounding box center [1333, 367] width 417 height 19
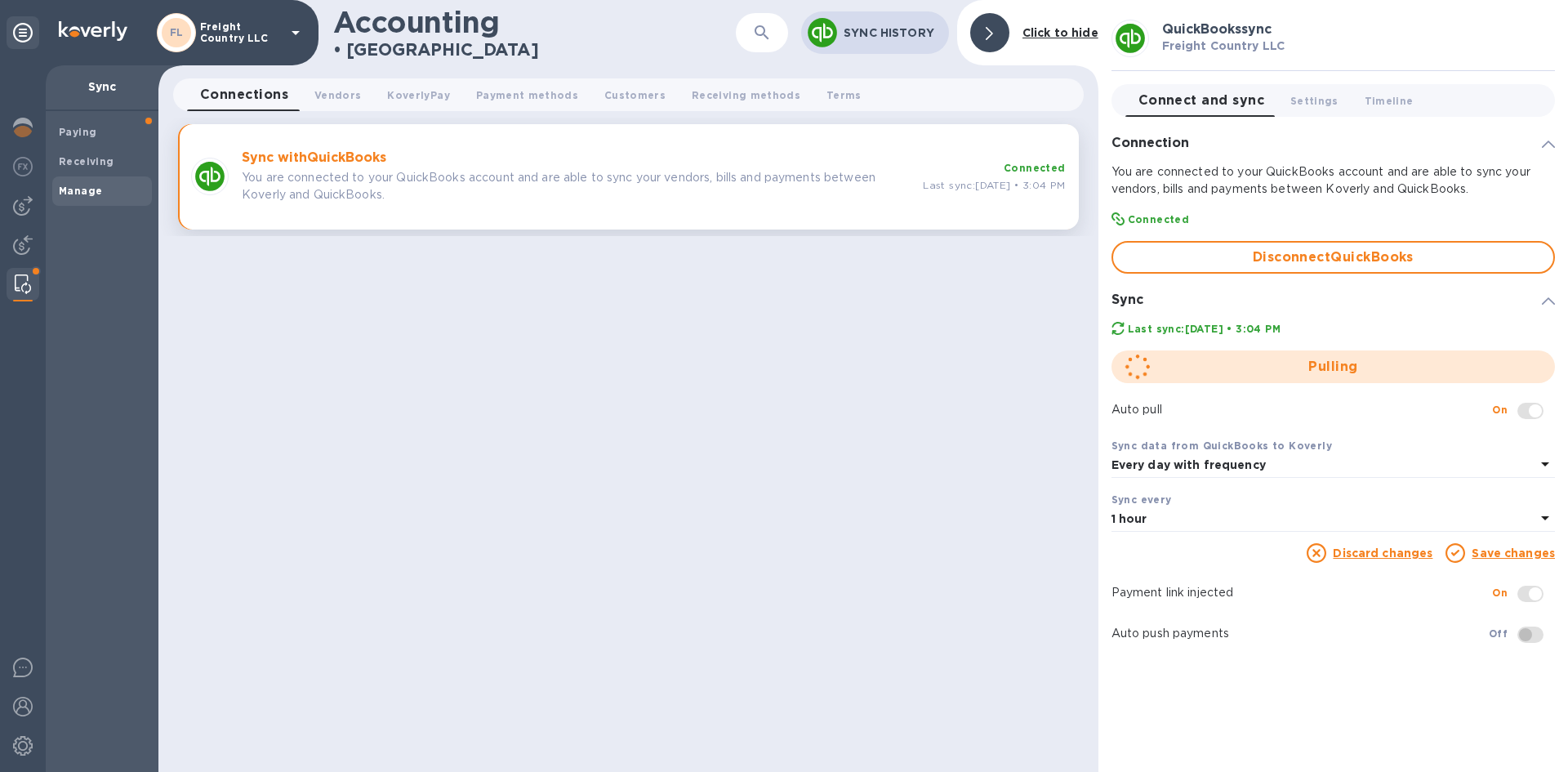
click at [84, 189] on b "Manage" at bounding box center [80, 191] width 43 height 12
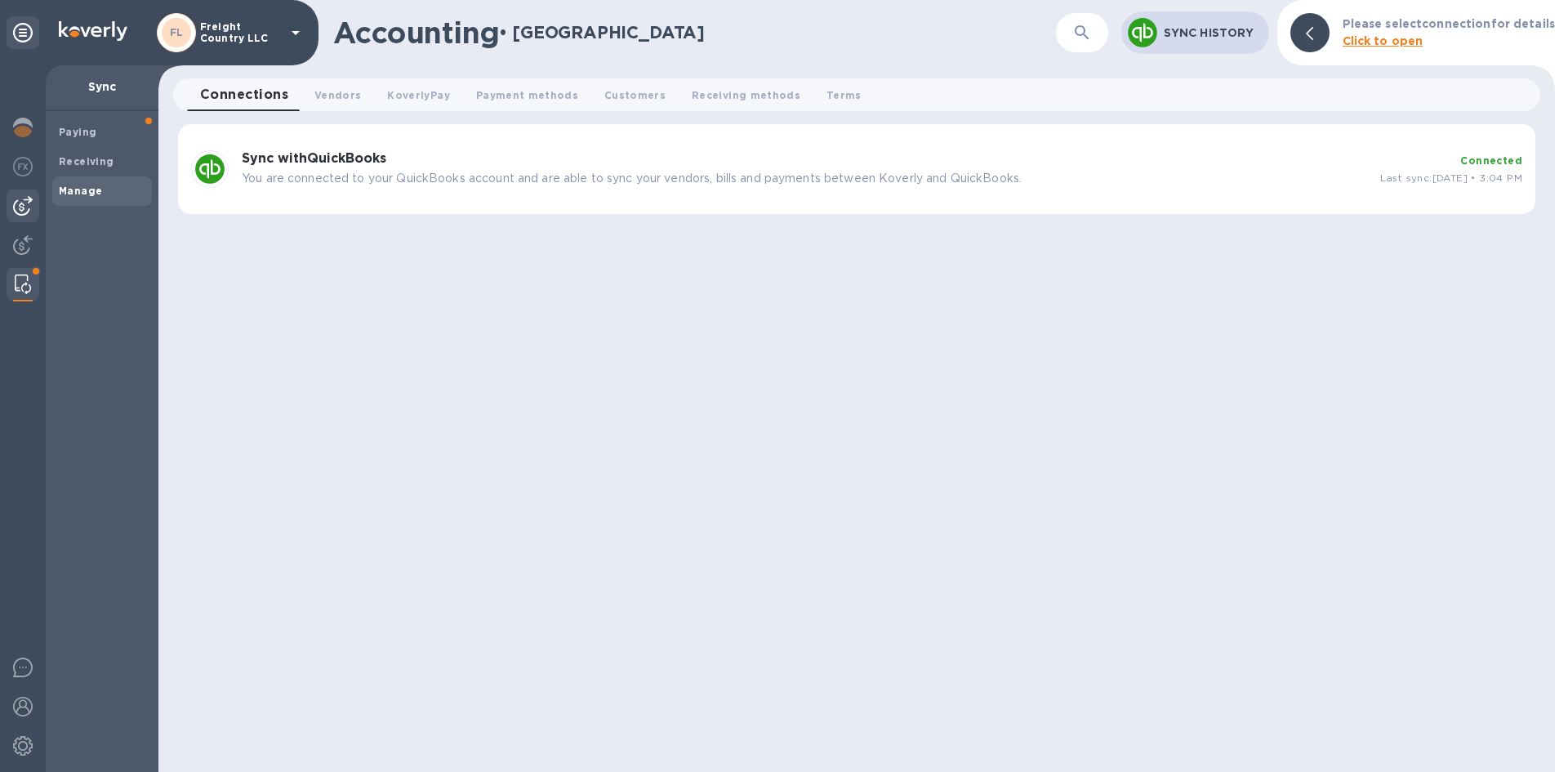
click at [19, 208] on img at bounding box center [23, 206] width 19 height 19
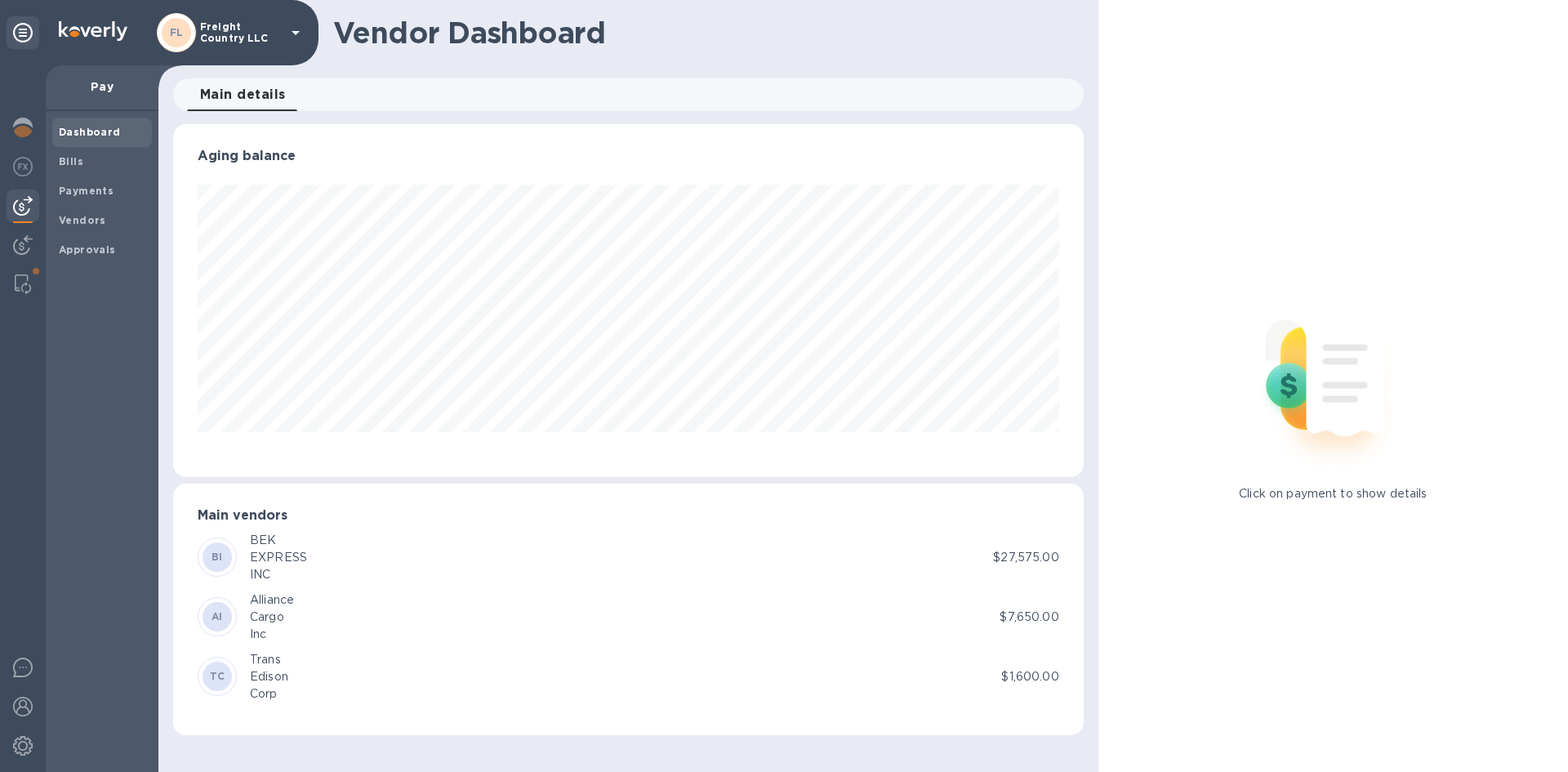
scroll to position [353, 910]
click at [71, 188] on b "Payments" at bounding box center [86, 191] width 55 height 12
